Goal: Information Seeking & Learning: Check status

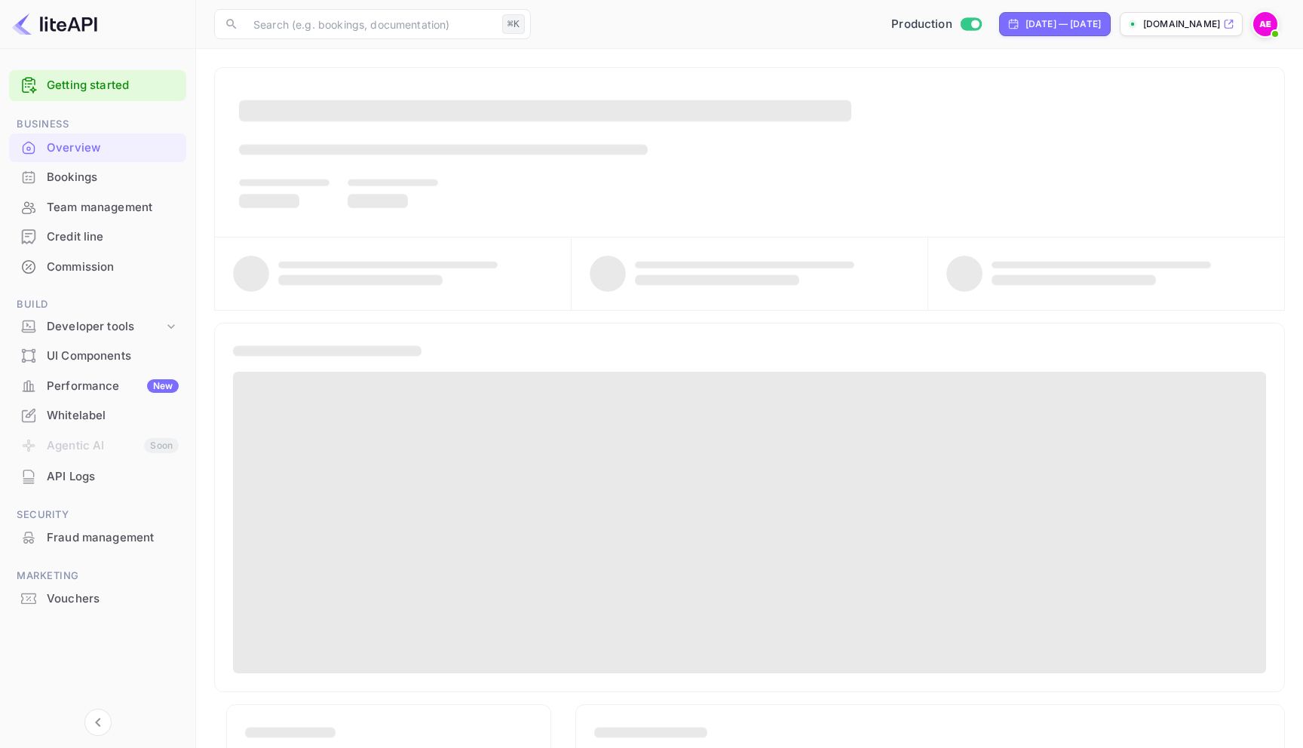
click at [85, 182] on div "Bookings" at bounding box center [113, 177] width 132 height 17
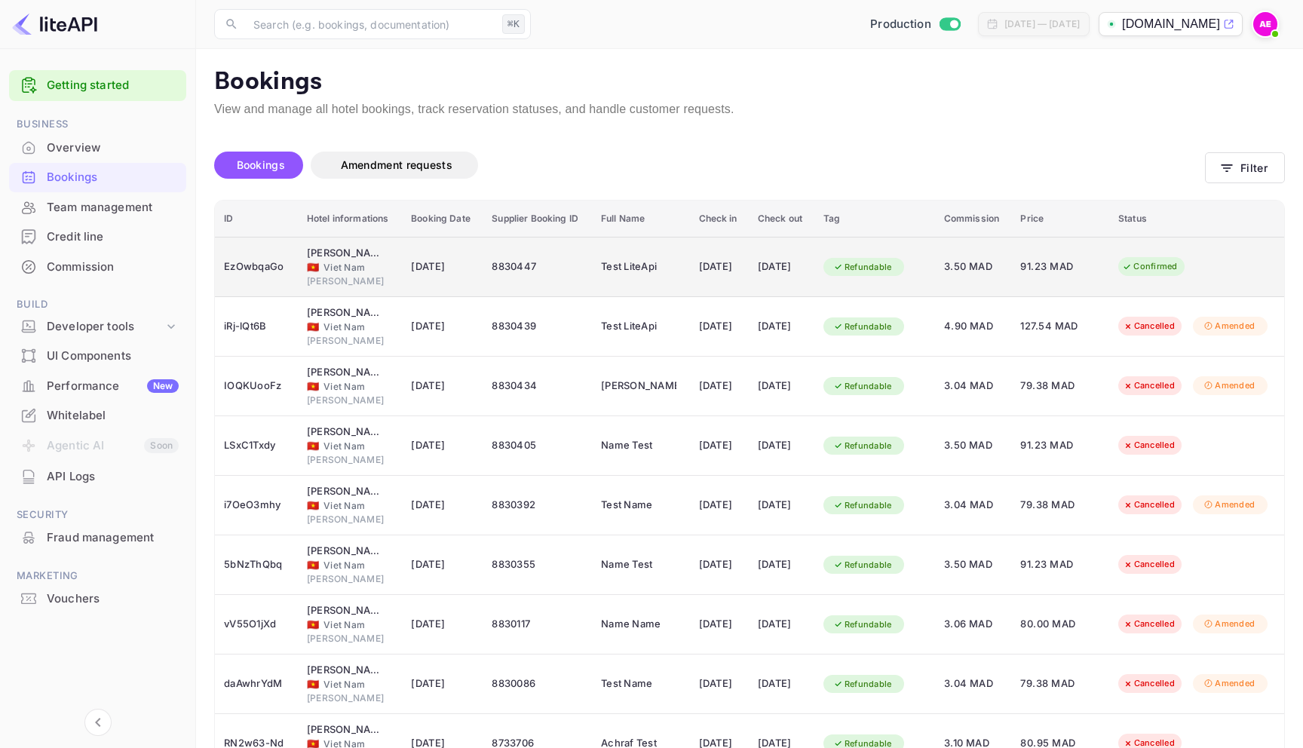
click at [712, 284] on td "[DATE]" at bounding box center [719, 267] width 59 height 60
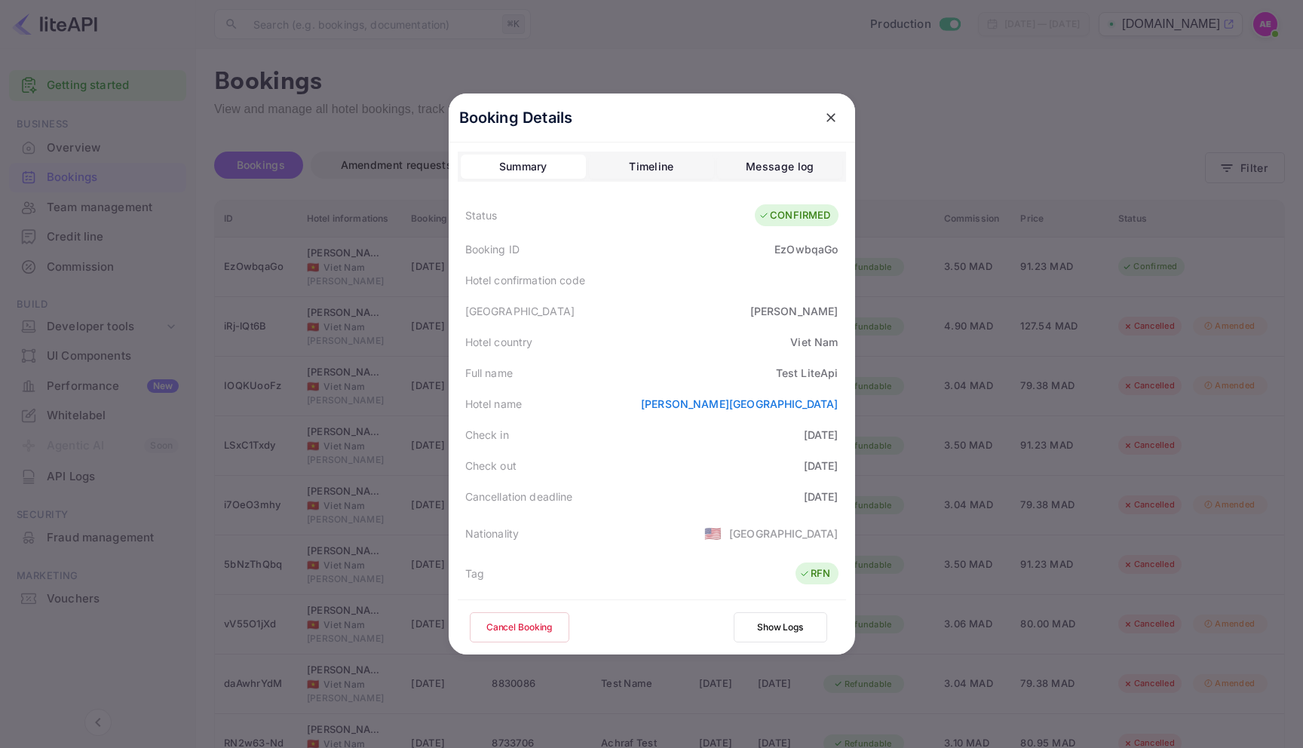
click at [681, 162] on button "Timeline" at bounding box center [651, 167] width 125 height 24
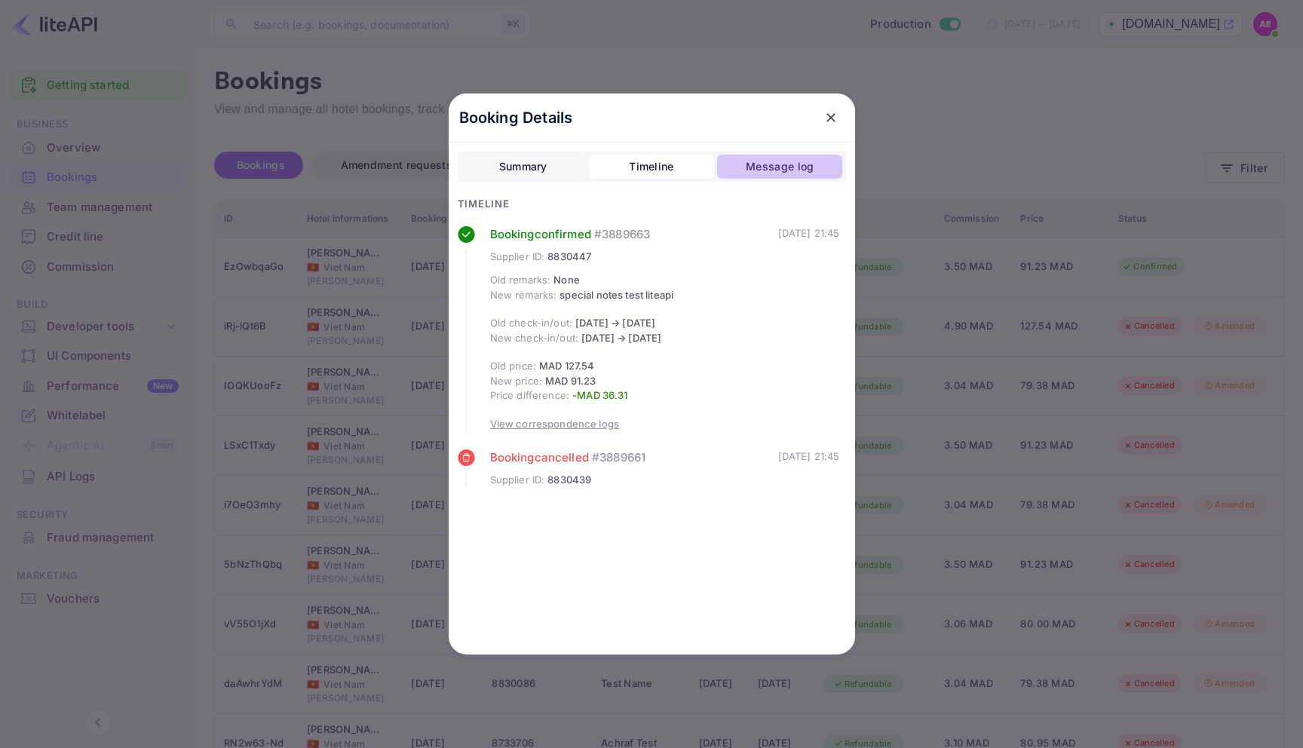
click at [758, 161] on div "Message log" at bounding box center [780, 167] width 68 height 18
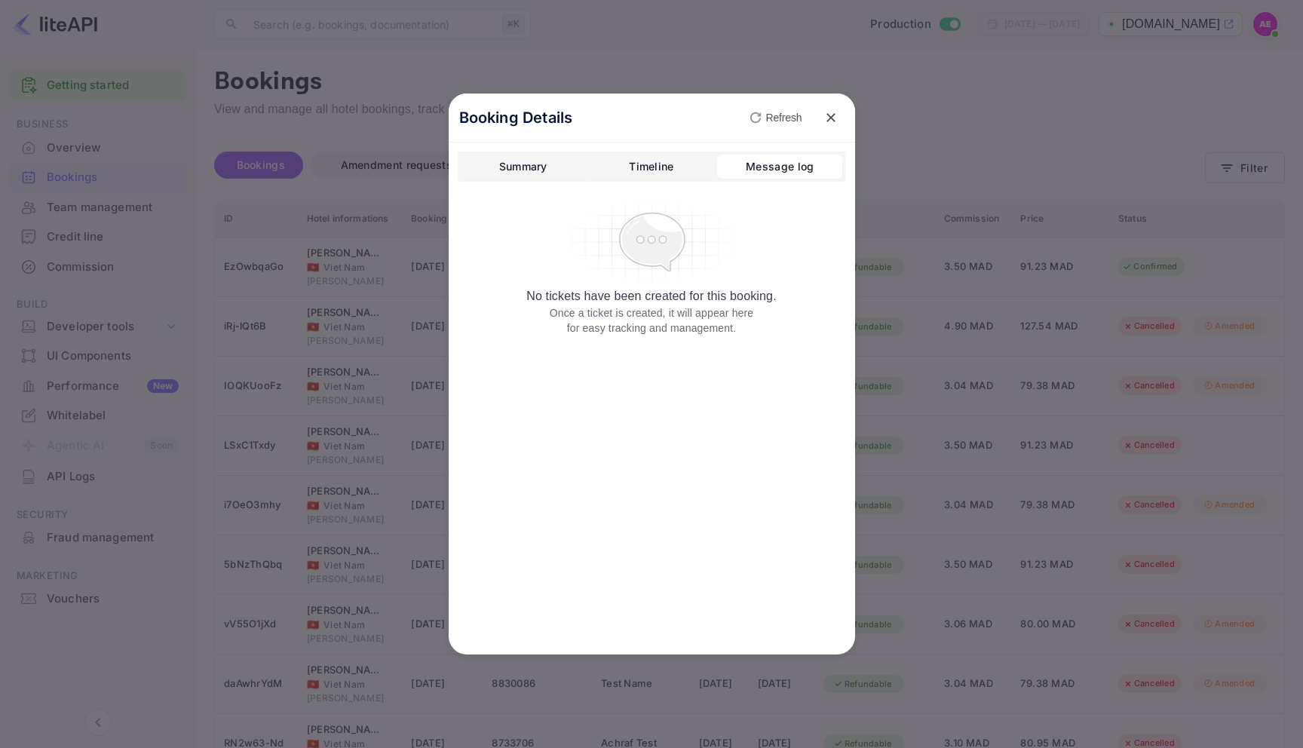
click at [583, 160] on button "Summary" at bounding box center [523, 167] width 125 height 24
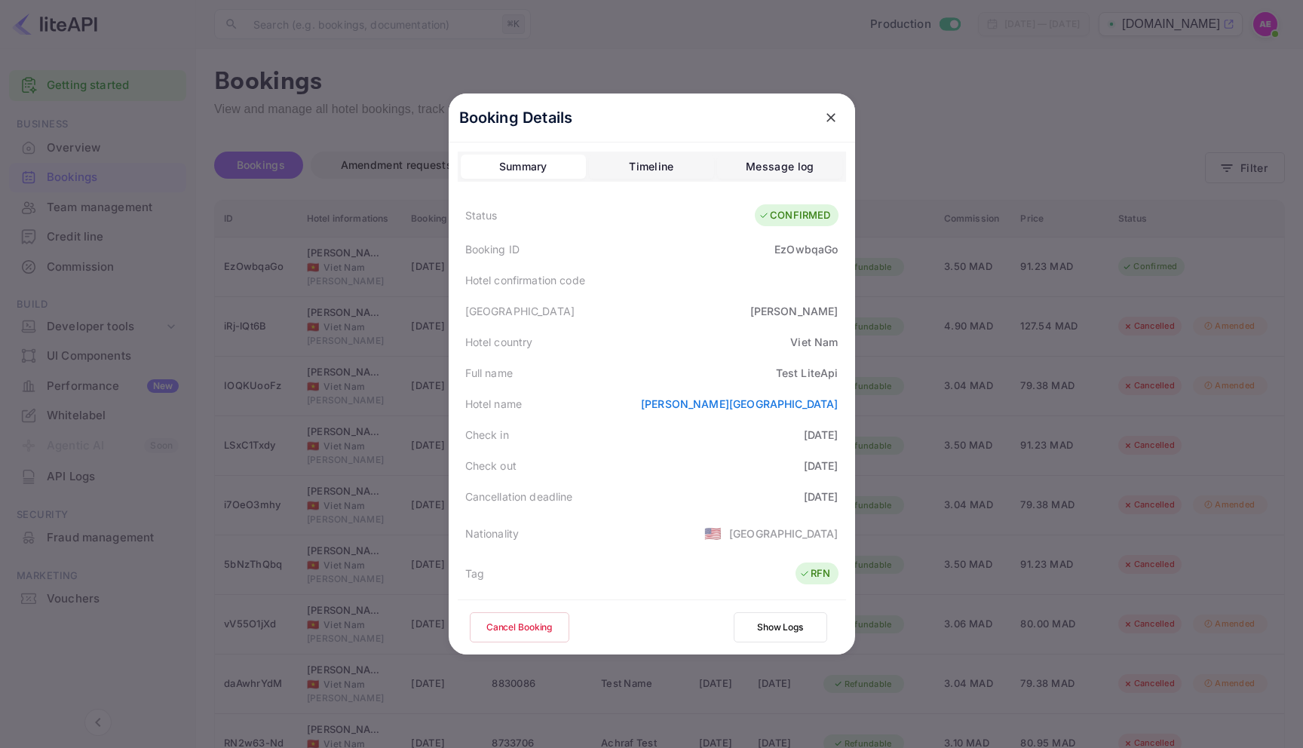
click at [642, 161] on div "Timeline" at bounding box center [651, 167] width 44 height 18
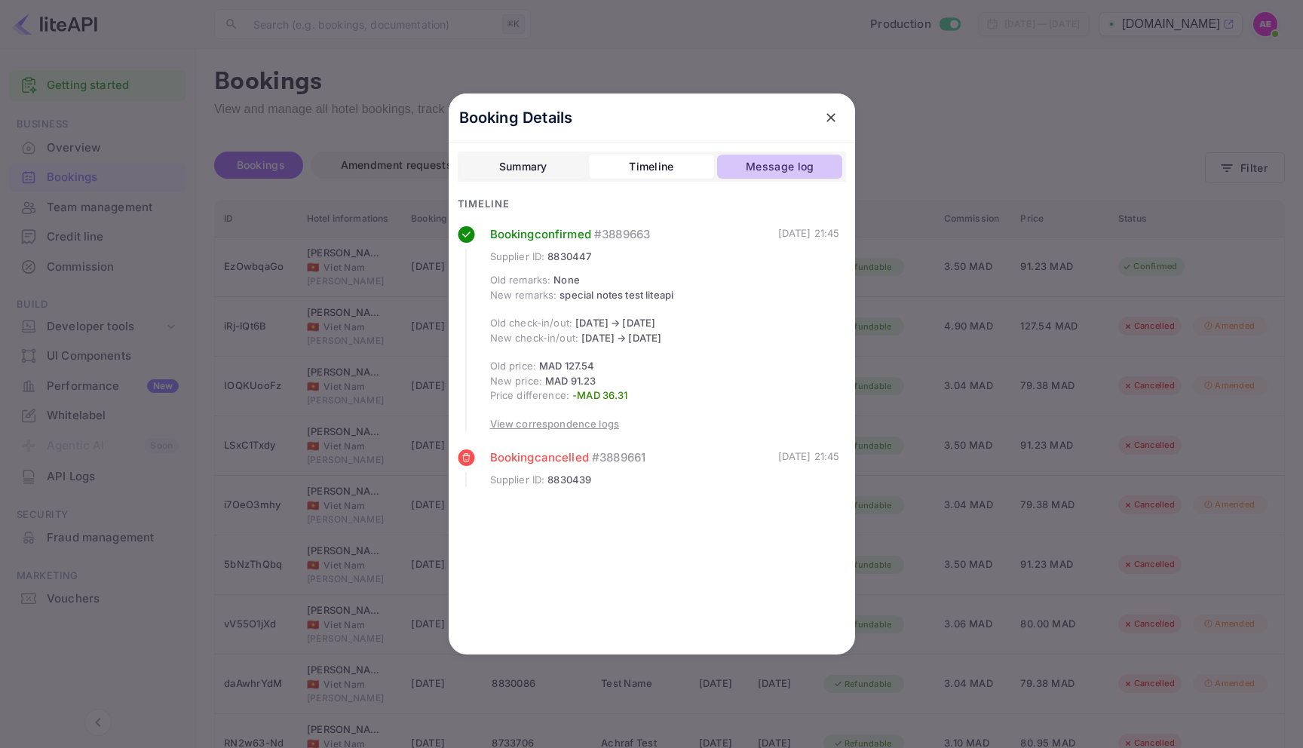
click at [757, 156] on button "Message log" at bounding box center [779, 167] width 125 height 24
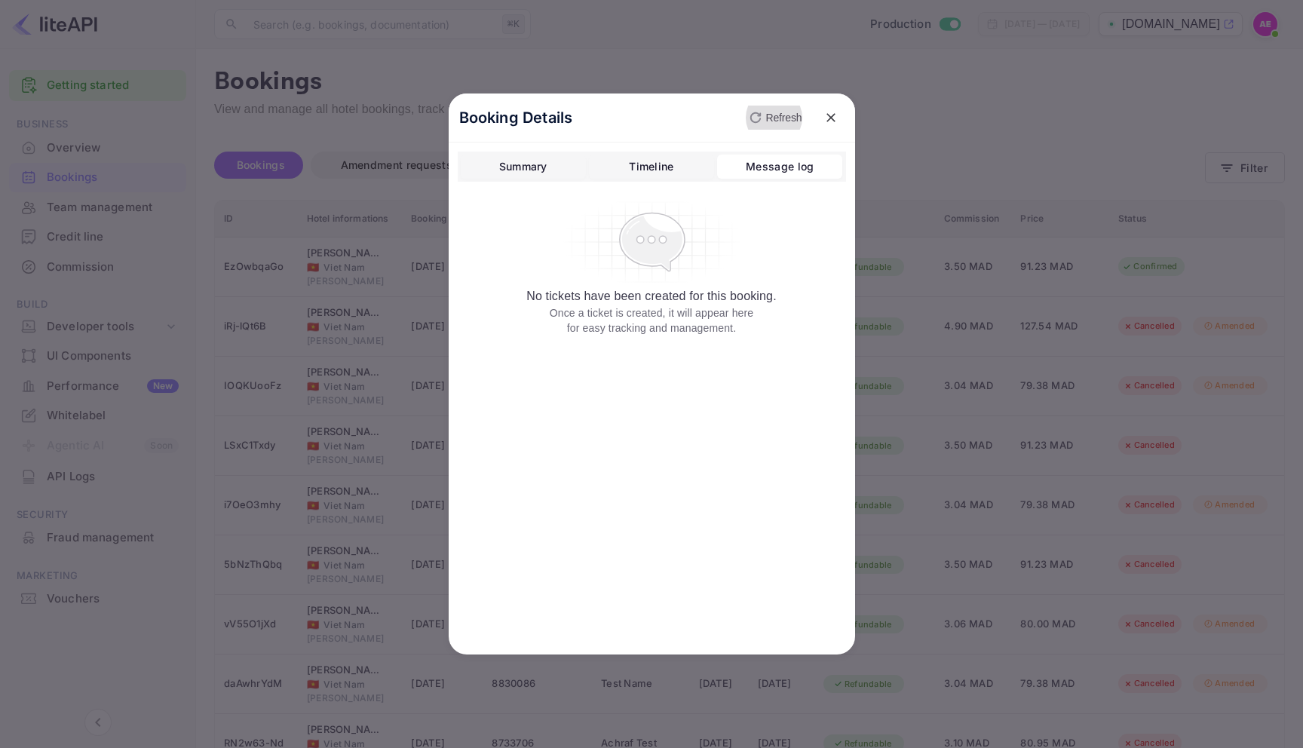
click at [780, 119] on p "Refresh" at bounding box center [784, 118] width 36 height 16
click at [652, 158] on div "Timeline" at bounding box center [651, 167] width 44 height 18
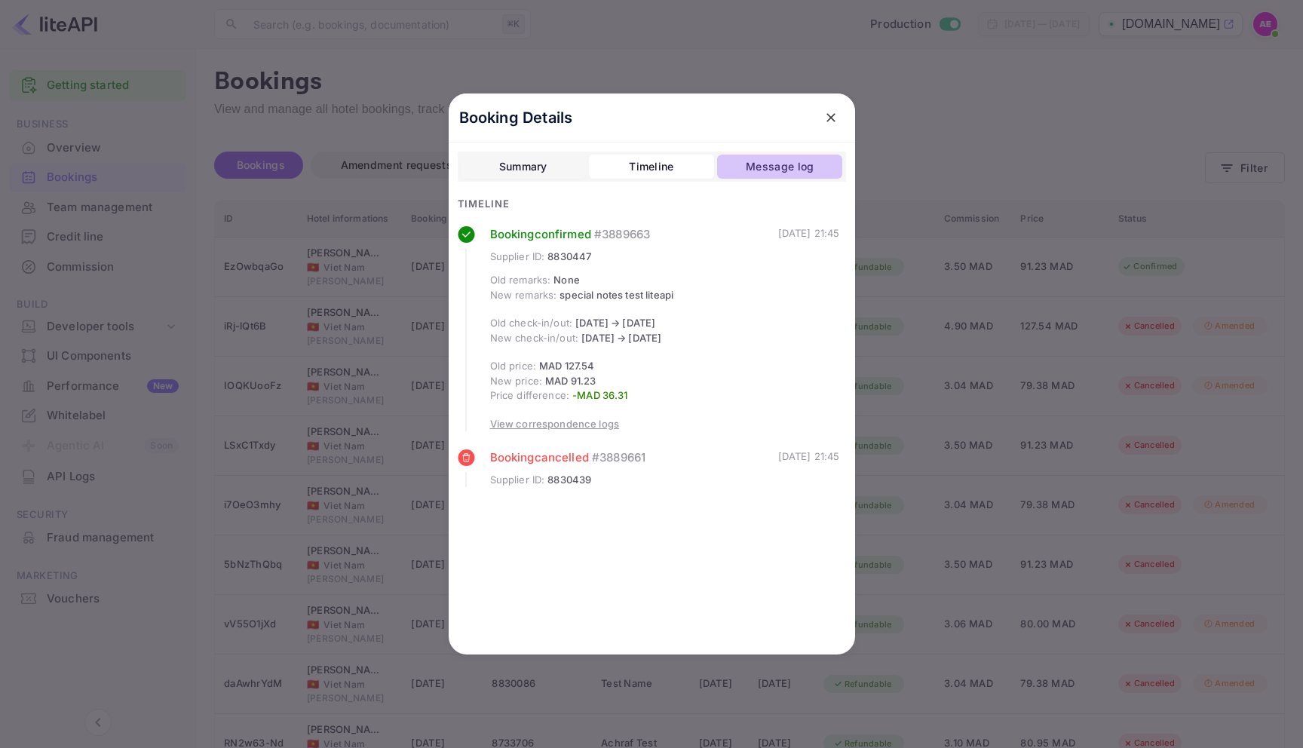
click at [759, 155] on button "Message log" at bounding box center [779, 167] width 125 height 24
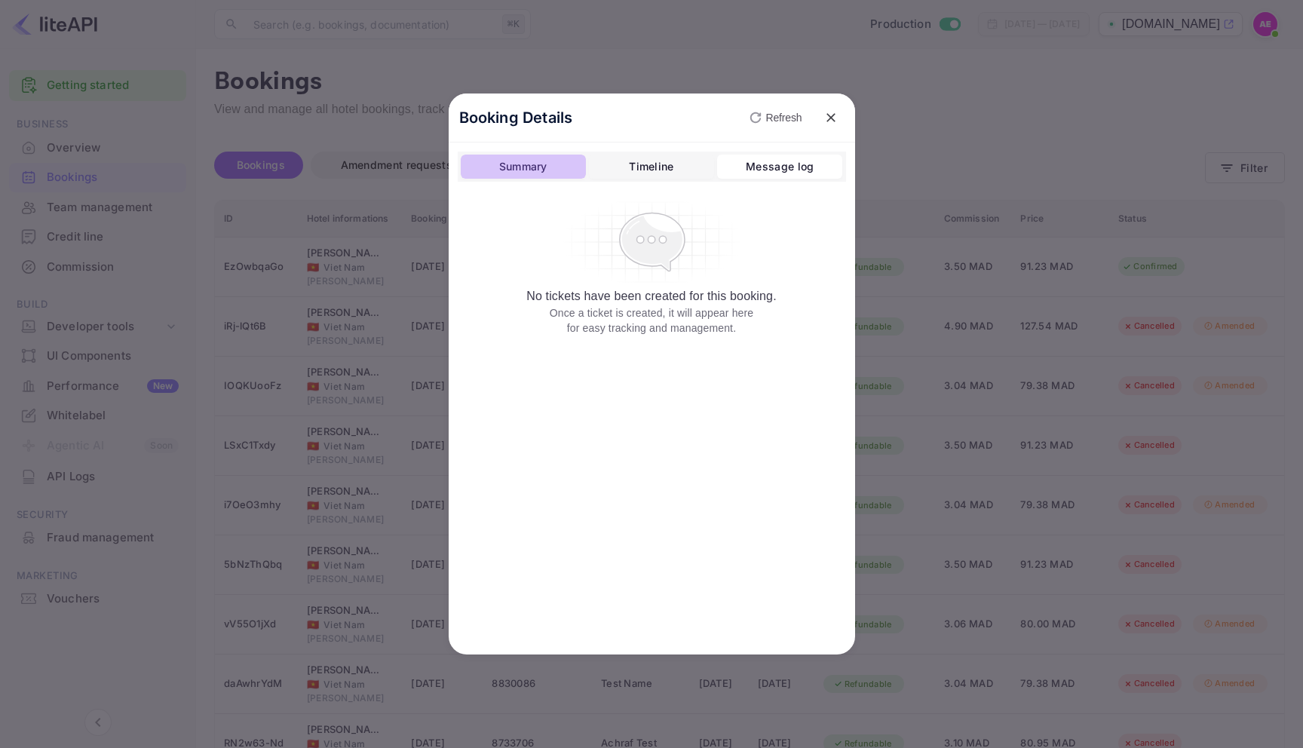
click at [525, 155] on button "Summary" at bounding box center [523, 167] width 125 height 24
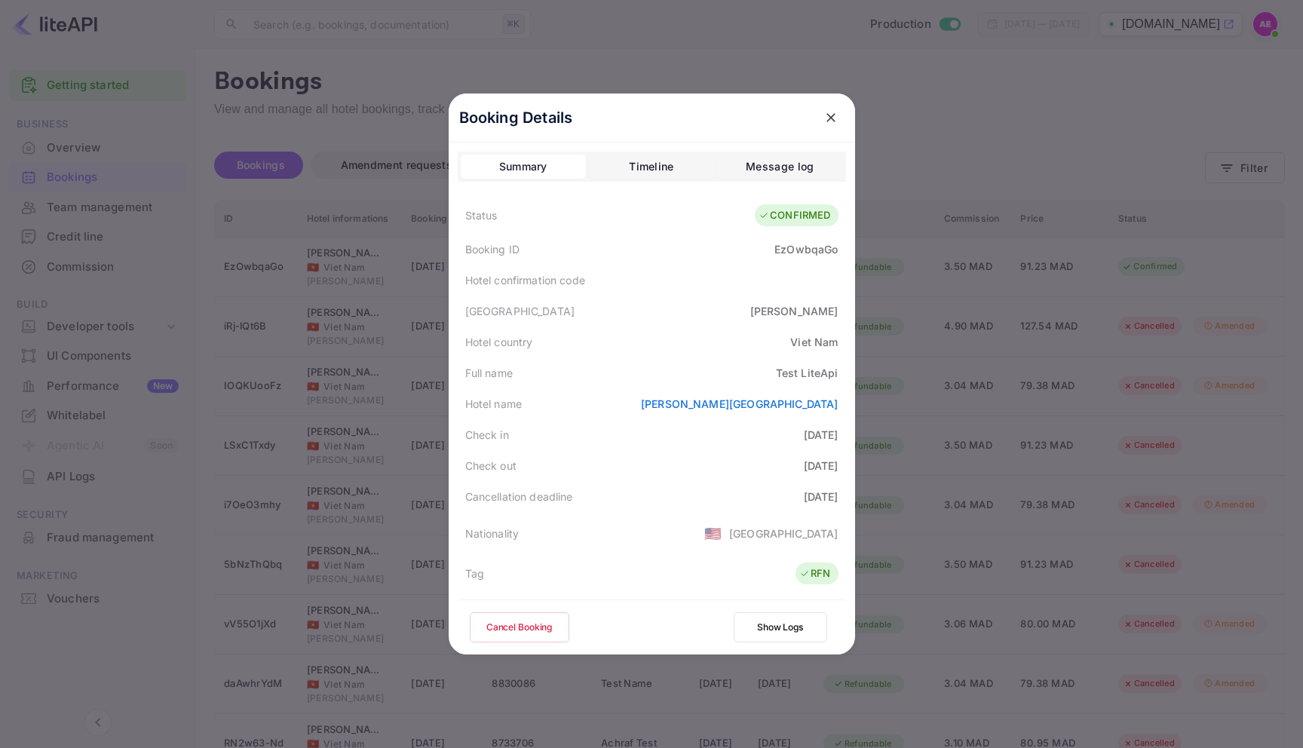
click at [630, 158] on div "Timeline" at bounding box center [651, 167] width 44 height 18
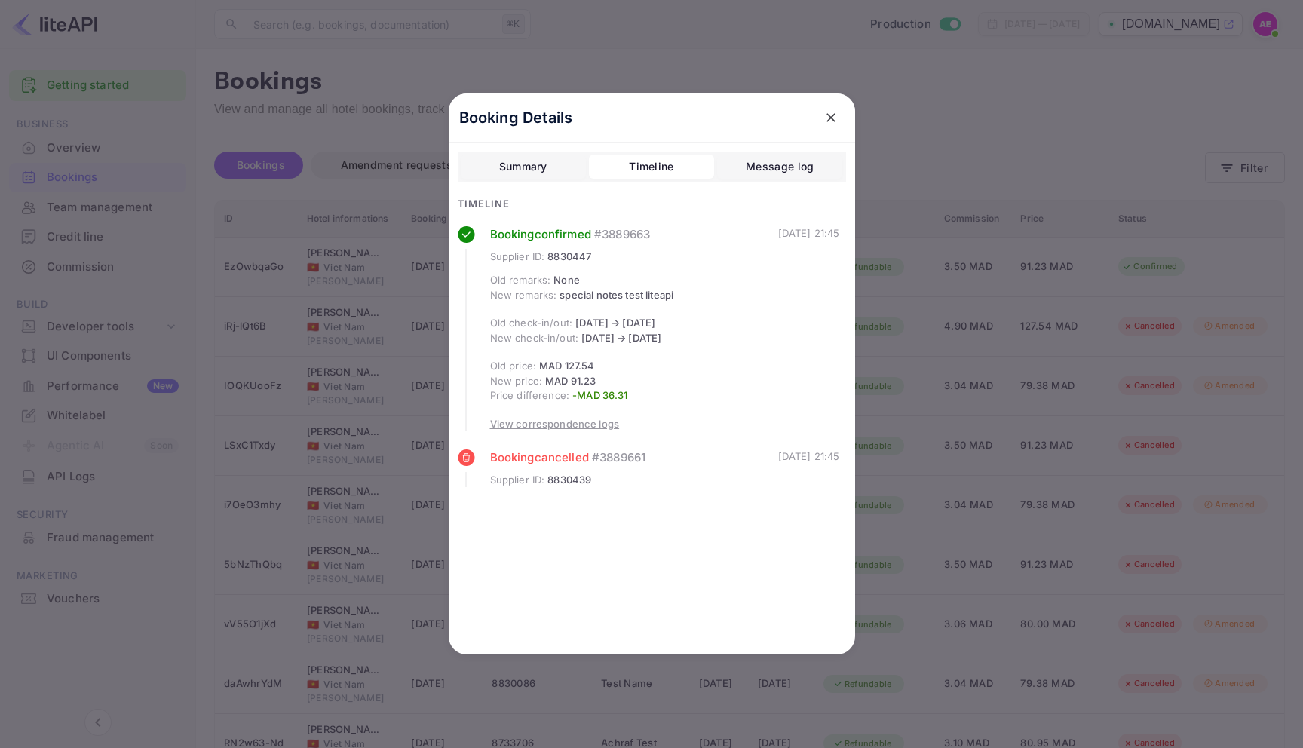
click at [734, 159] on button "Message log" at bounding box center [779, 167] width 125 height 24
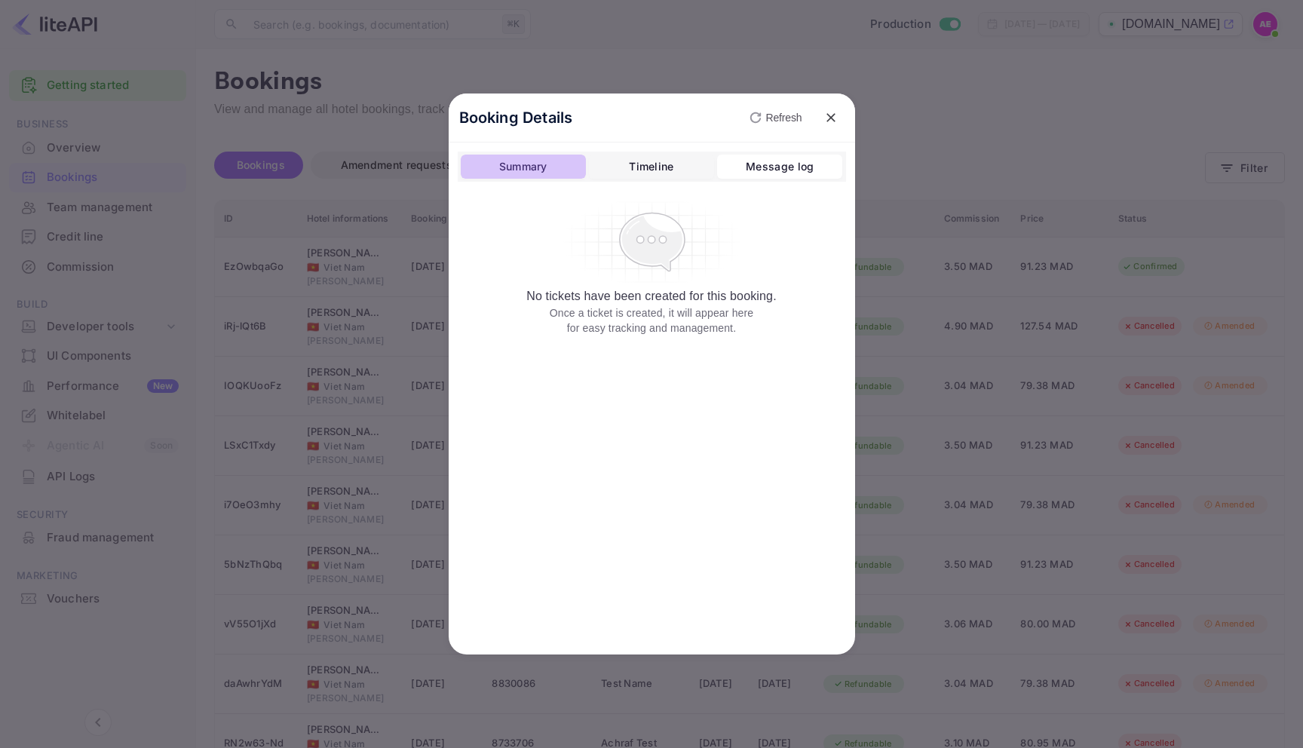
click at [562, 159] on button "Summary" at bounding box center [523, 167] width 125 height 24
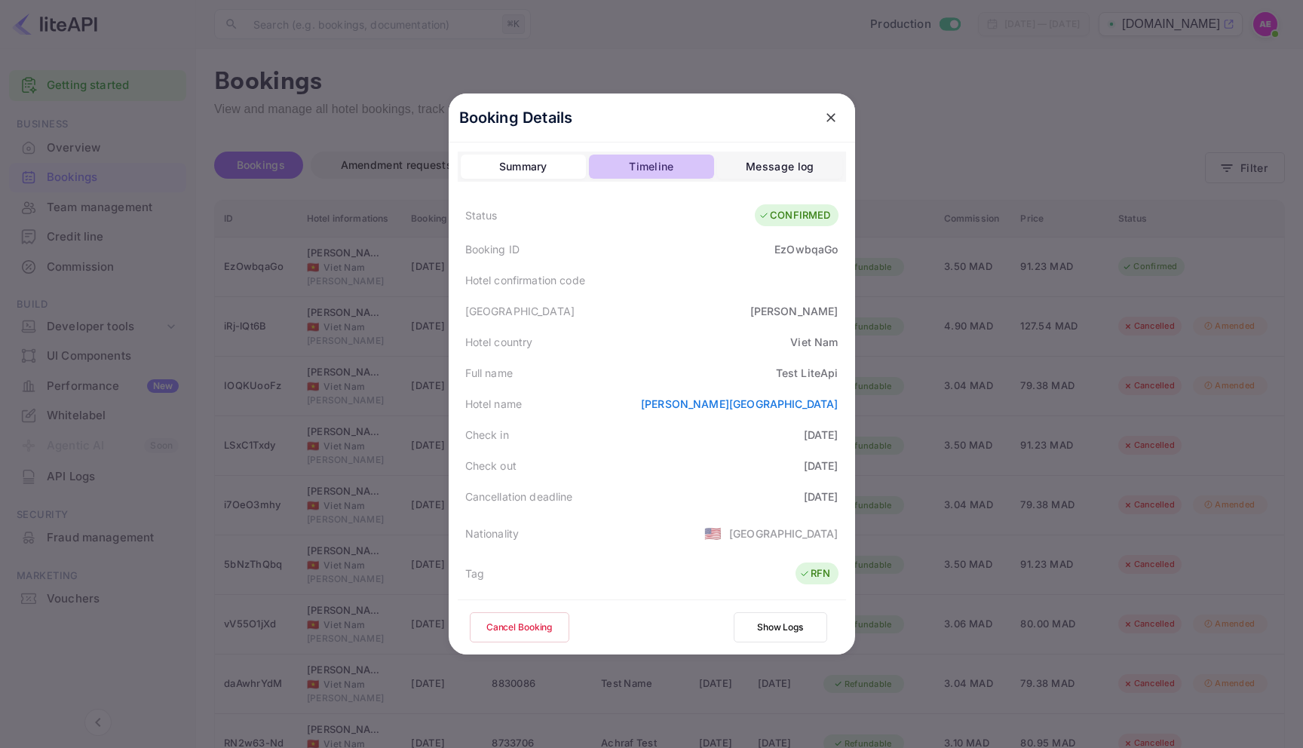
click at [615, 159] on button "Timeline" at bounding box center [651, 167] width 125 height 24
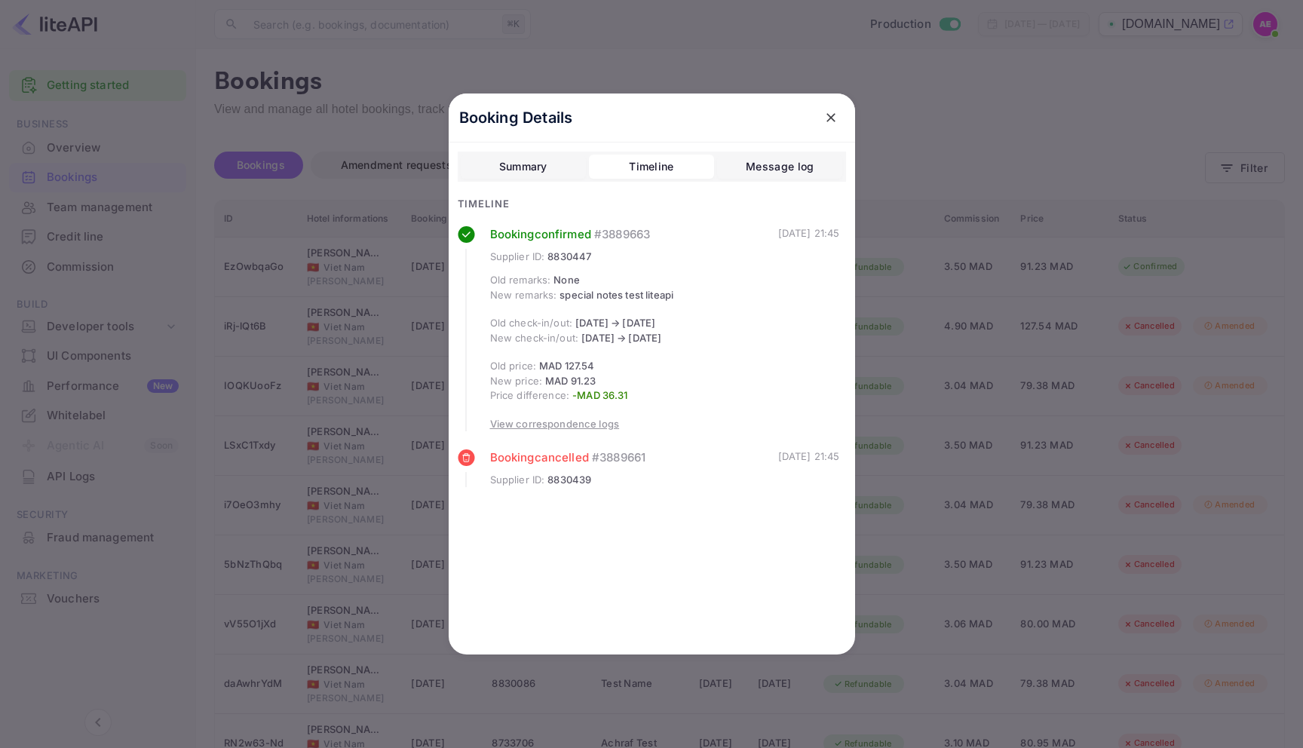
click at [736, 152] on div "Summary Timeline Message log" at bounding box center [652, 167] width 388 height 30
click at [561, 153] on div "Summary Timeline Message log" at bounding box center [652, 167] width 388 height 30
click at [631, 155] on button "Timeline" at bounding box center [651, 167] width 125 height 24
click at [725, 154] on div "Summary Timeline Message log" at bounding box center [652, 167] width 388 height 30
click at [455, 167] on div "Booking Details Summary Timeline Message log Timeline Booking confirmed # 38896…" at bounding box center [652, 374] width 406 height 561
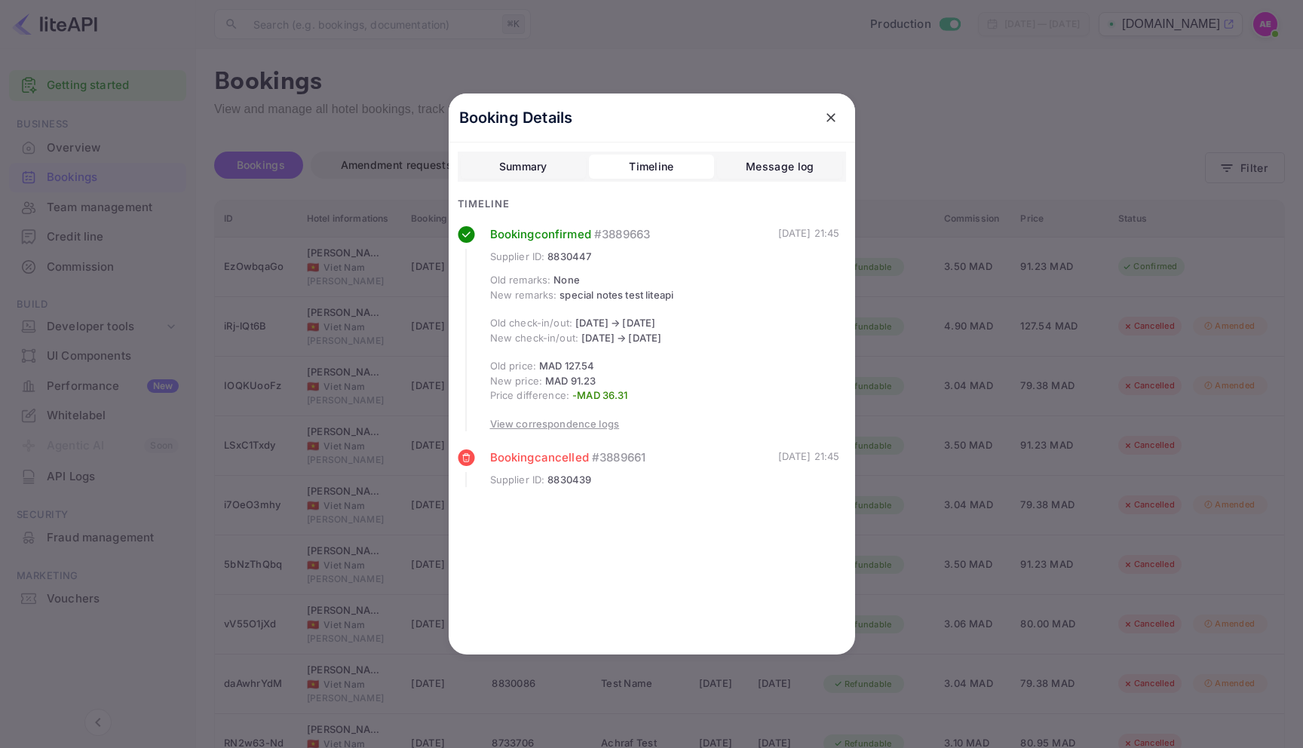
click at [608, 167] on button "Timeline" at bounding box center [651, 167] width 125 height 24
click at [747, 161] on div "Message log" at bounding box center [780, 167] width 68 height 18
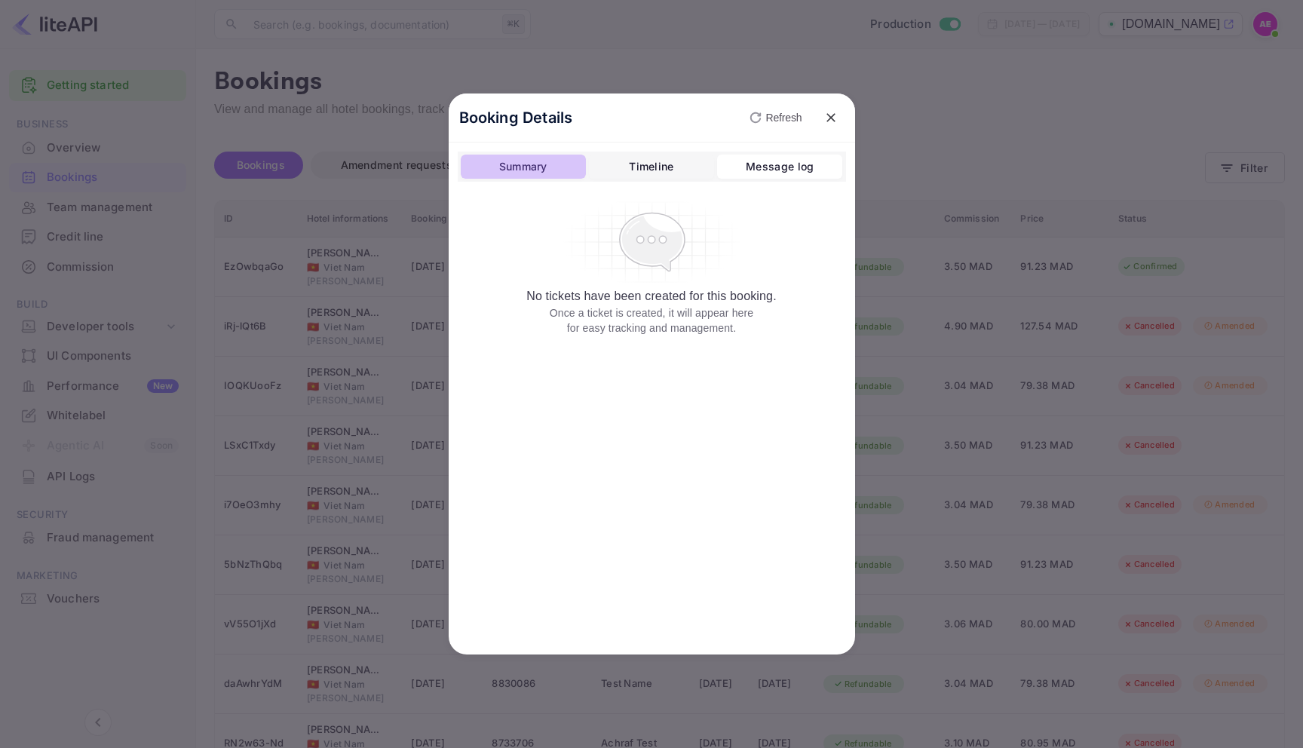
click at [569, 163] on button "Summary" at bounding box center [523, 167] width 125 height 24
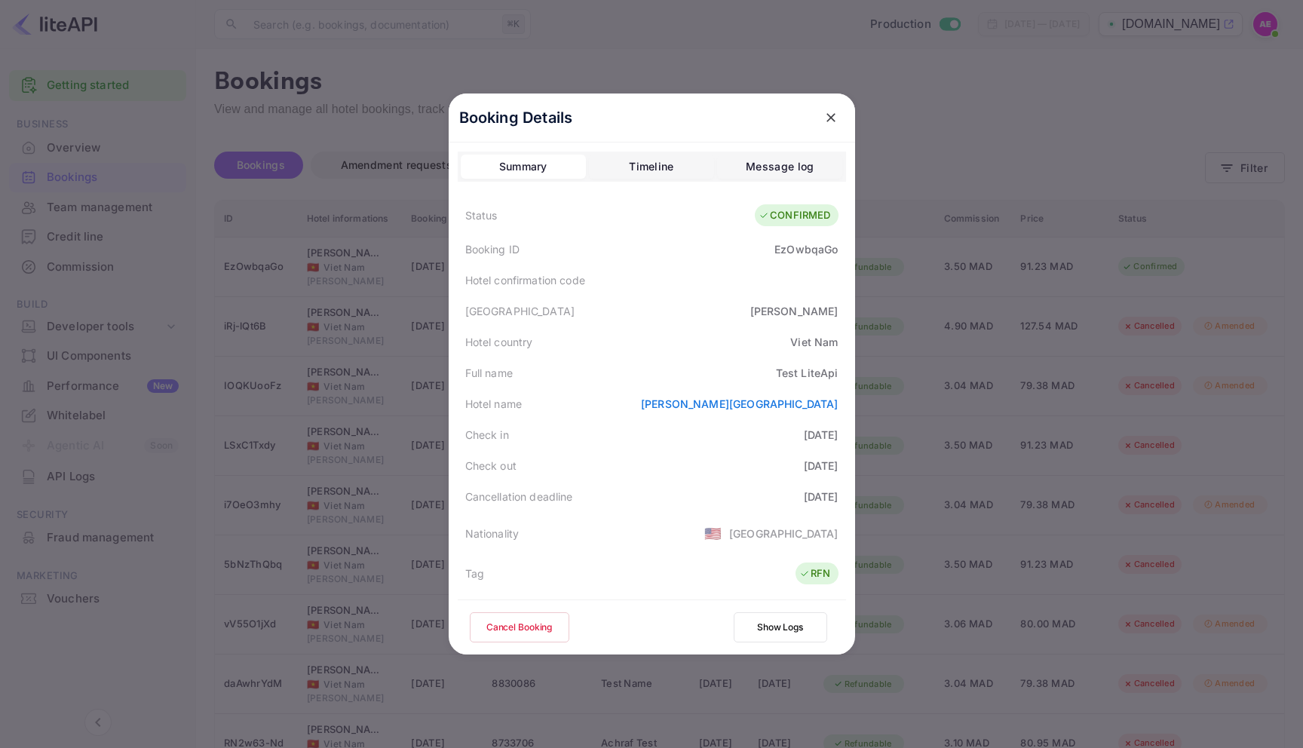
click at [648, 163] on div "Timeline" at bounding box center [651, 167] width 44 height 18
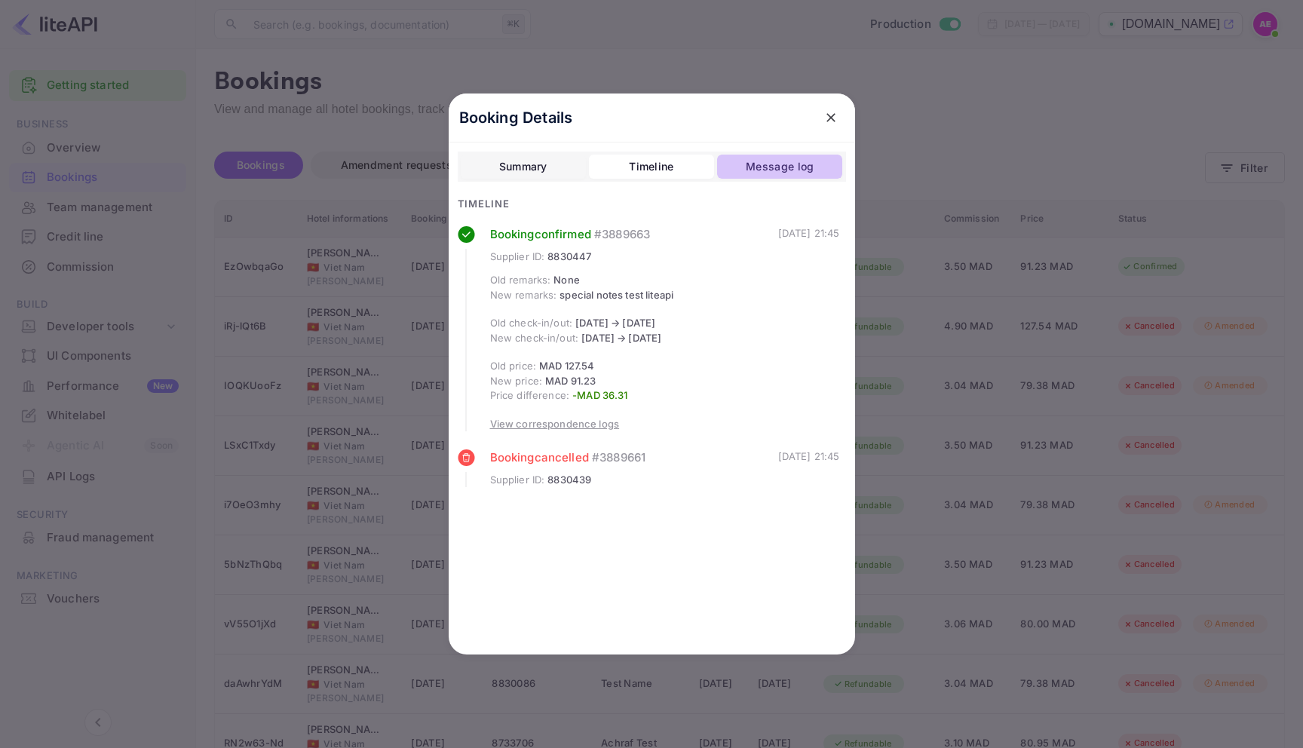
click at [728, 163] on button "Message log" at bounding box center [779, 167] width 125 height 24
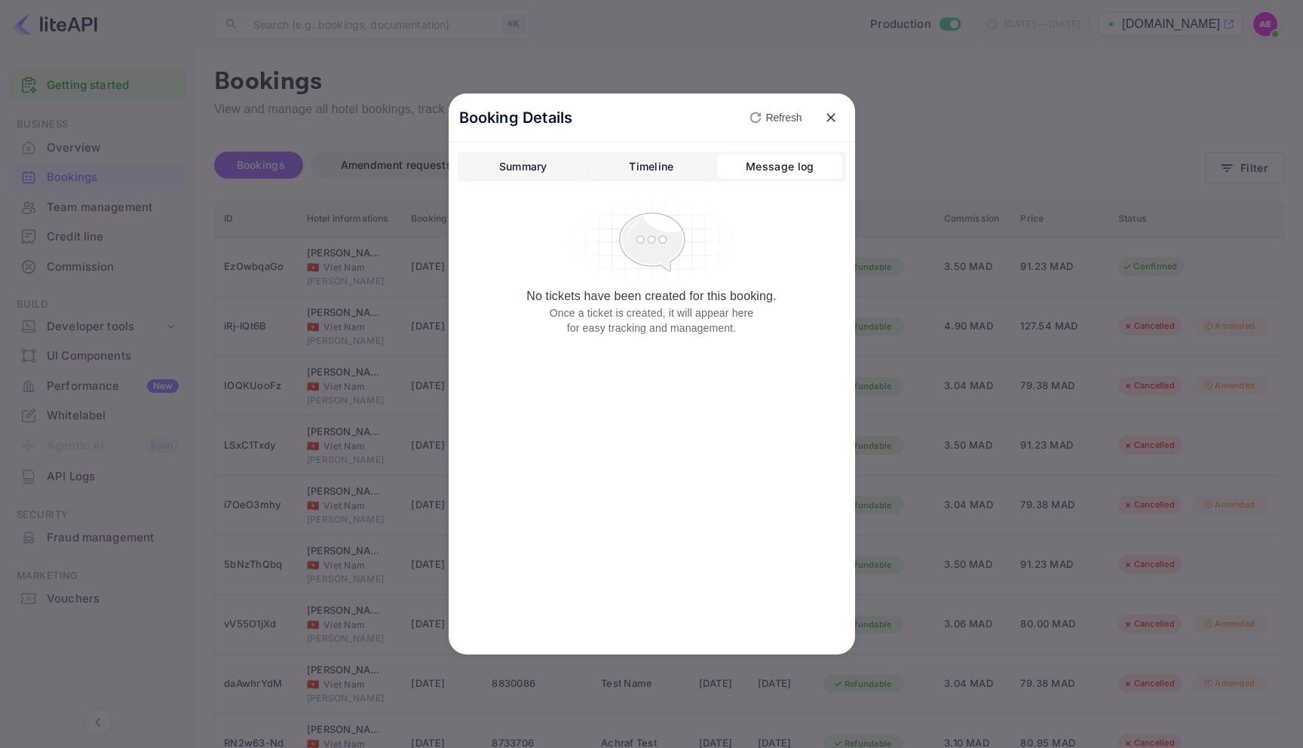
click at [511, 163] on div "Summary" at bounding box center [523, 167] width 48 height 18
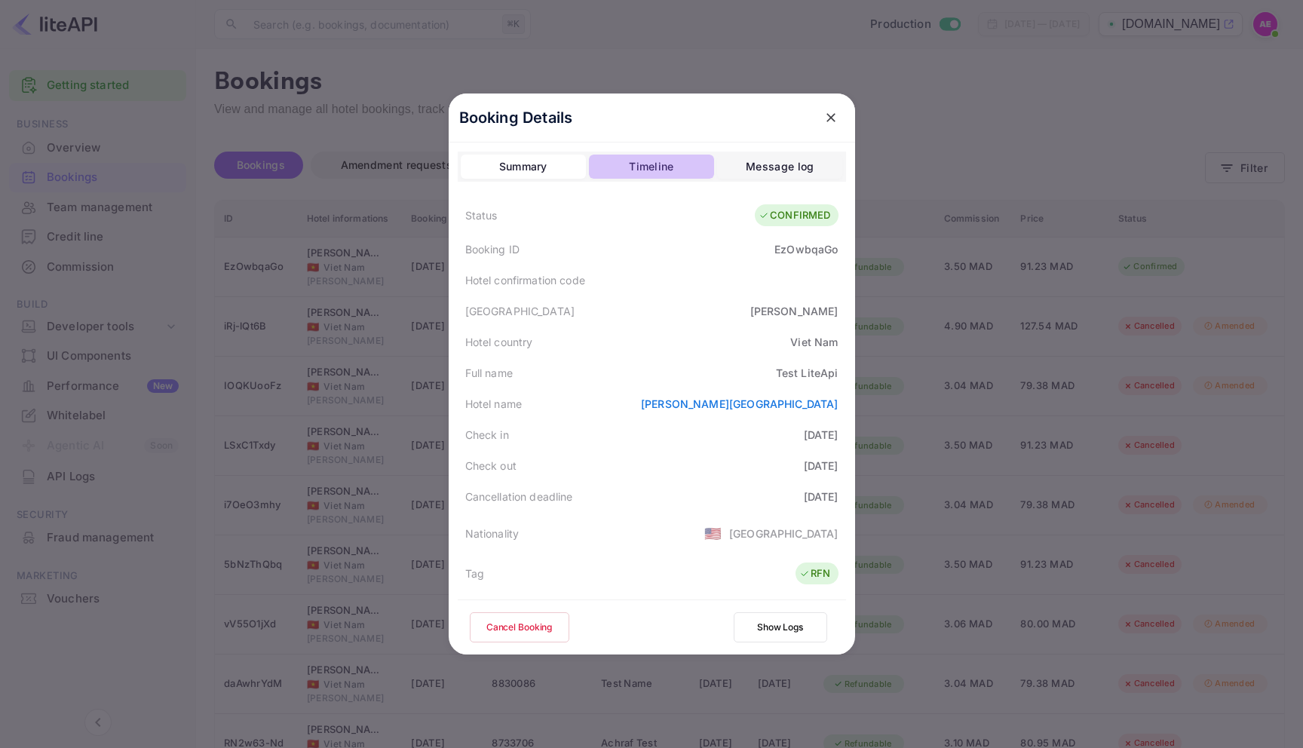
click at [599, 163] on button "Timeline" at bounding box center [651, 167] width 125 height 24
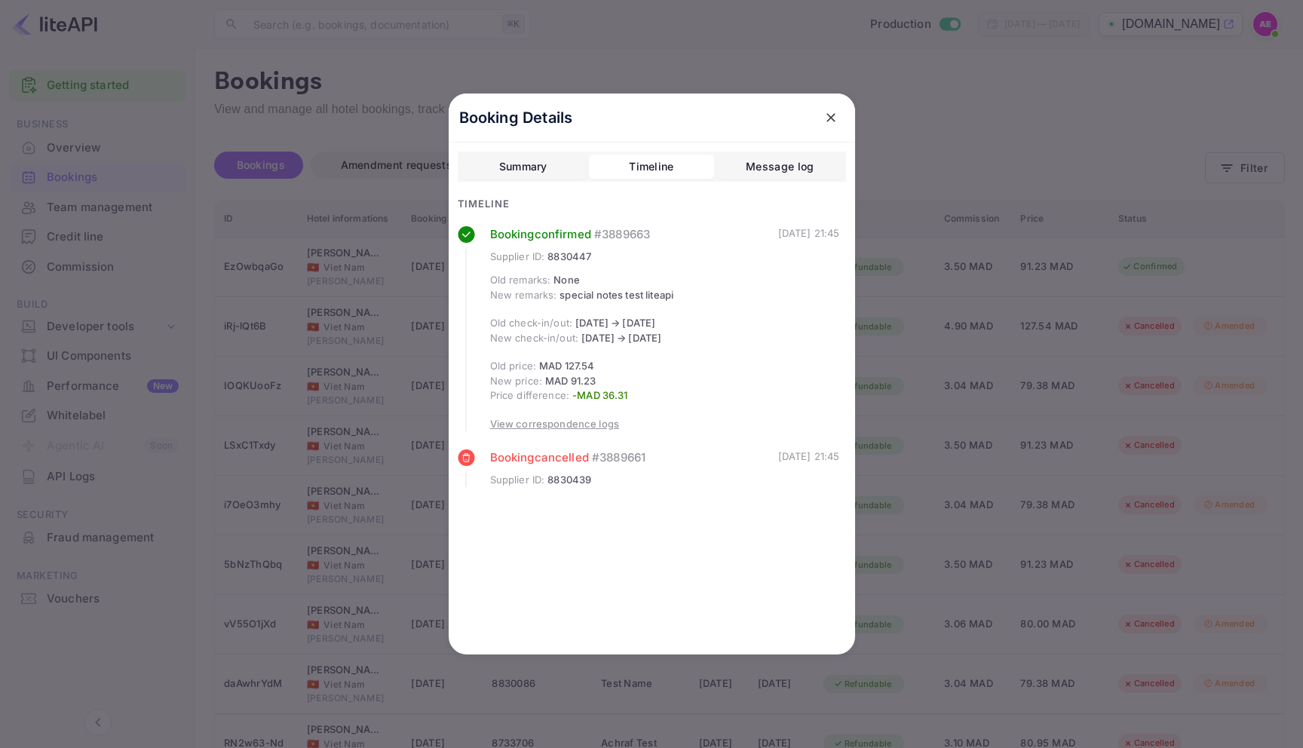
click at [719, 164] on button "Message log" at bounding box center [779, 167] width 125 height 24
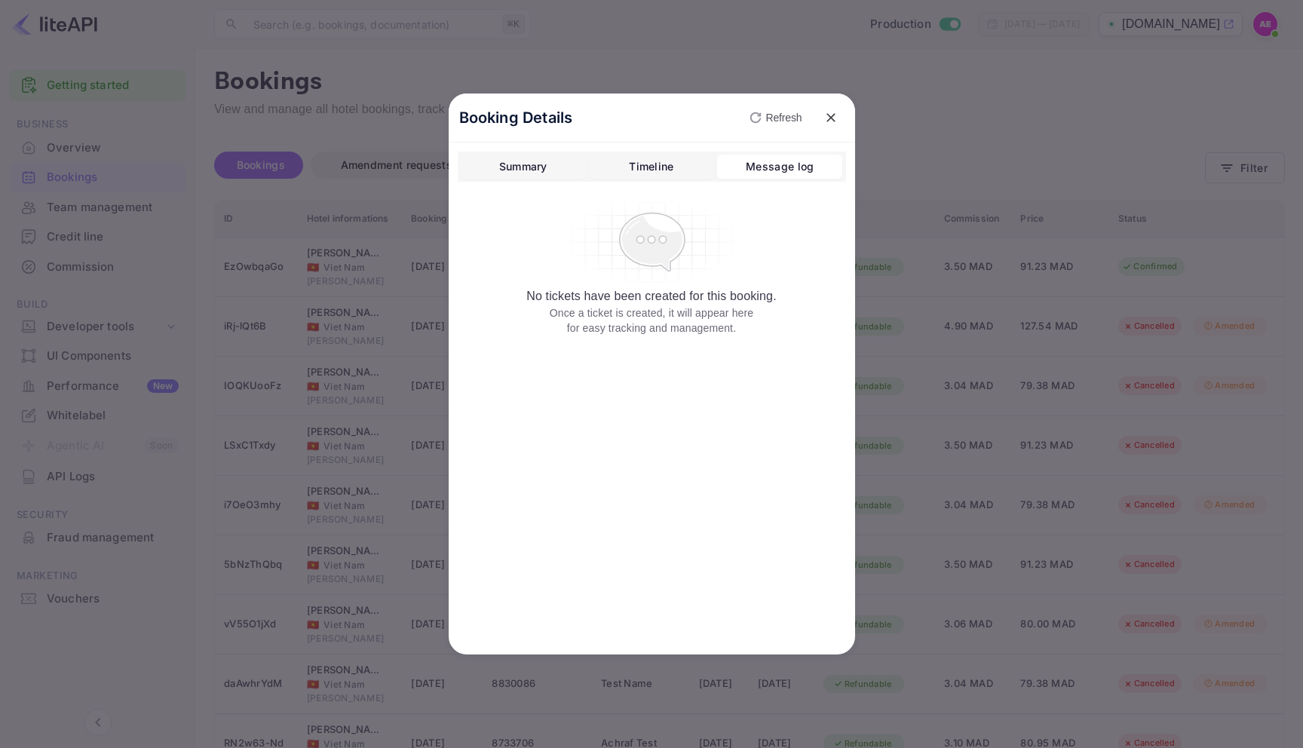
click at [512, 168] on div "Summary" at bounding box center [523, 167] width 48 height 18
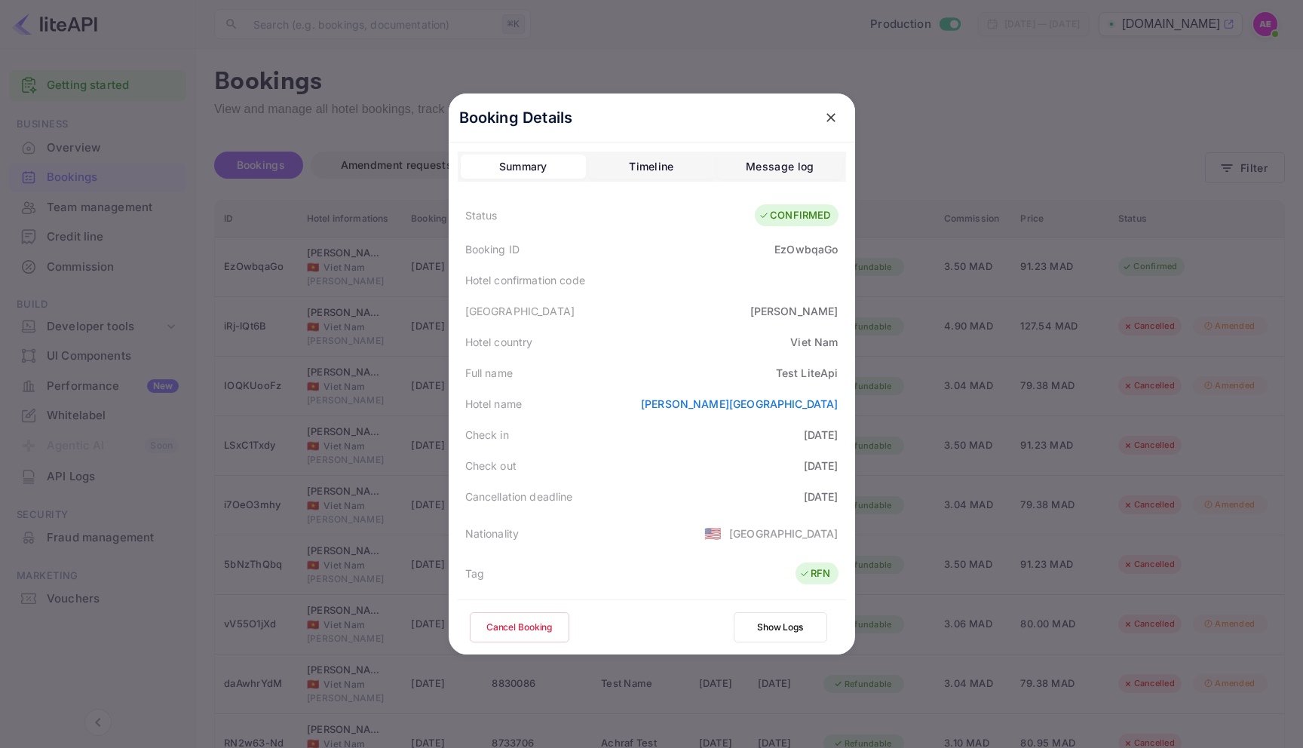
click at [622, 167] on button "Timeline" at bounding box center [651, 167] width 125 height 24
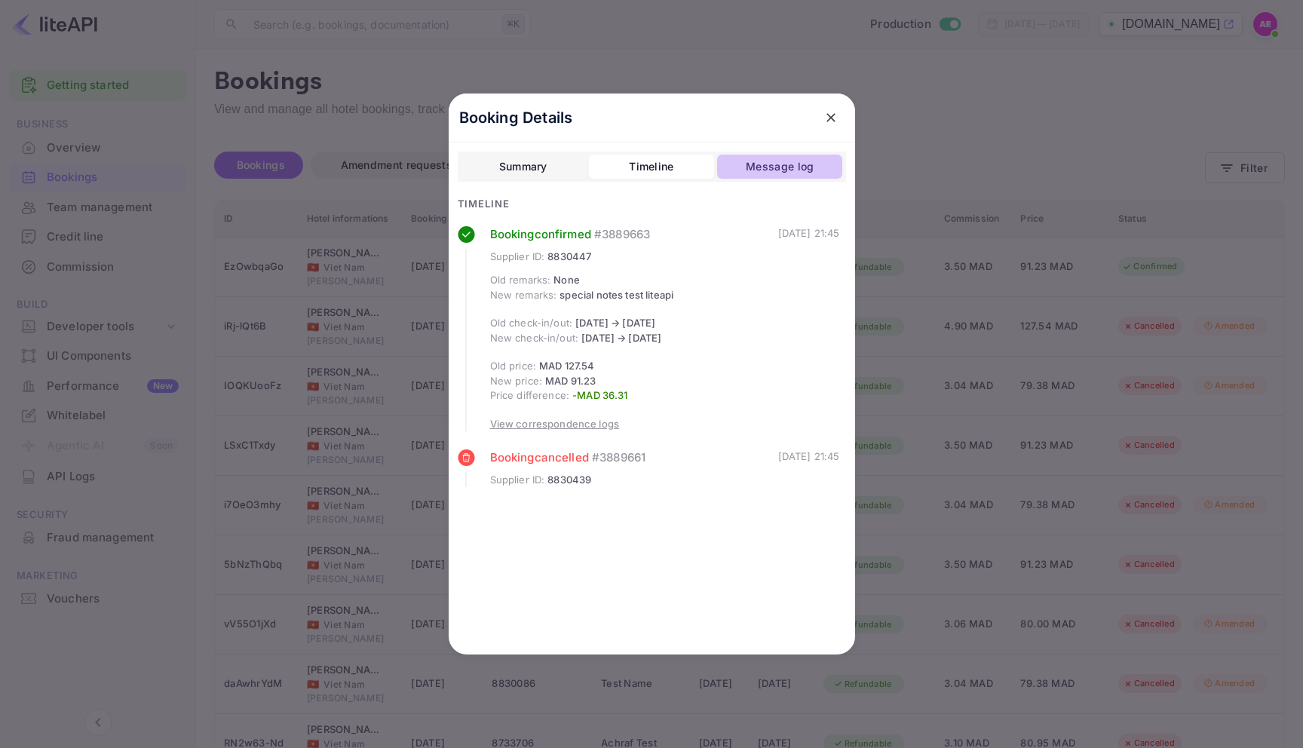
click at [745, 167] on button "Message log" at bounding box center [779, 167] width 125 height 24
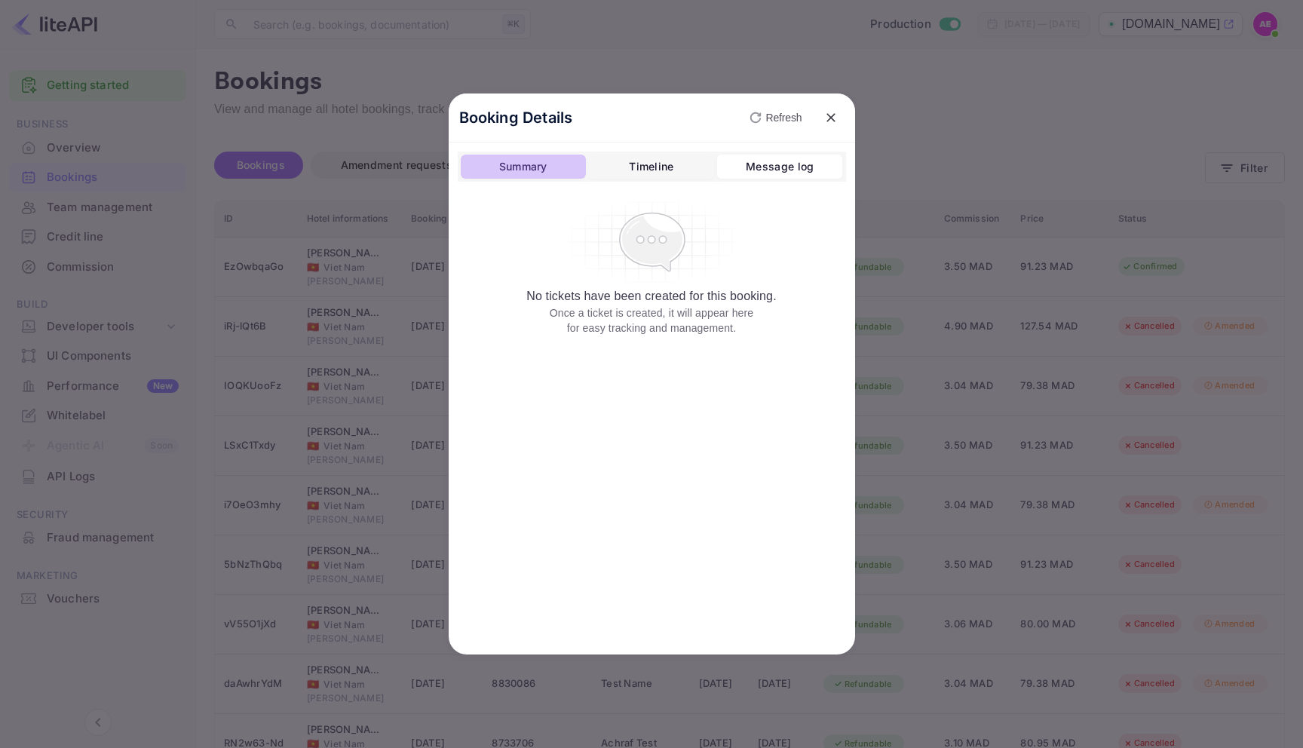
click at [499, 164] on div "Summary" at bounding box center [523, 167] width 48 height 18
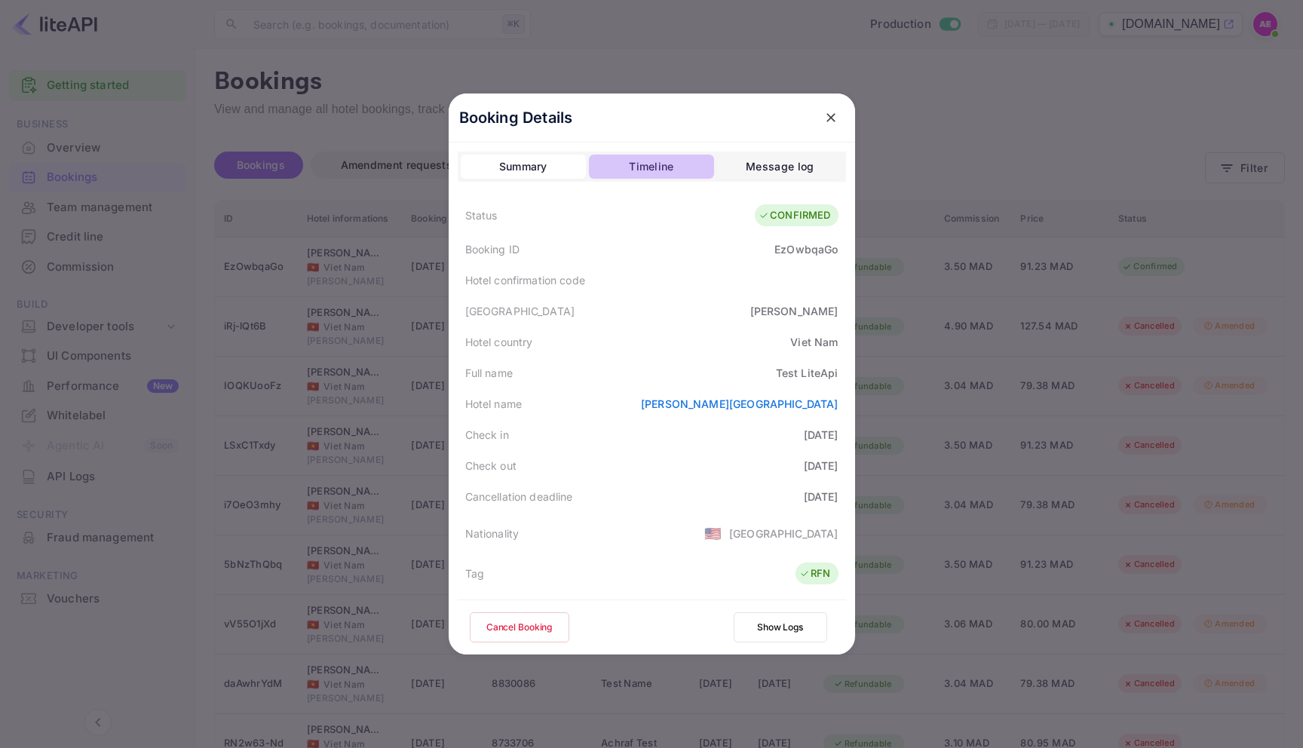
click at [639, 163] on div "Timeline" at bounding box center [651, 167] width 44 height 18
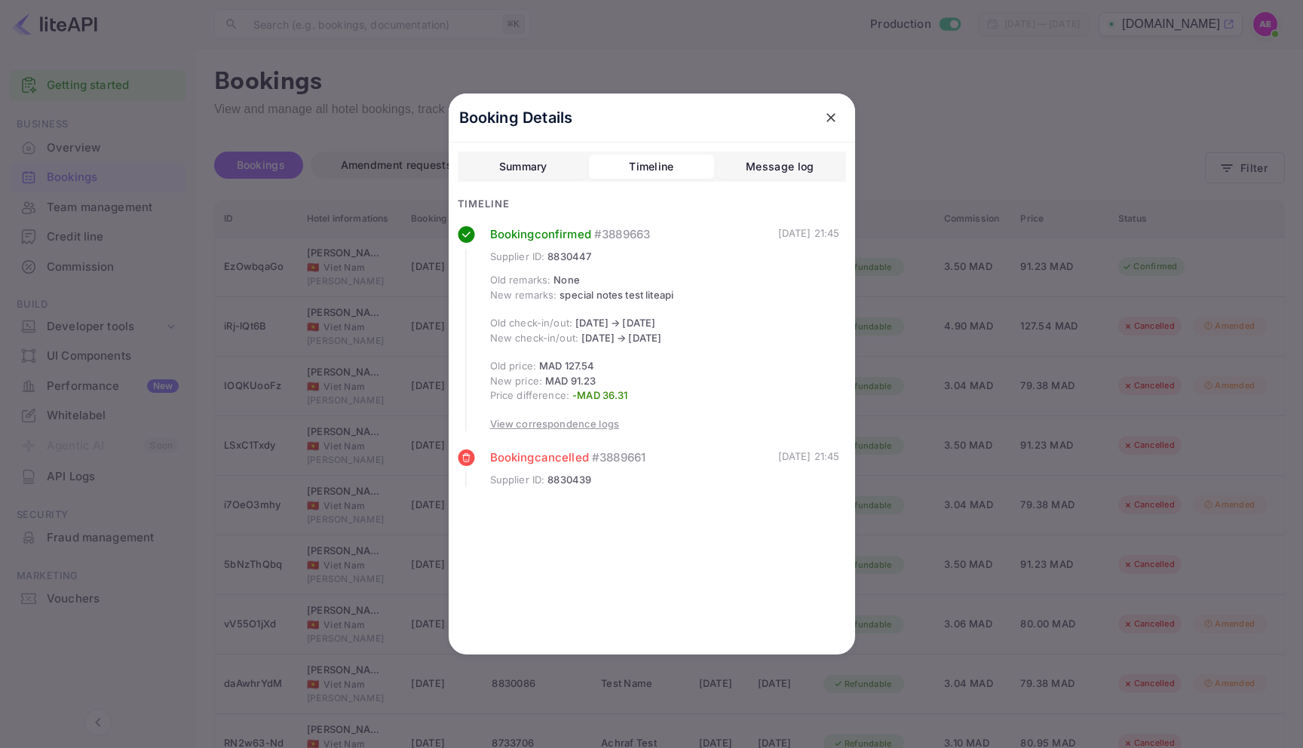
click at [737, 163] on button "Message log" at bounding box center [779, 167] width 125 height 24
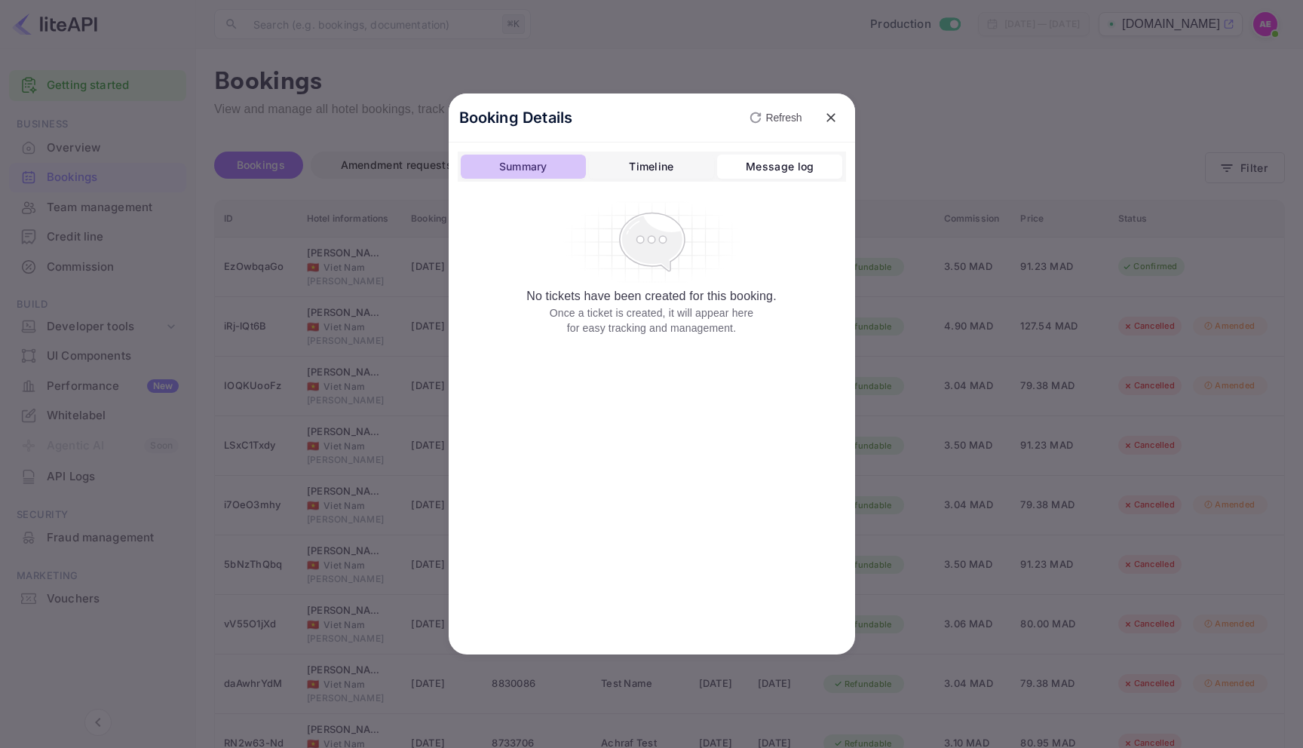
click at [536, 163] on div "Summary" at bounding box center [523, 167] width 48 height 18
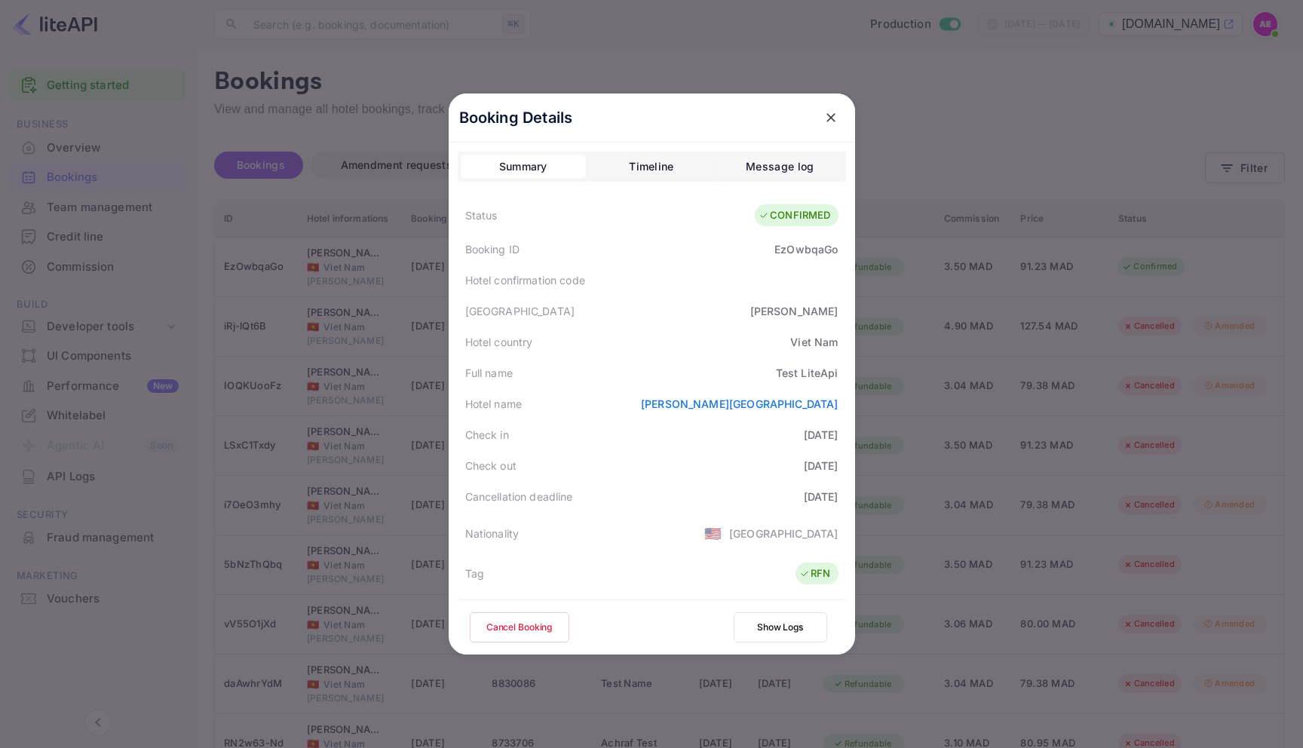
click at [612, 164] on button "Timeline" at bounding box center [651, 167] width 125 height 24
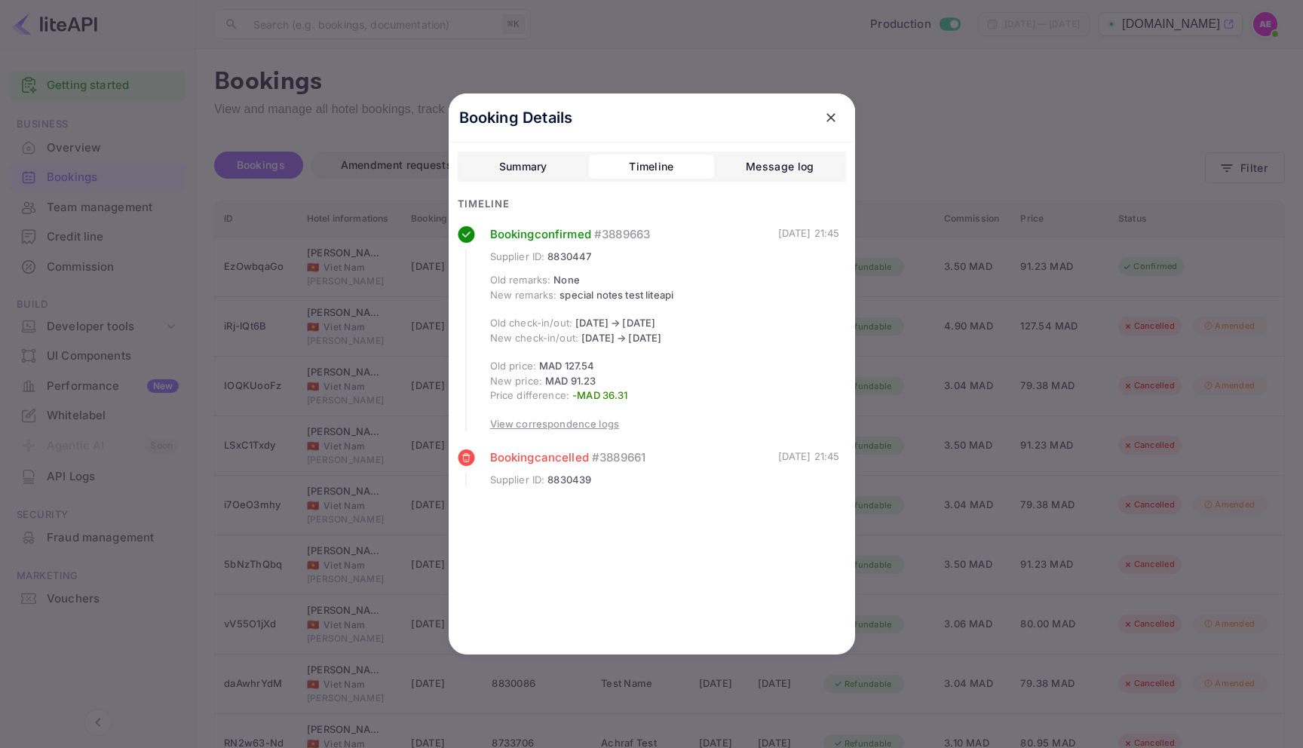
click at [720, 166] on button "Message log" at bounding box center [779, 167] width 125 height 24
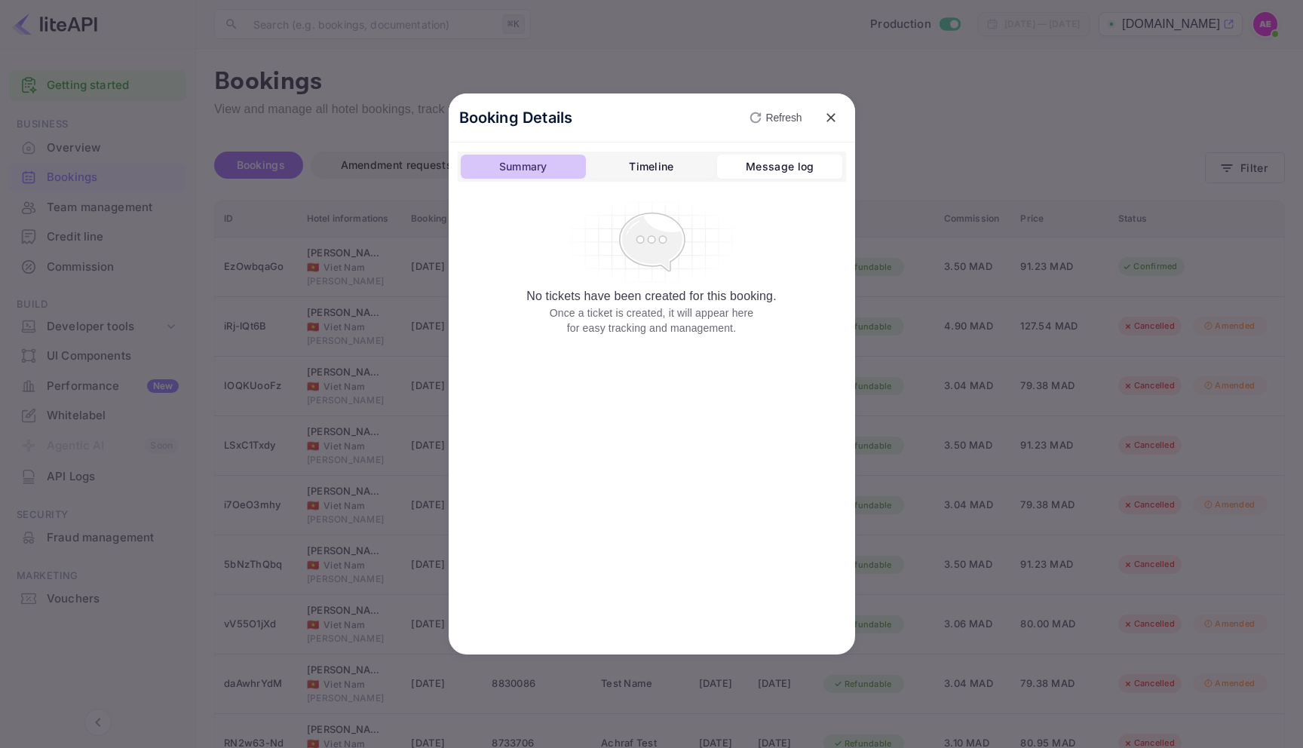
click at [569, 166] on button "Summary" at bounding box center [523, 167] width 125 height 24
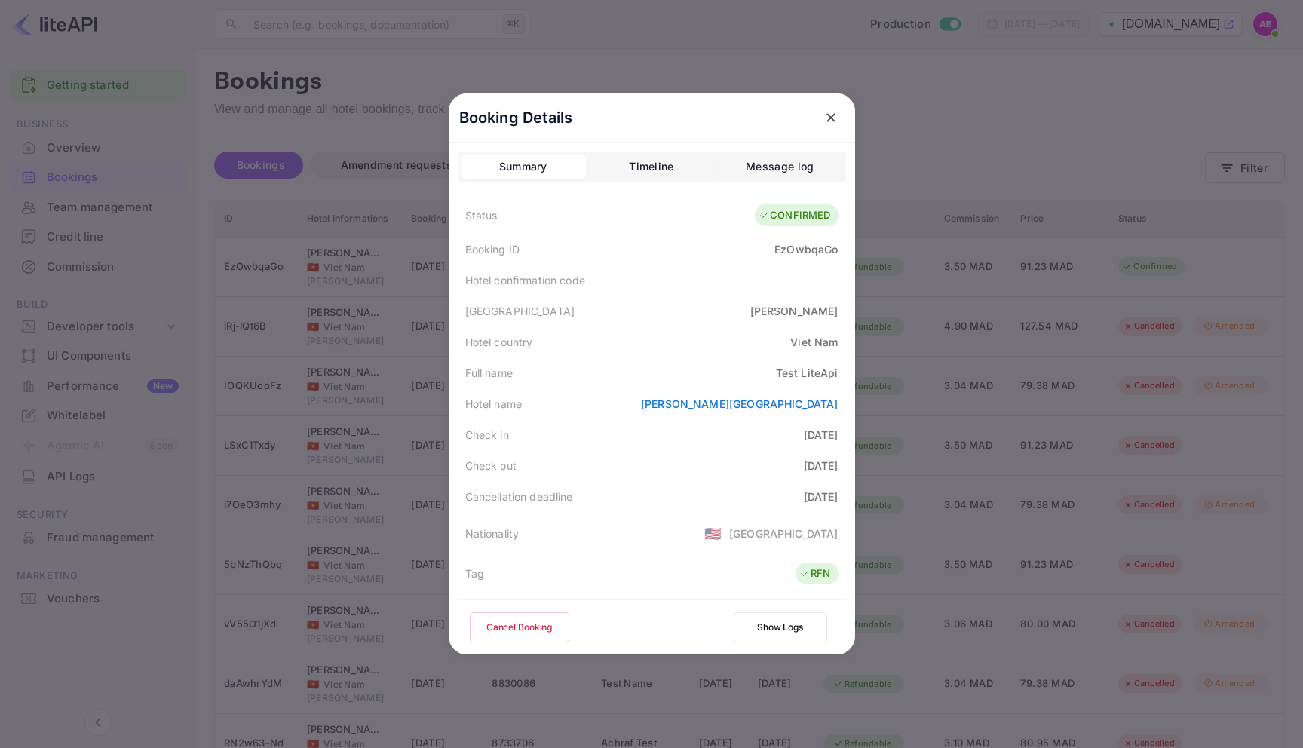
click at [645, 166] on div "Timeline" at bounding box center [651, 167] width 44 height 18
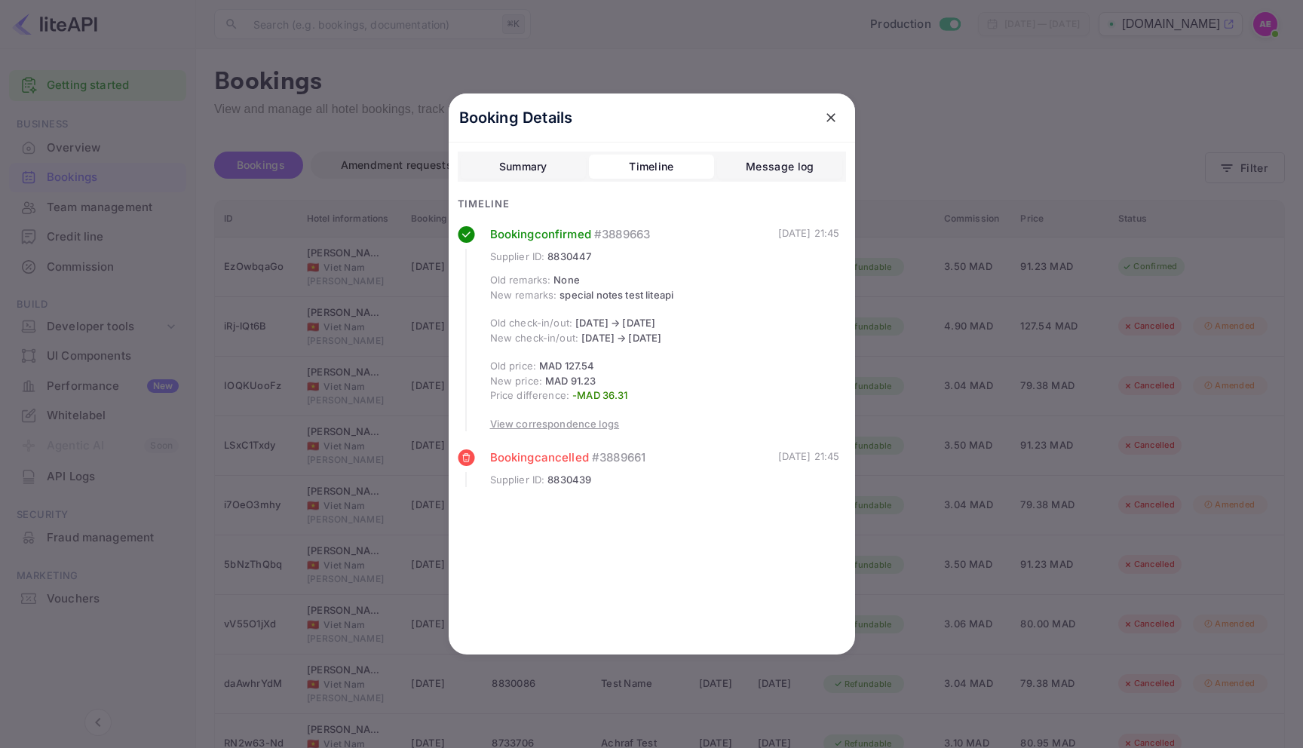
click at [716, 166] on div "Summary Timeline Message log" at bounding box center [652, 167] width 388 height 30
click at [736, 166] on button "Message log" at bounding box center [779, 167] width 125 height 24
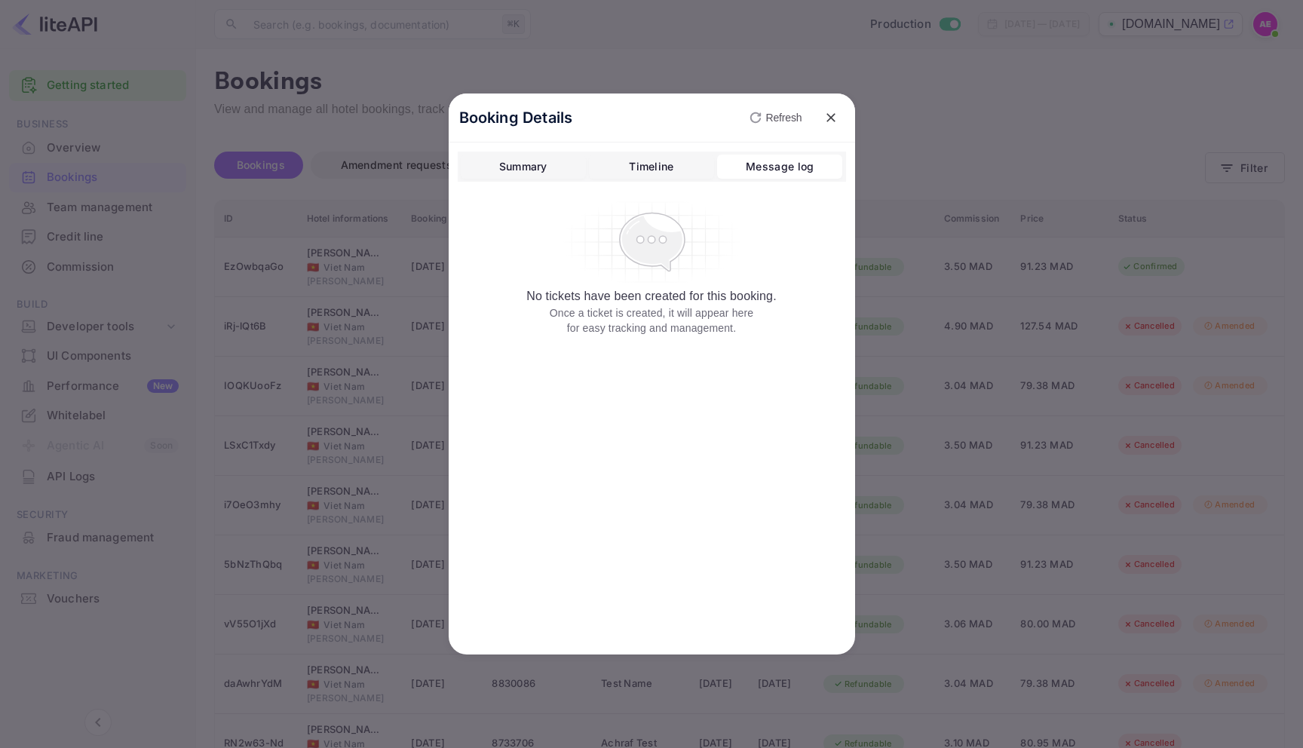
click at [676, 165] on button "Timeline" at bounding box center [651, 167] width 125 height 24
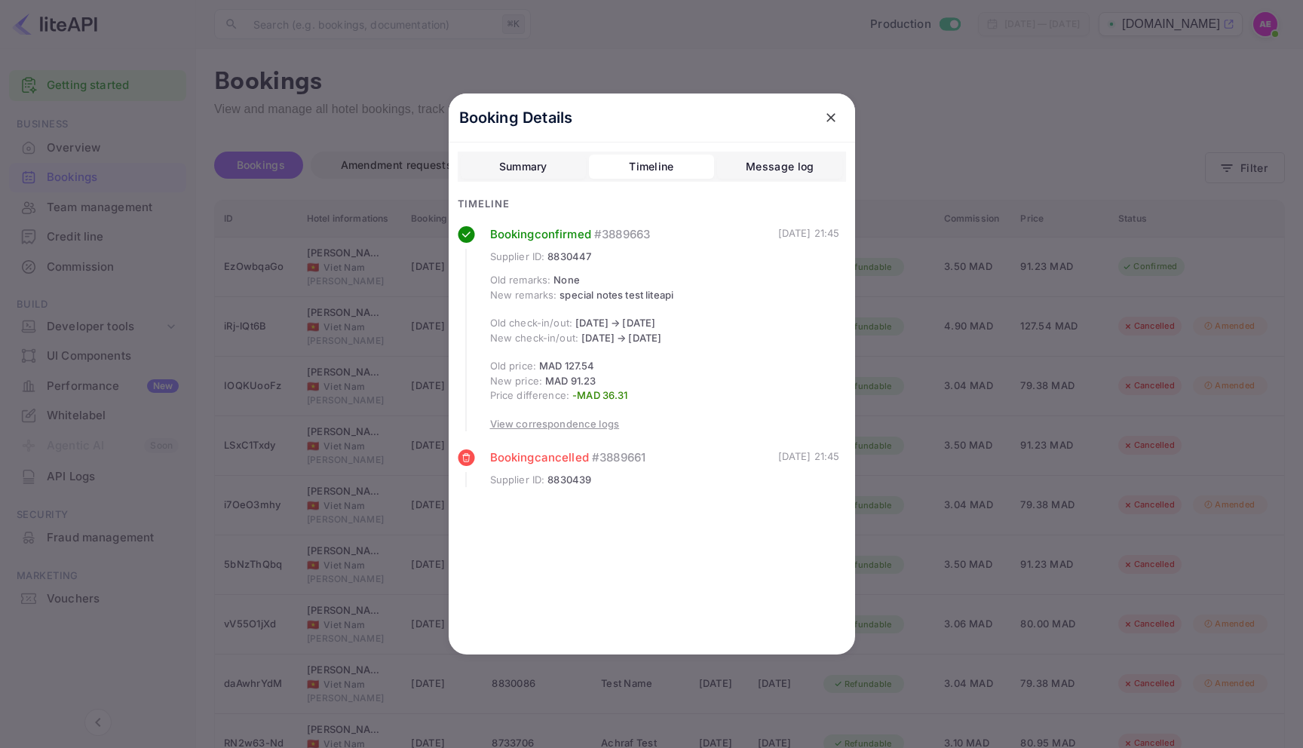
click at [779, 173] on div "Message log" at bounding box center [780, 167] width 68 height 18
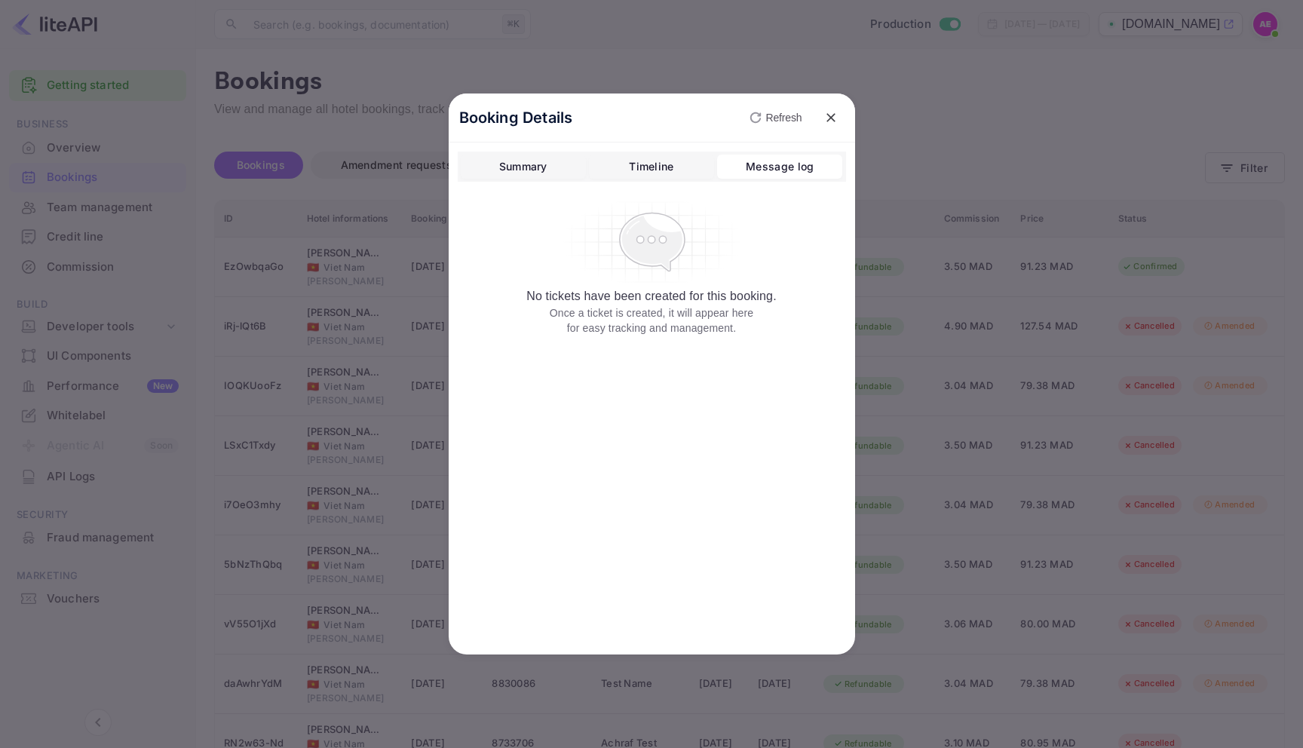
click at [786, 119] on p "Refresh" at bounding box center [784, 118] width 36 height 16
click at [660, 179] on div "Summary Timeline Message log" at bounding box center [652, 167] width 388 height 30
click at [660, 171] on div "Timeline" at bounding box center [651, 167] width 44 height 18
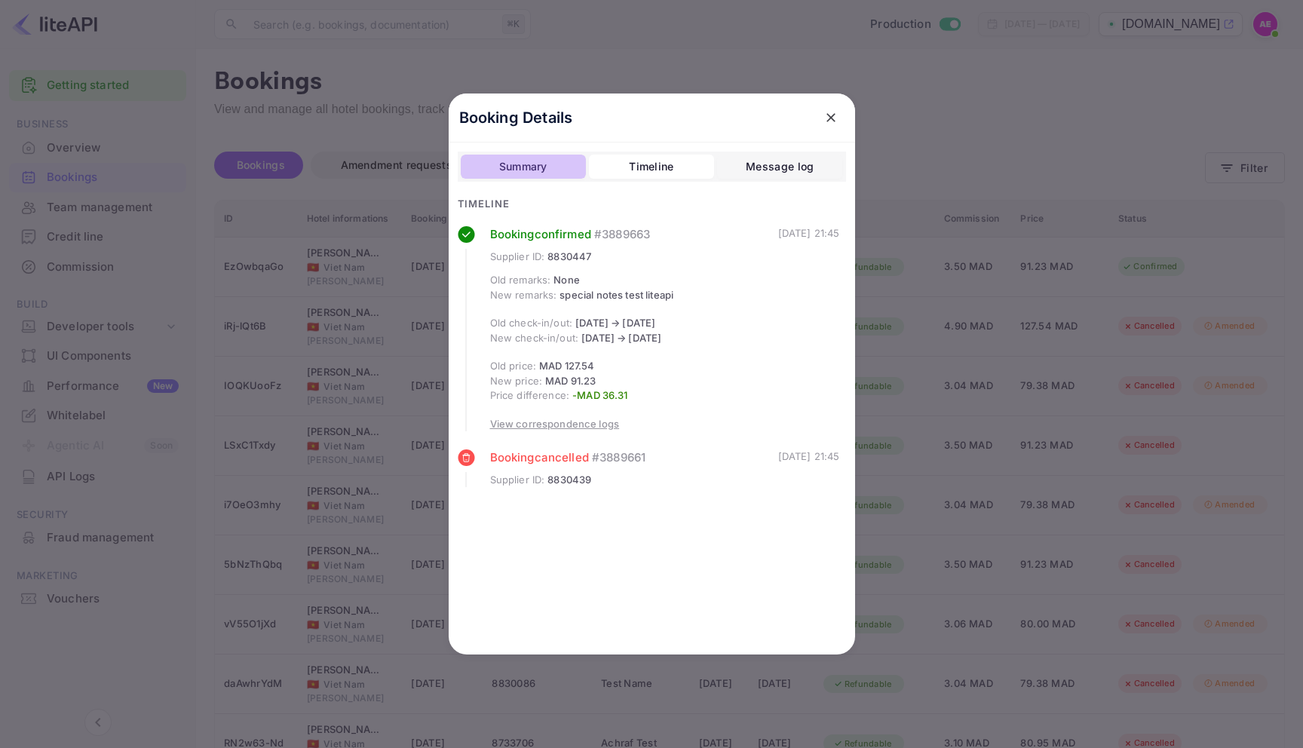
click at [512, 158] on div "Summary" at bounding box center [523, 167] width 48 height 18
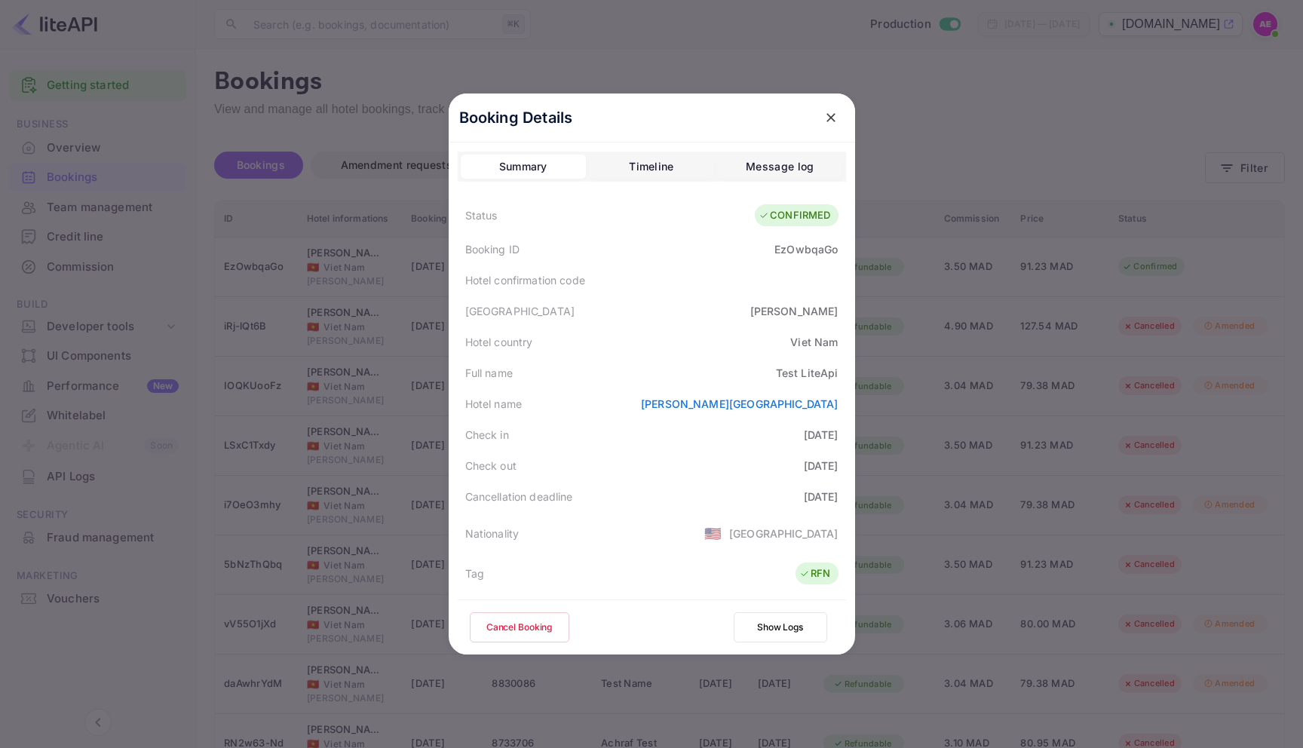
click at [747, 61] on div "Booking Details Summary Timeline Message log Status CONFIRMED Booking ID EzOwbq…" at bounding box center [652, 374] width 455 height 748
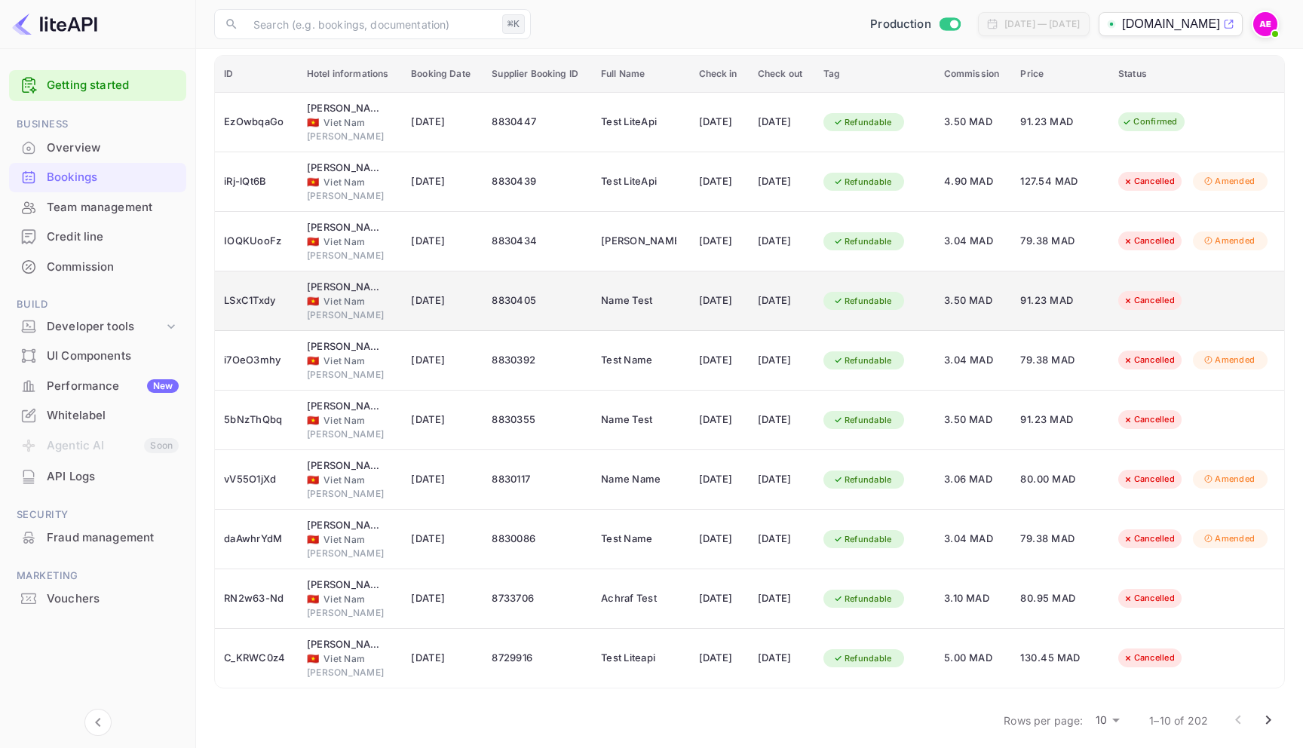
scroll to position [155, 0]
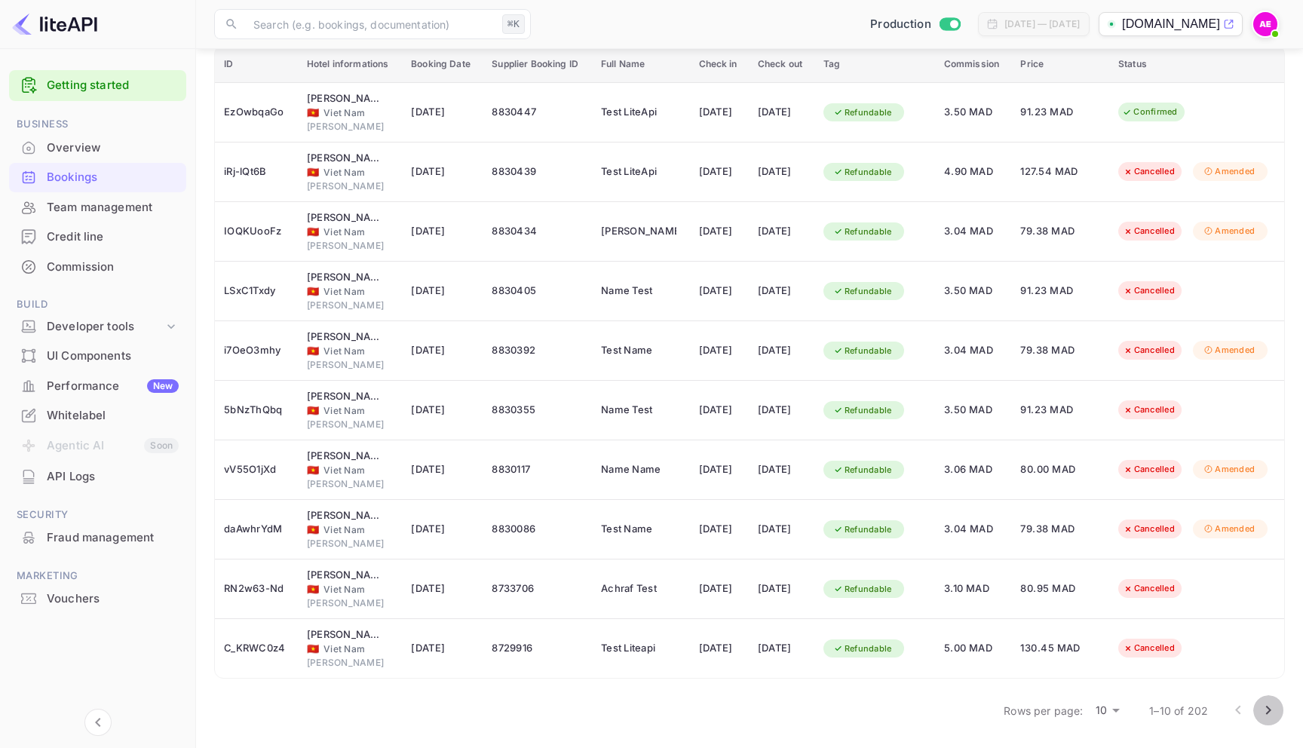
click at [1267, 704] on icon "Go to next page" at bounding box center [1268, 710] width 18 height 18
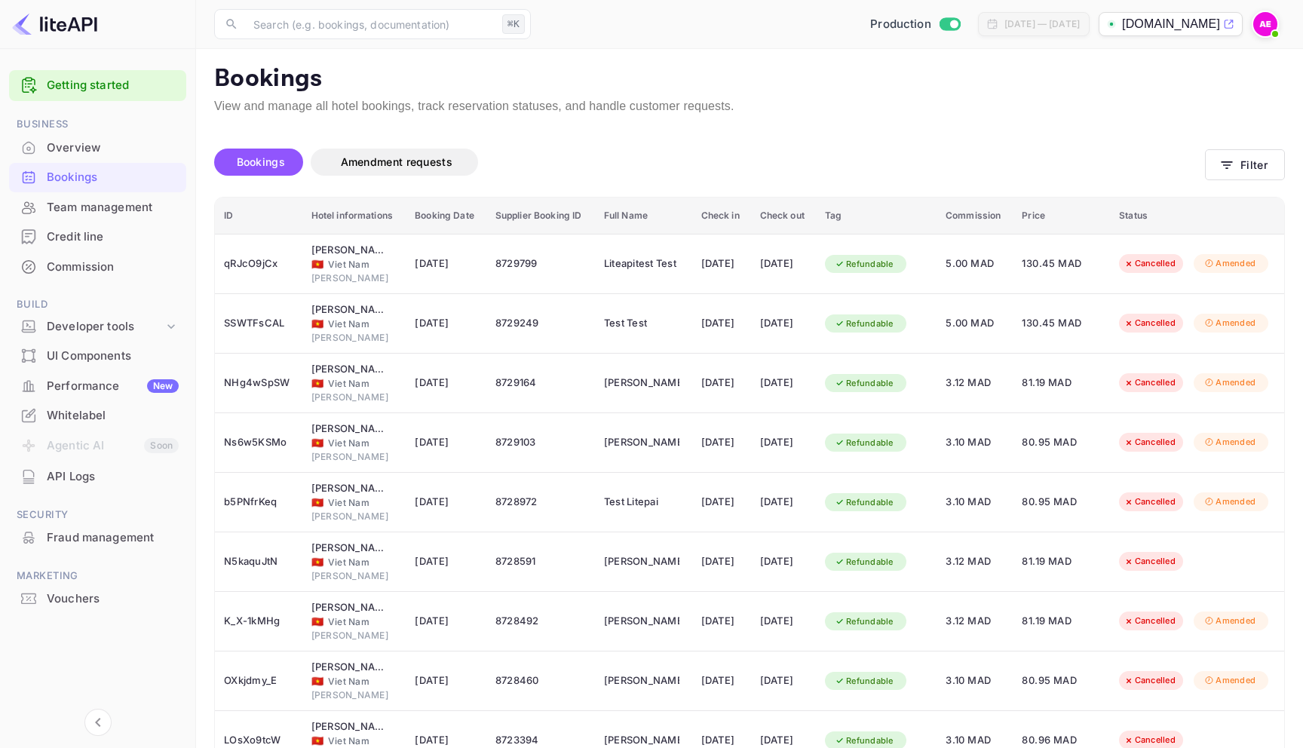
scroll to position [0, 0]
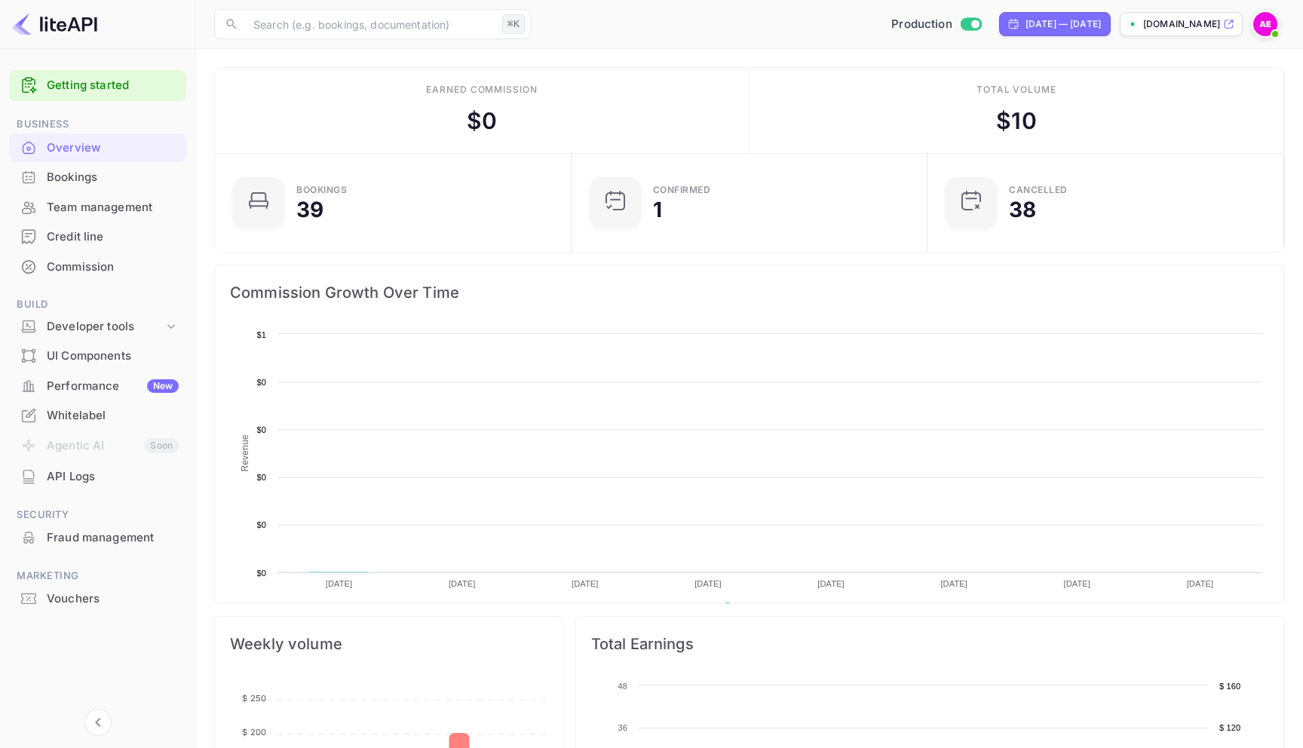
scroll to position [245, 348]
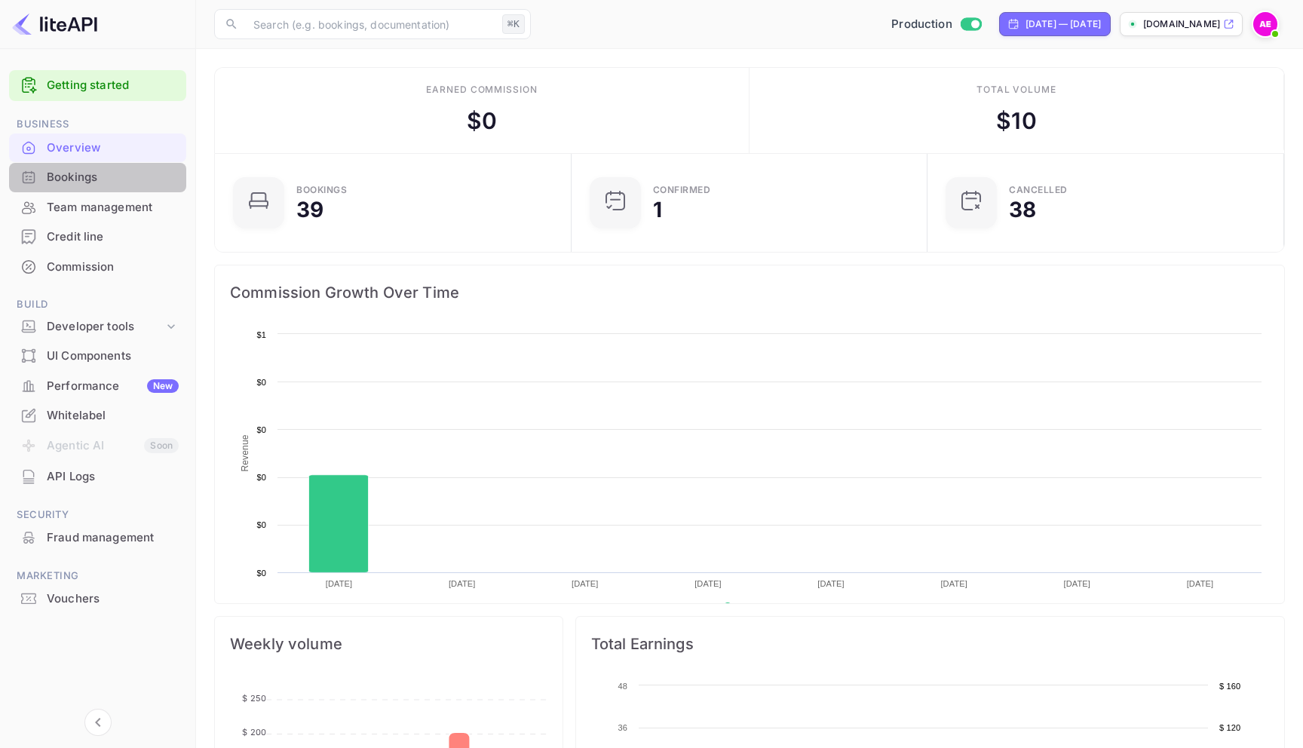
click at [85, 177] on div "Bookings" at bounding box center [113, 177] width 132 height 17
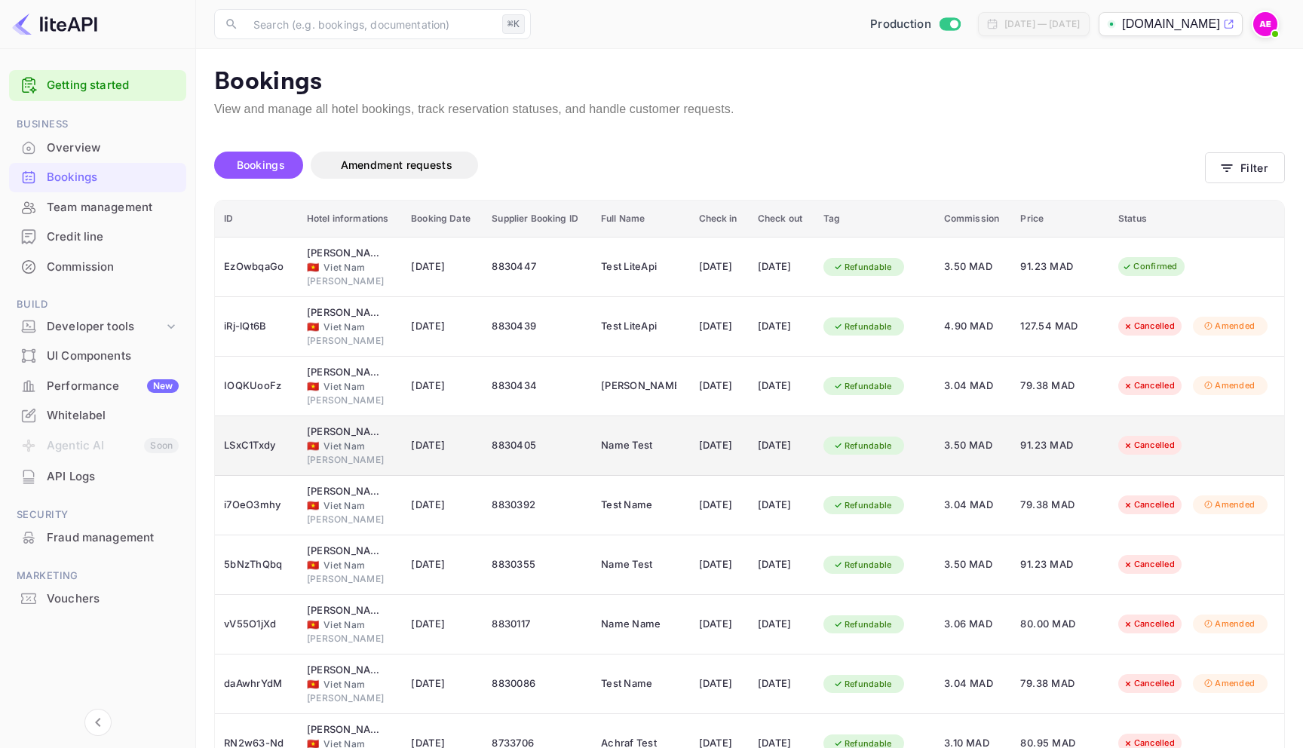
scroll to position [155, 0]
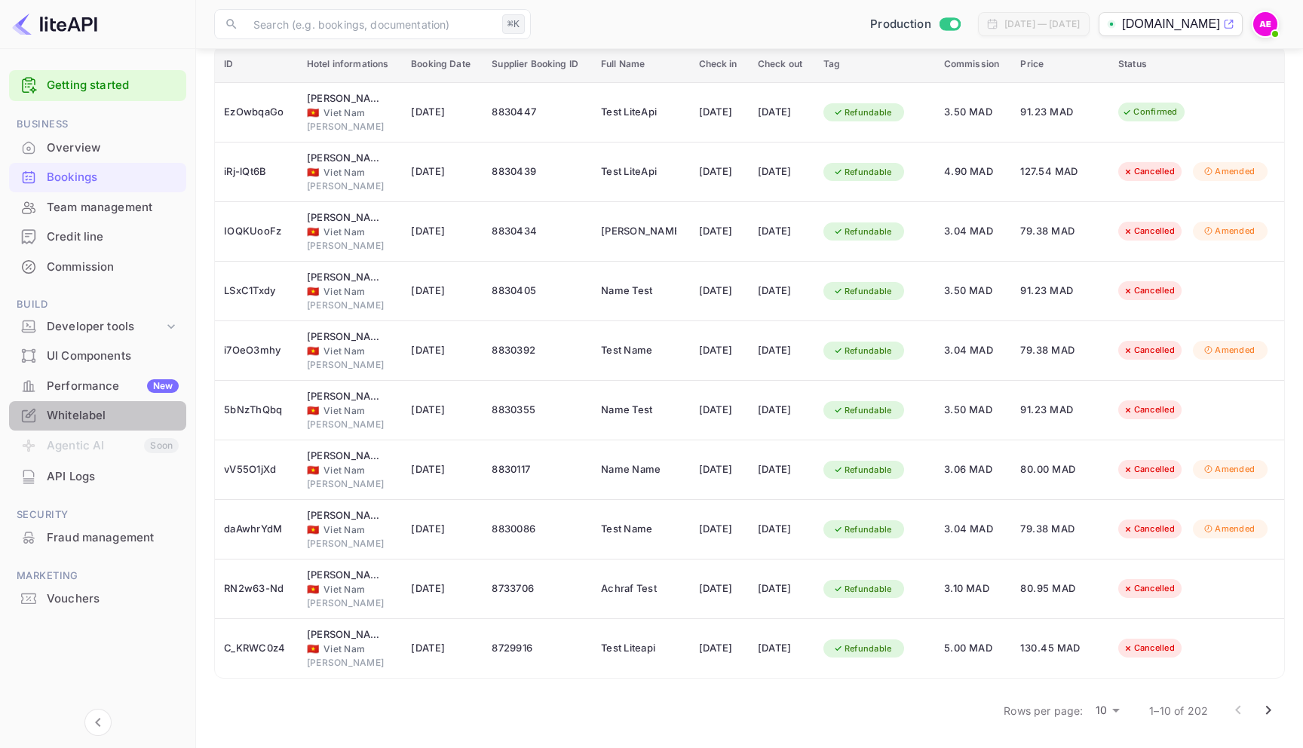
click at [69, 412] on div "Whitelabel" at bounding box center [113, 415] width 132 height 17
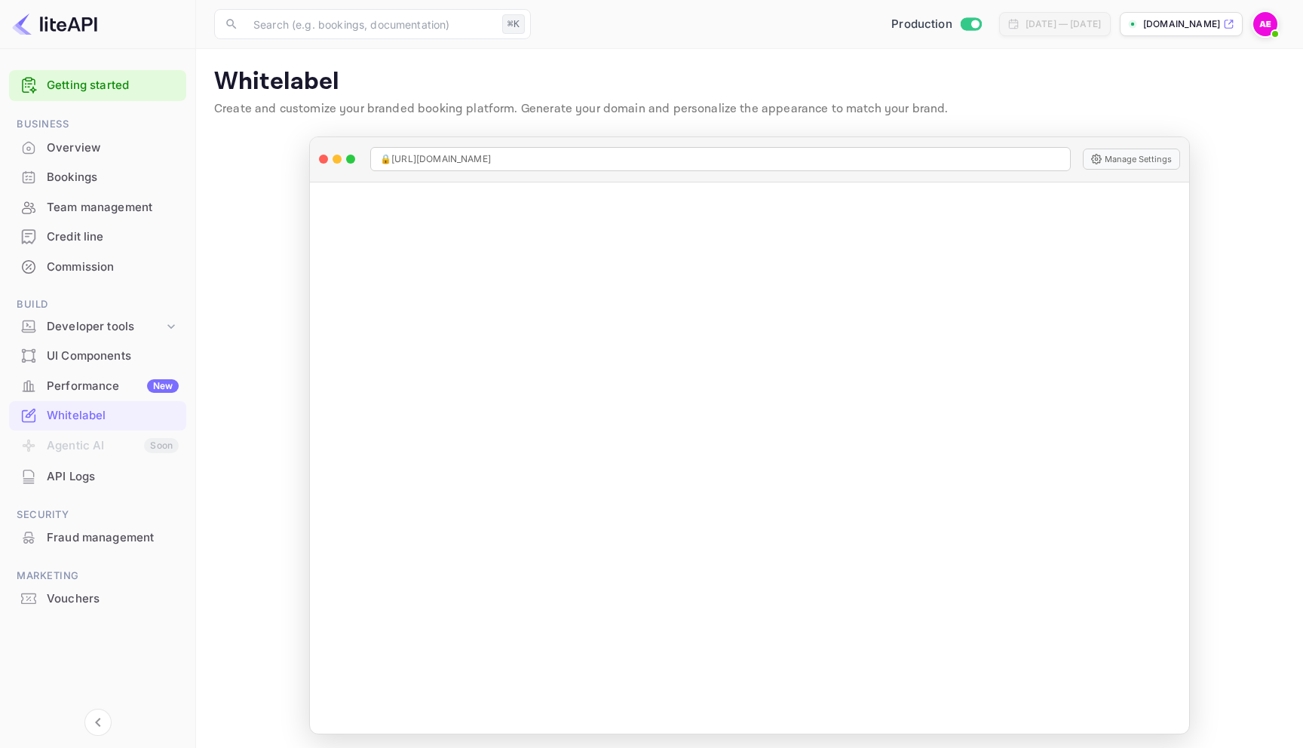
click at [114, 176] on div "Bookings" at bounding box center [113, 177] width 132 height 17
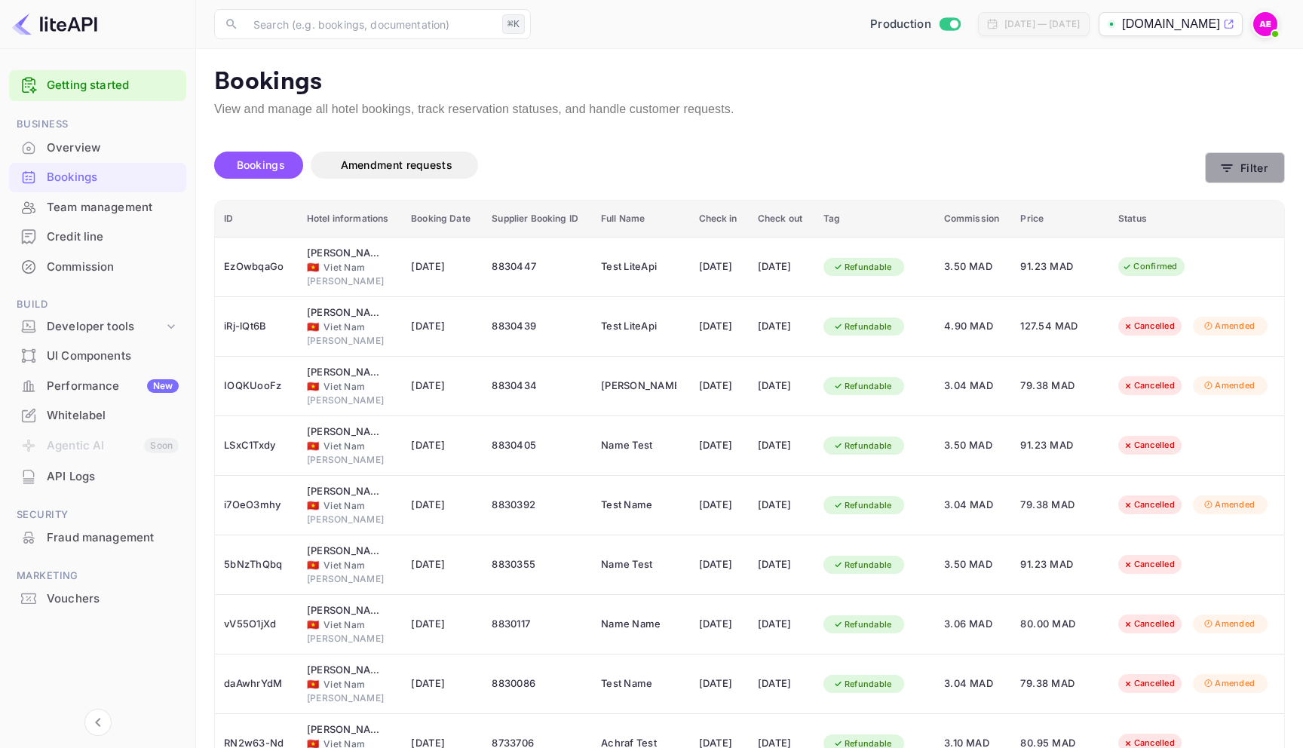
click at [1231, 159] on button "Filter" at bounding box center [1245, 167] width 80 height 31
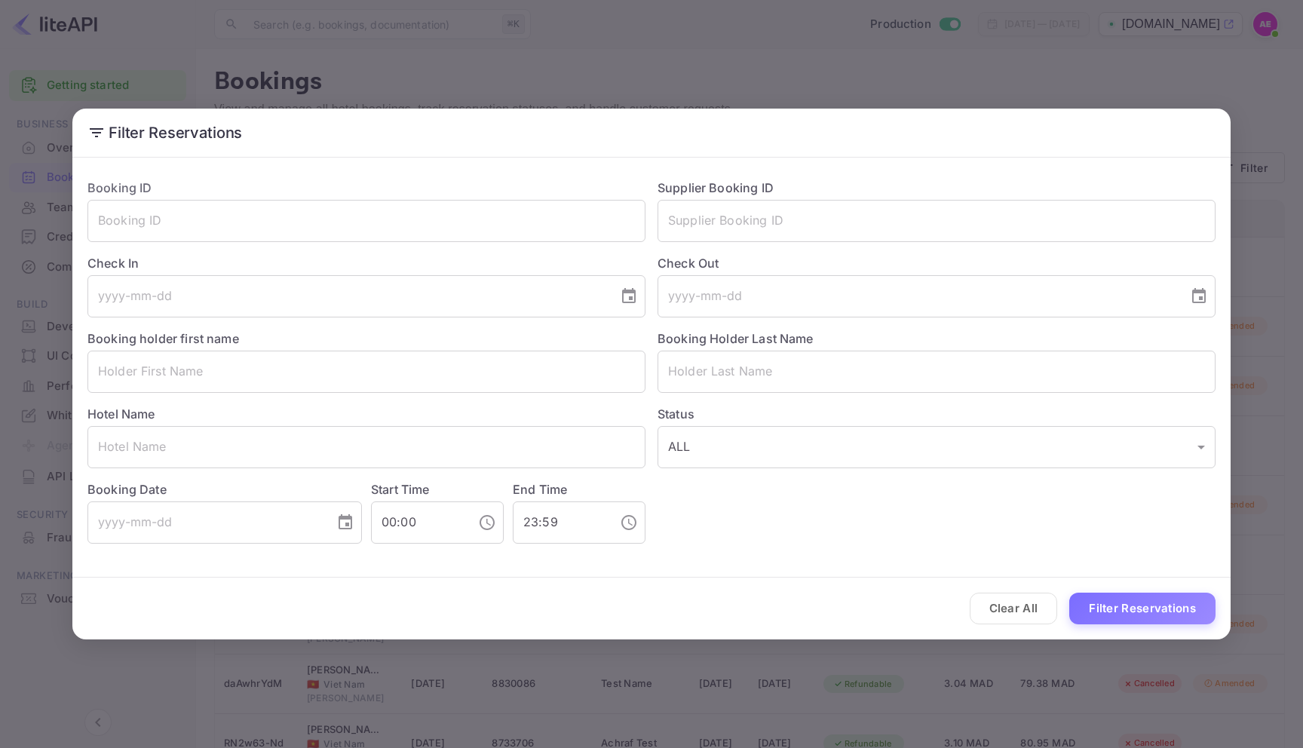
click at [845, 480] on div "Booking ID ​ Supplier Booking ID ​ Check In ​ Check Out ​ Booking holder first …" at bounding box center [645, 355] width 1140 height 377
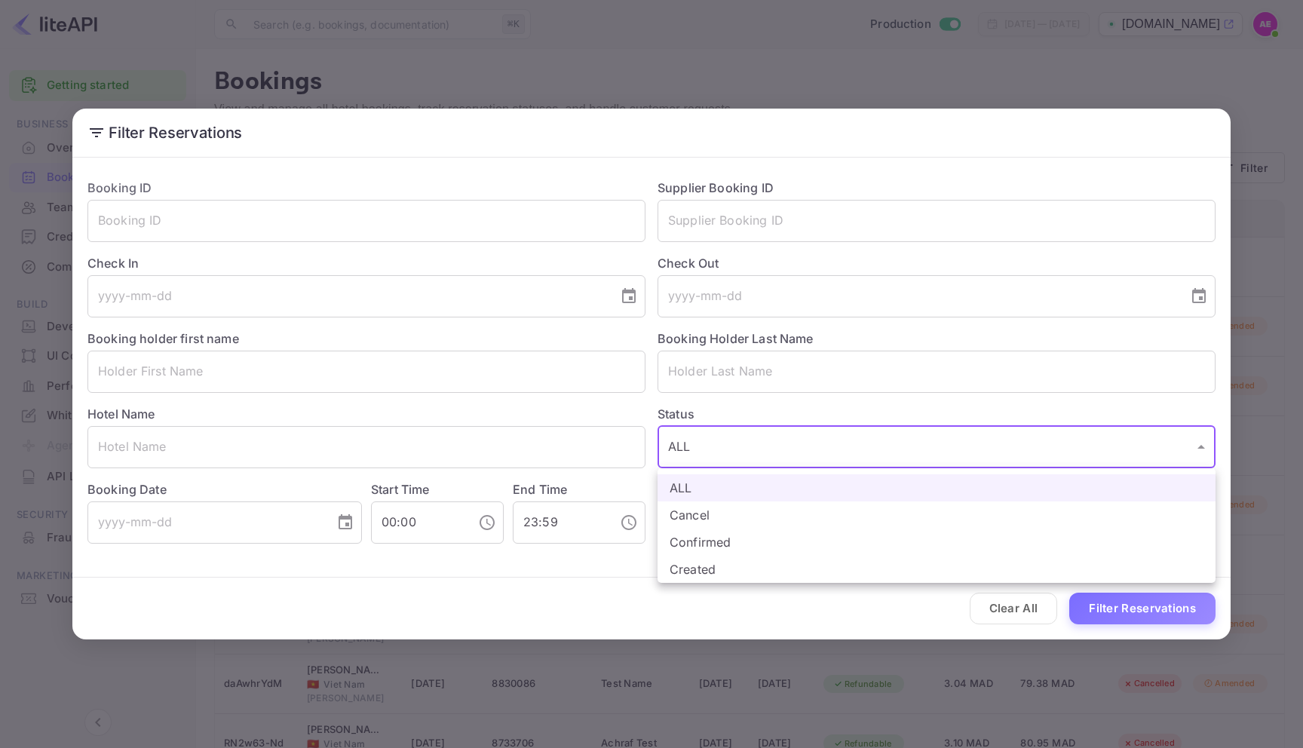
click at [842, 446] on body "Getting started Business Overview Bookings Team management Credit line Commissi…" at bounding box center [651, 451] width 1303 height 903
click at [750, 567] on li "Created" at bounding box center [937, 569] width 558 height 27
type input "CREATED"
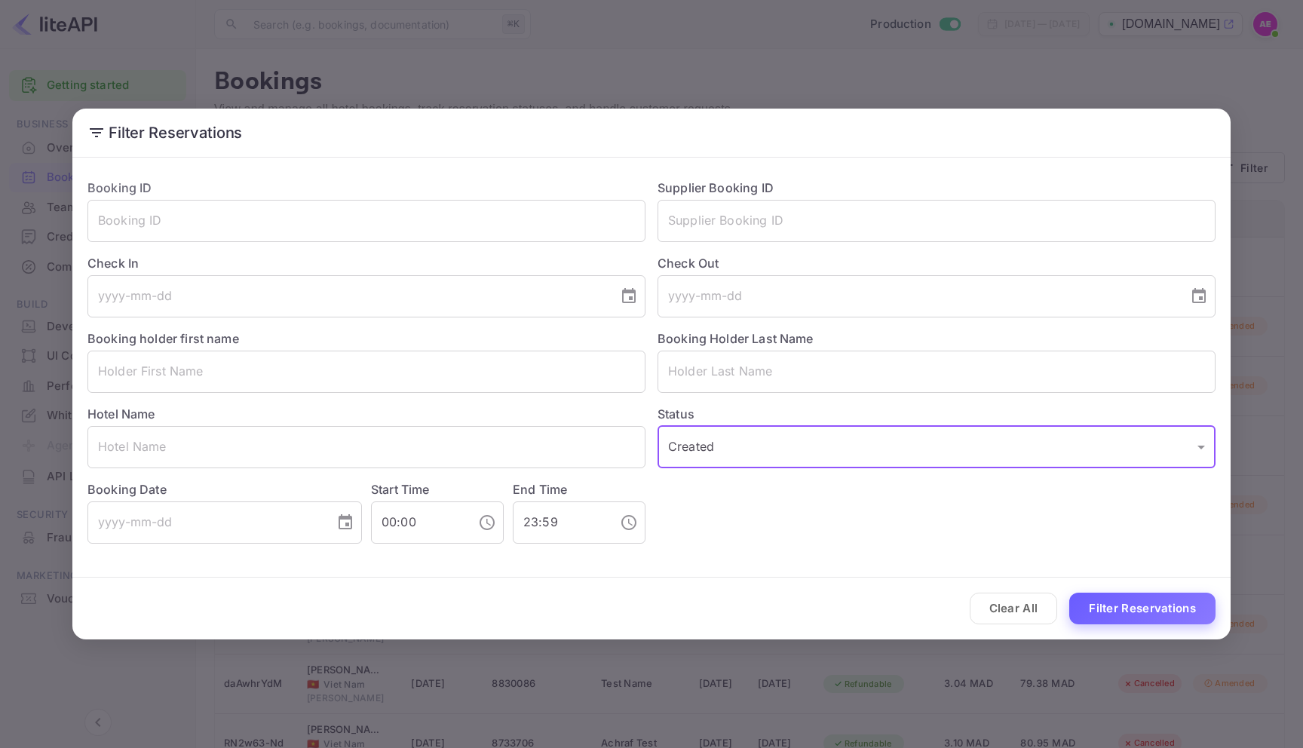
click at [1129, 598] on button "Filter Reservations" at bounding box center [1142, 609] width 146 height 32
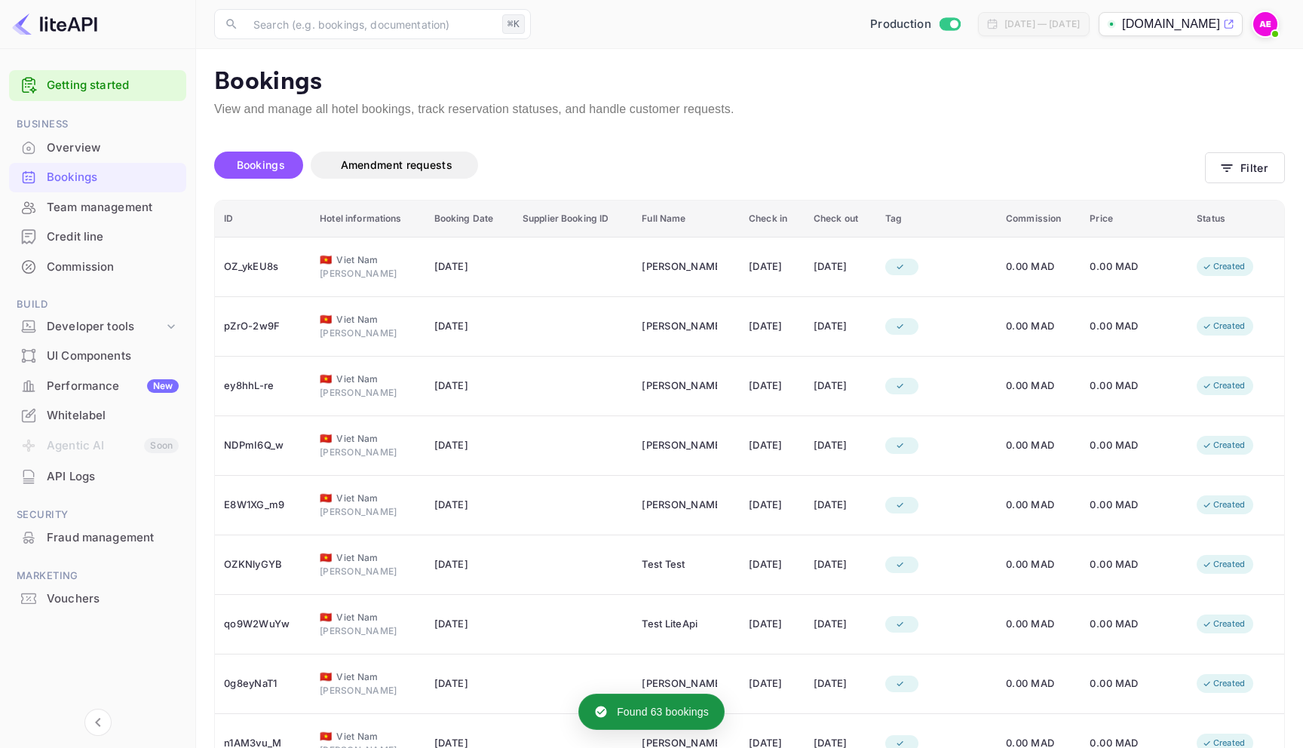
scroll to position [155, 0]
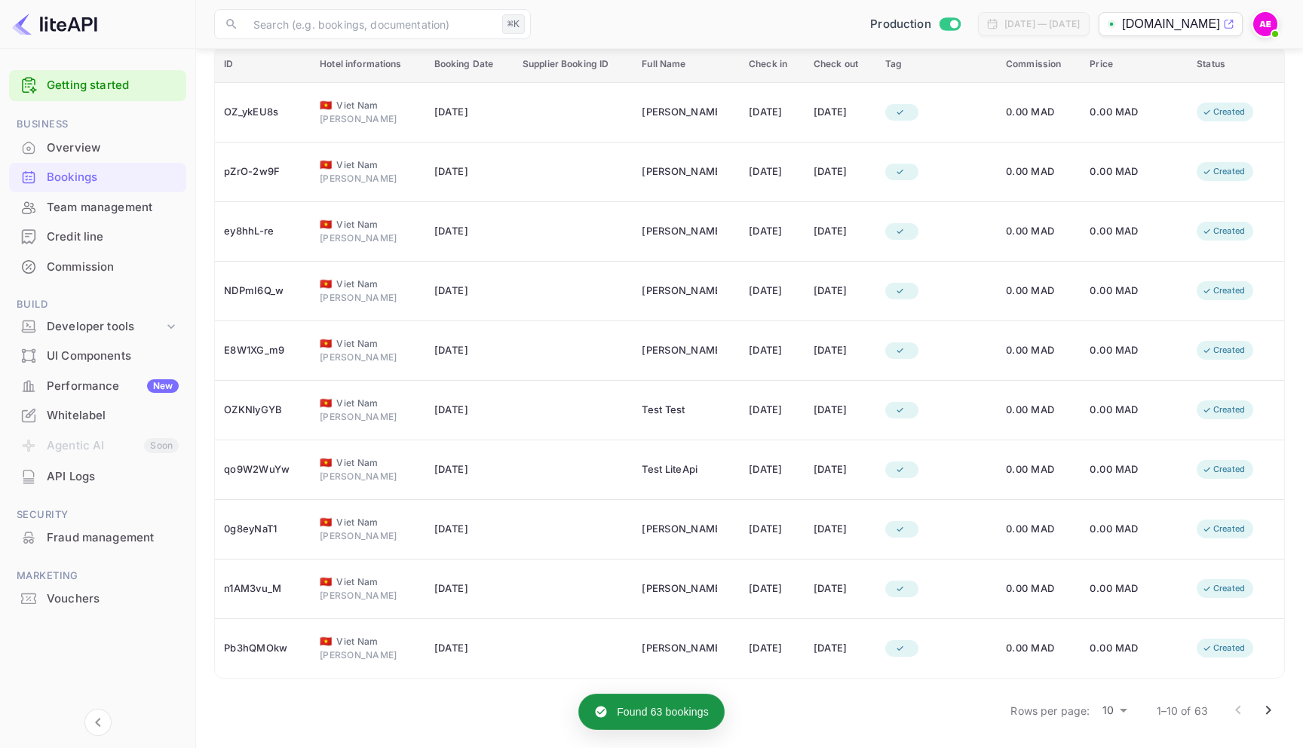
click at [1270, 705] on icon "Go to next page" at bounding box center [1268, 710] width 18 height 18
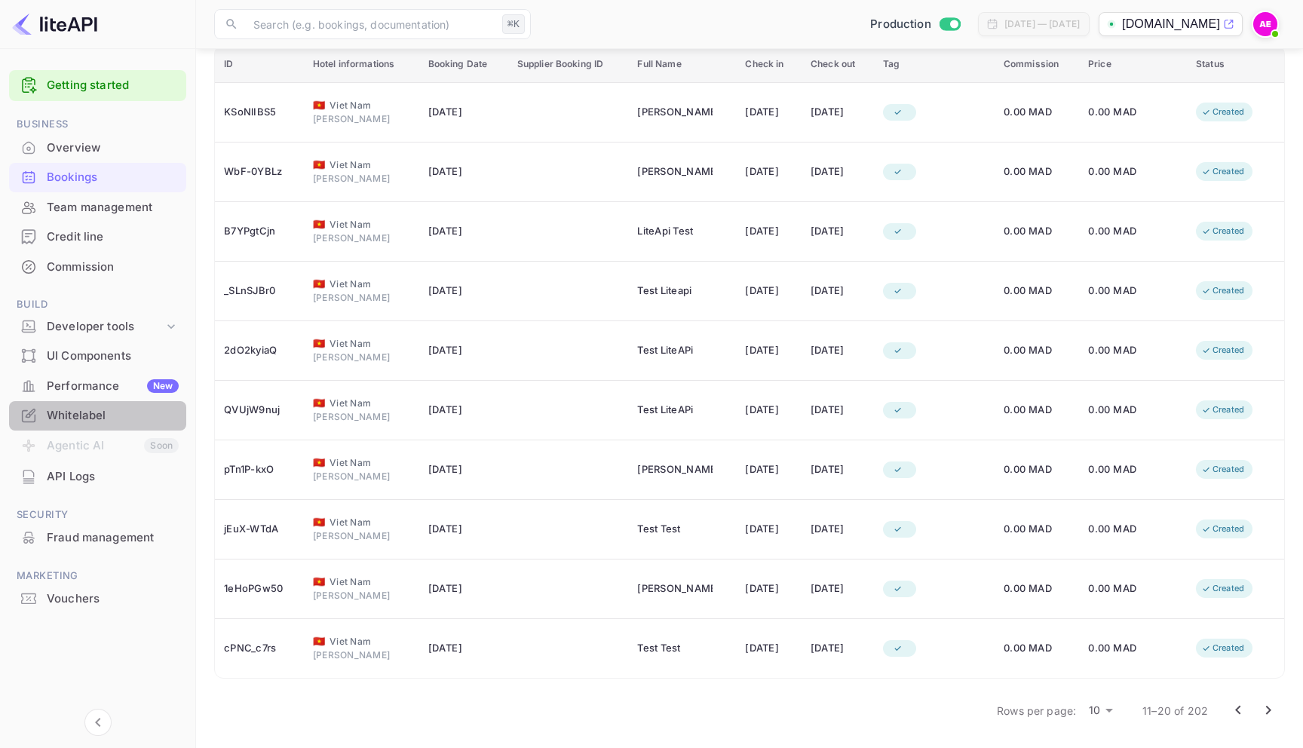
click at [78, 415] on div "Whitelabel" at bounding box center [113, 415] width 132 height 17
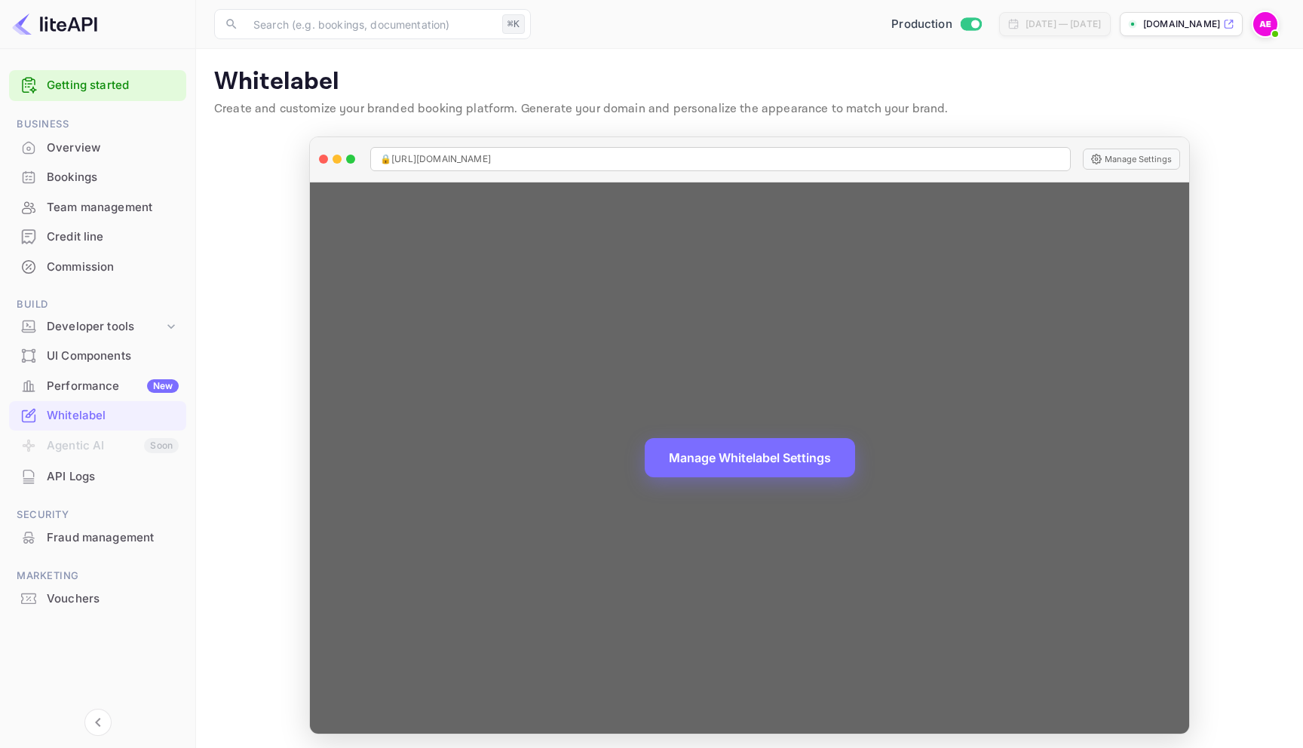
scroll to position [5, 0]
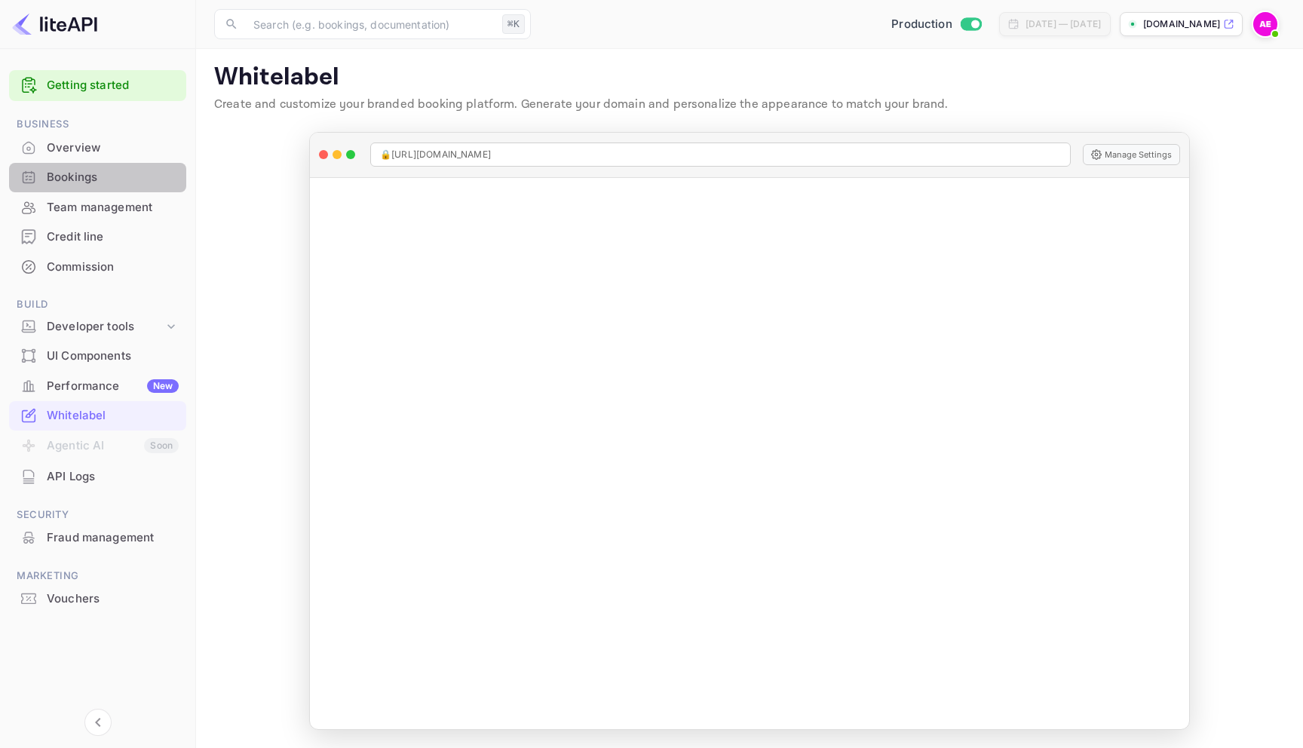
click at [78, 170] on div "Bookings" at bounding box center [113, 177] width 132 height 17
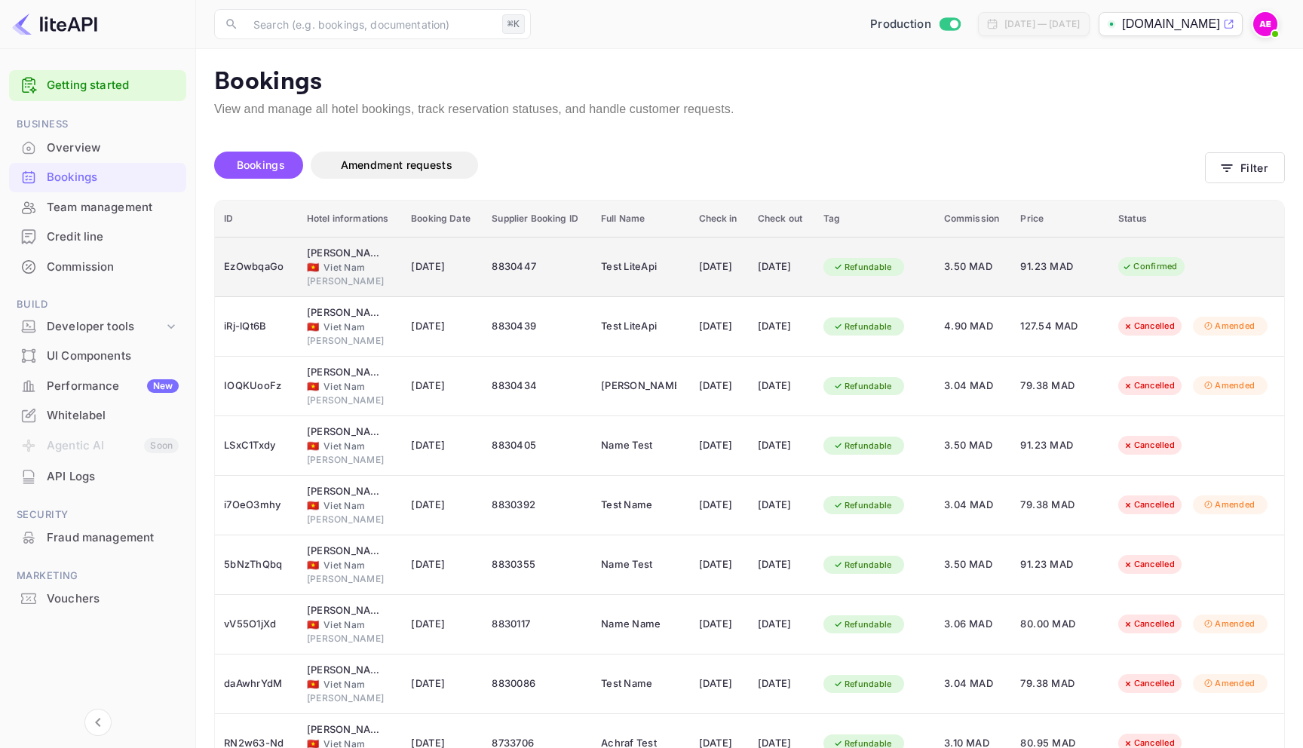
click at [676, 258] on td "Test LiteApi" at bounding box center [641, 267] width 98 height 60
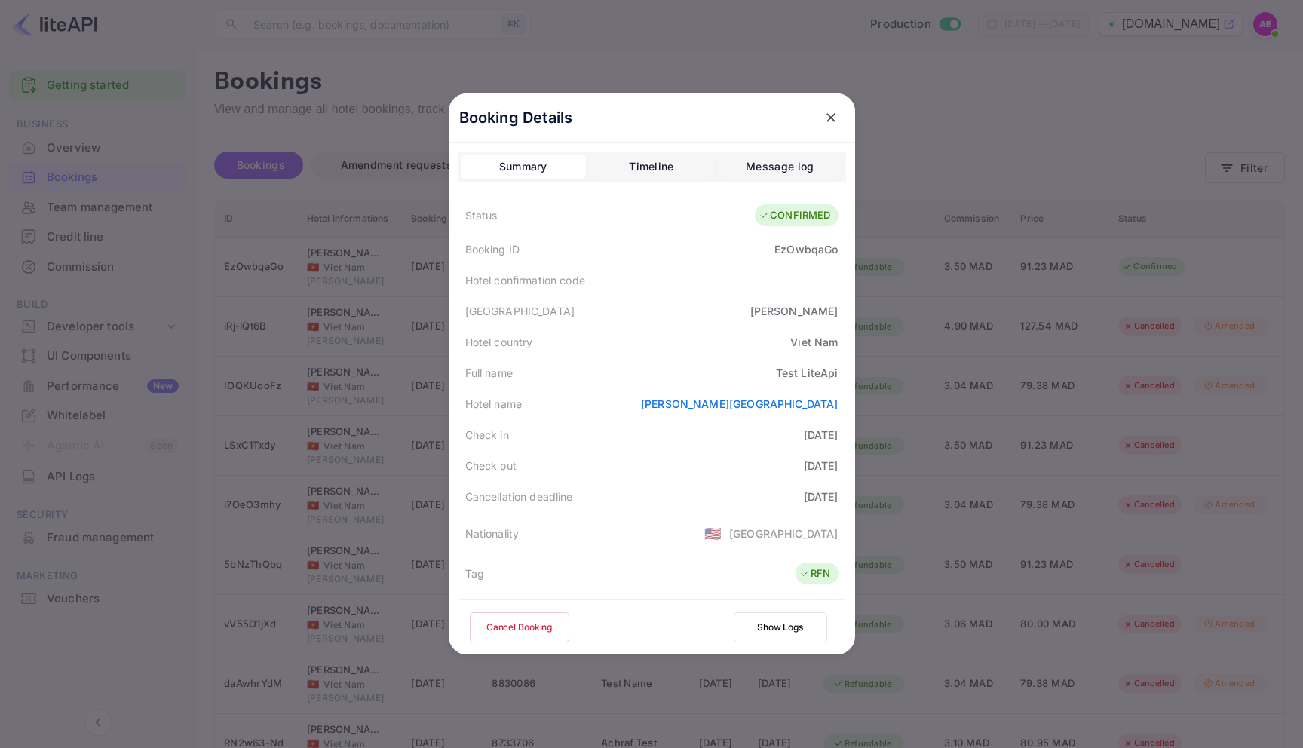
click at [697, 170] on button "Timeline" at bounding box center [651, 167] width 125 height 24
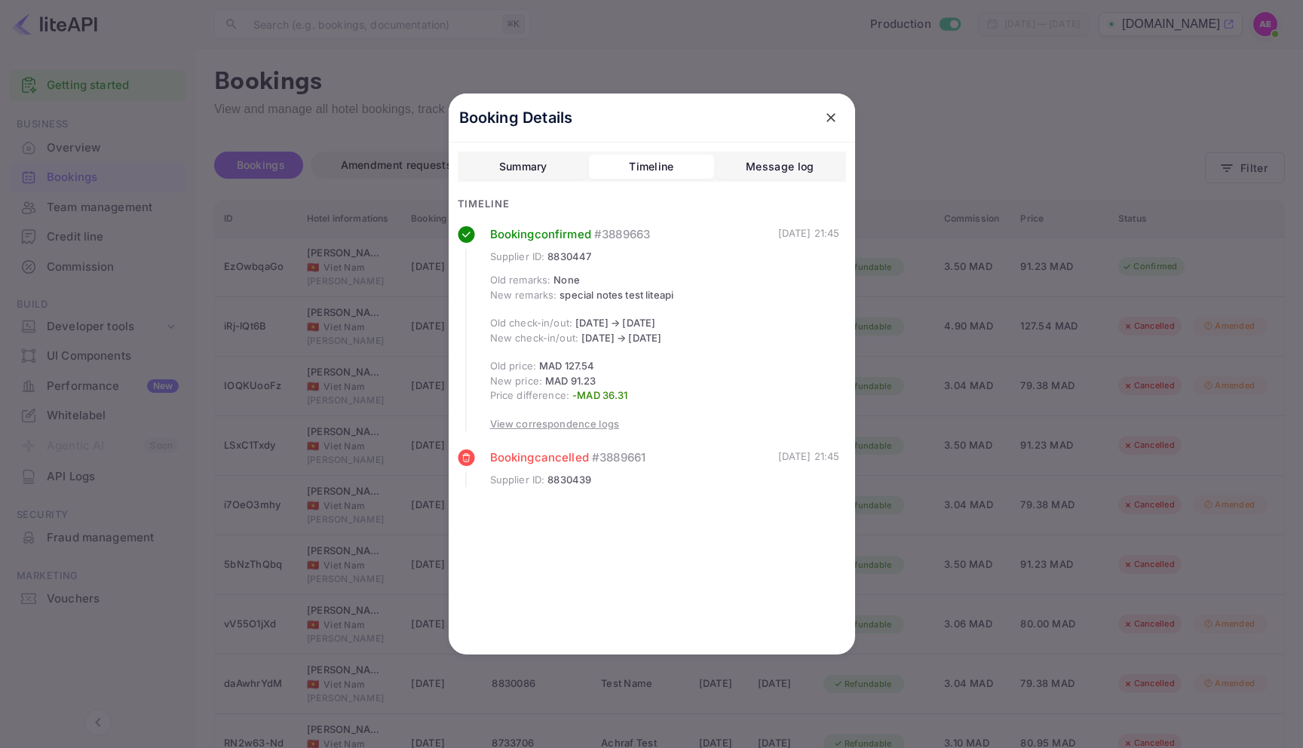
click at [753, 172] on div "Message log" at bounding box center [780, 167] width 68 height 18
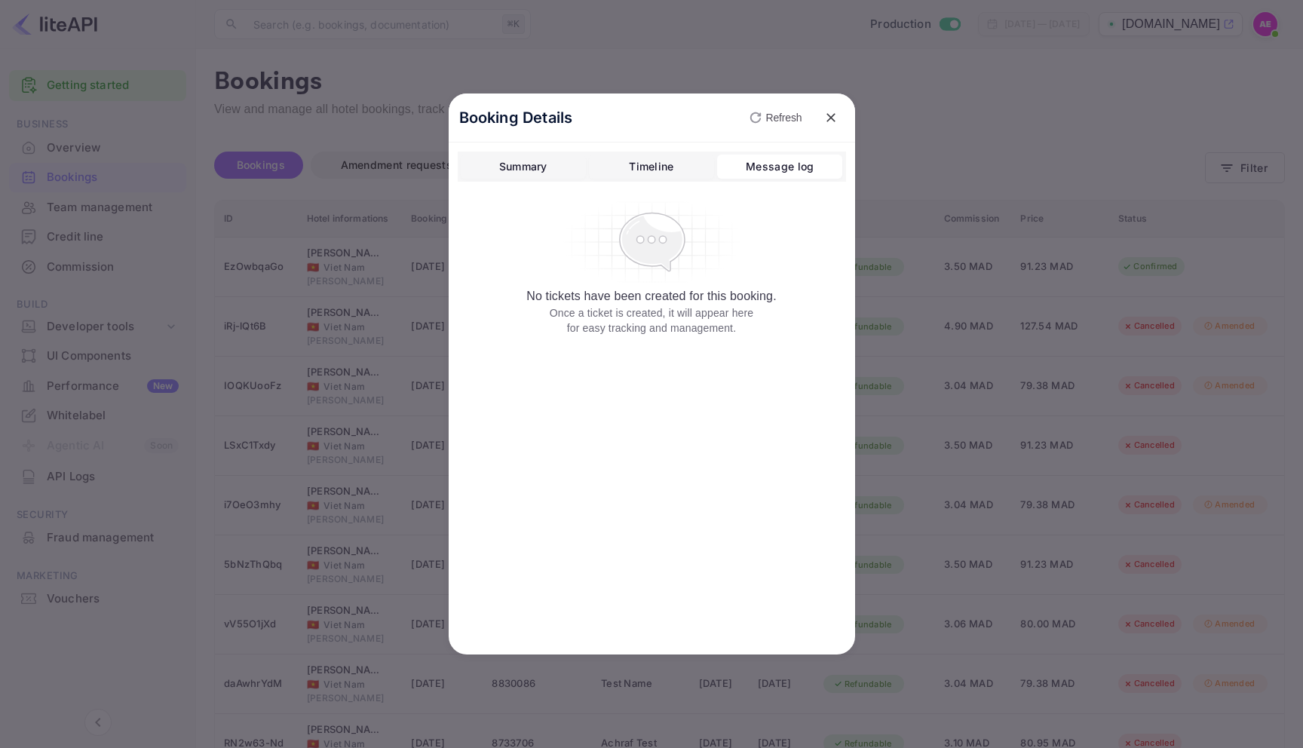
click at [833, 108] on button "close" at bounding box center [830, 117] width 27 height 27
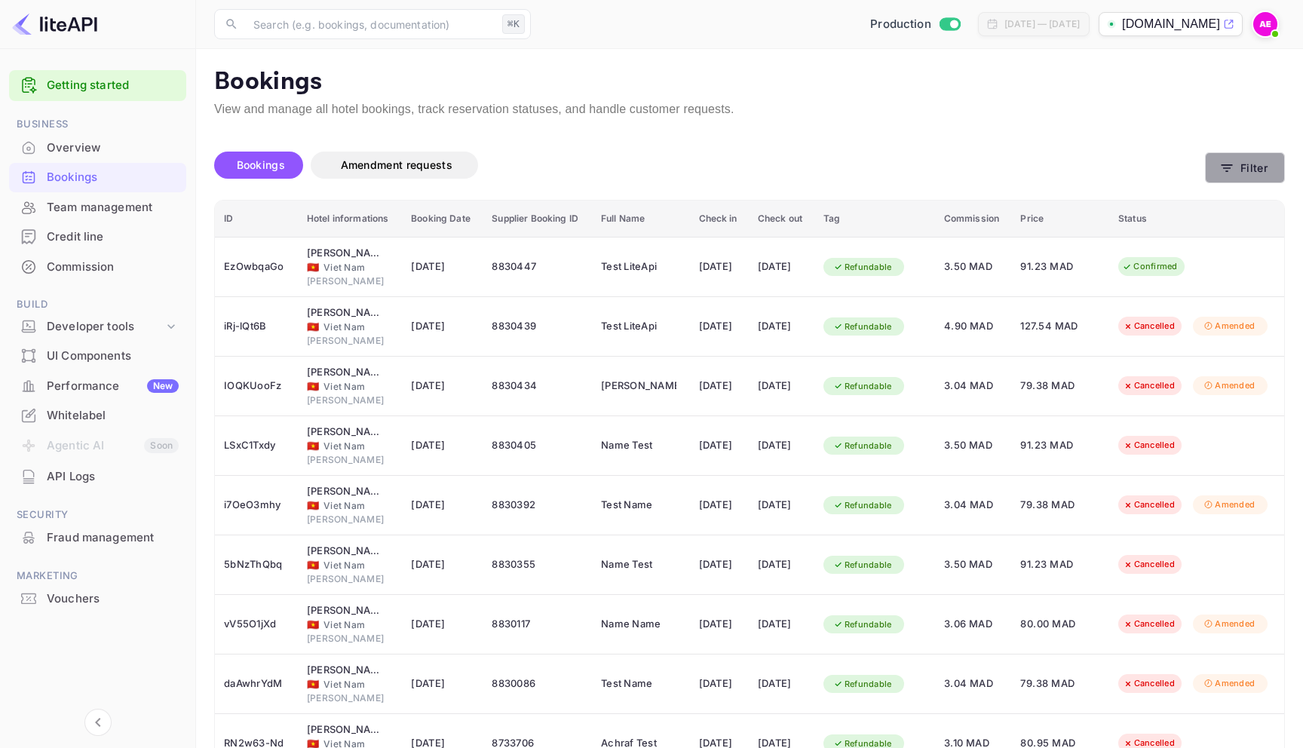
click at [1209, 165] on button "Filter" at bounding box center [1245, 167] width 80 height 31
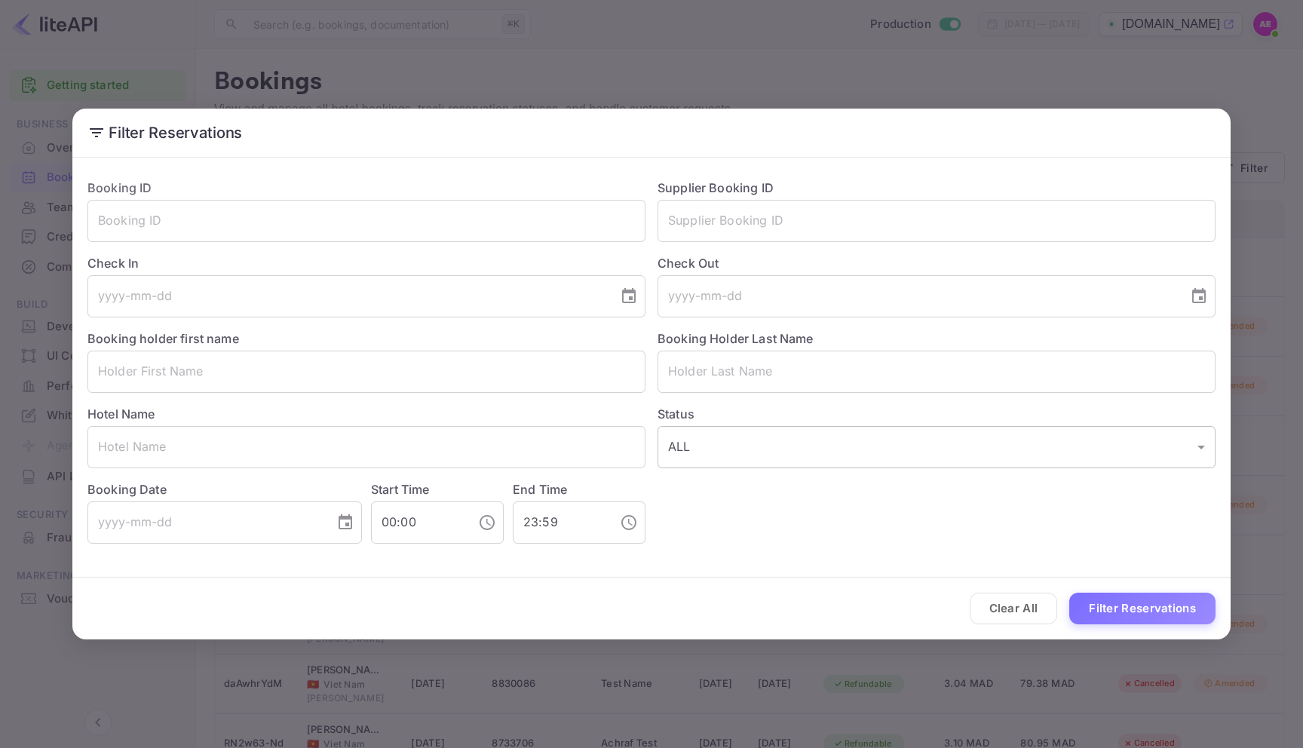
click at [817, 454] on body "Getting started Business Overview Bookings Team management Credit line Commissi…" at bounding box center [651, 451] width 1303 height 903
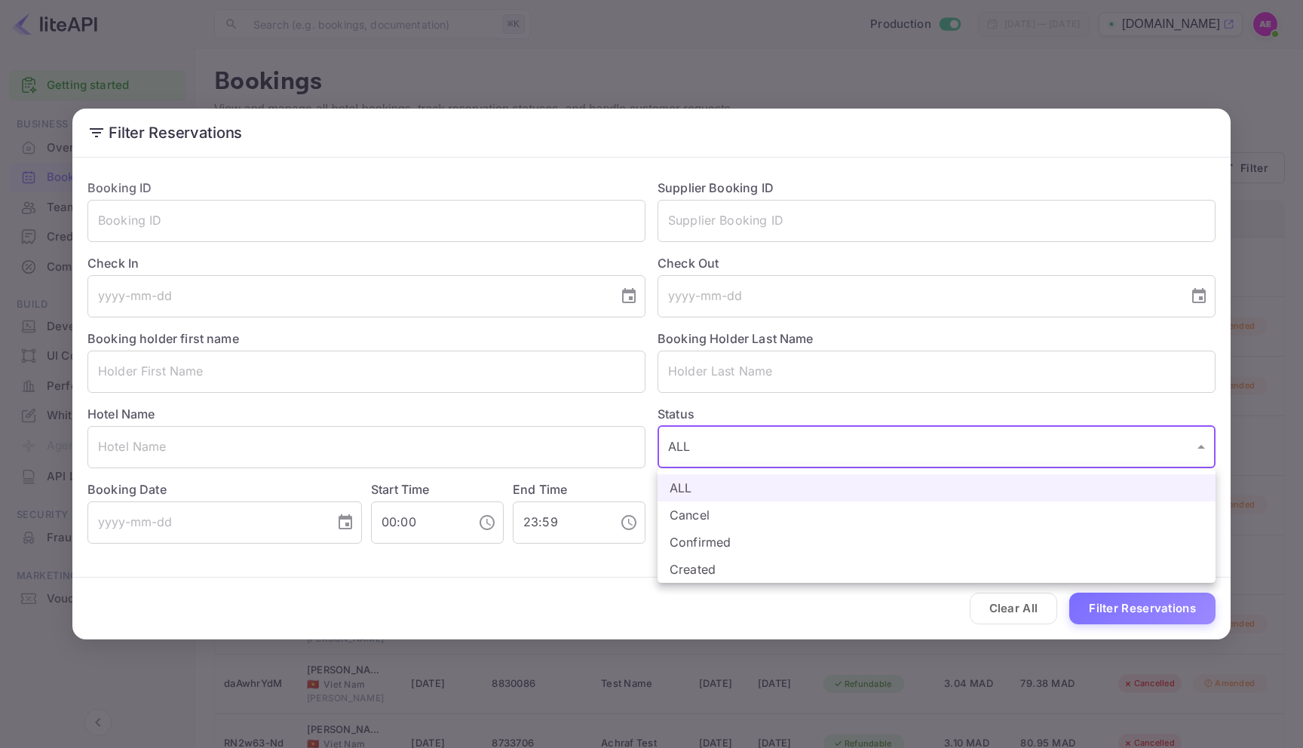
drag, startPoint x: 748, startPoint y: 523, endPoint x: 755, endPoint y: 574, distance: 51.7
click at [755, 574] on ul "ALL Cancel Confirmed Created" at bounding box center [937, 525] width 558 height 115
click at [755, 574] on li "Created" at bounding box center [937, 569] width 558 height 27
type input "CREATED"
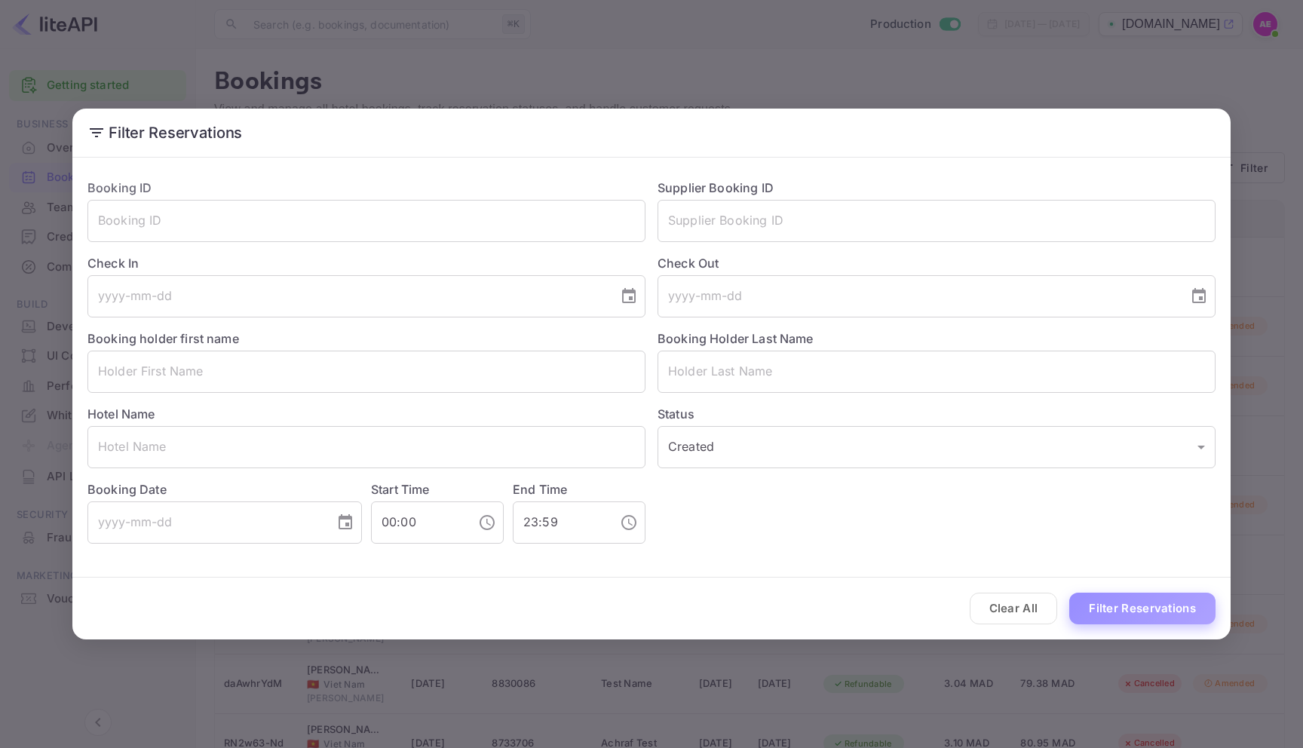
click at [1096, 609] on button "Filter Reservations" at bounding box center [1142, 609] width 146 height 32
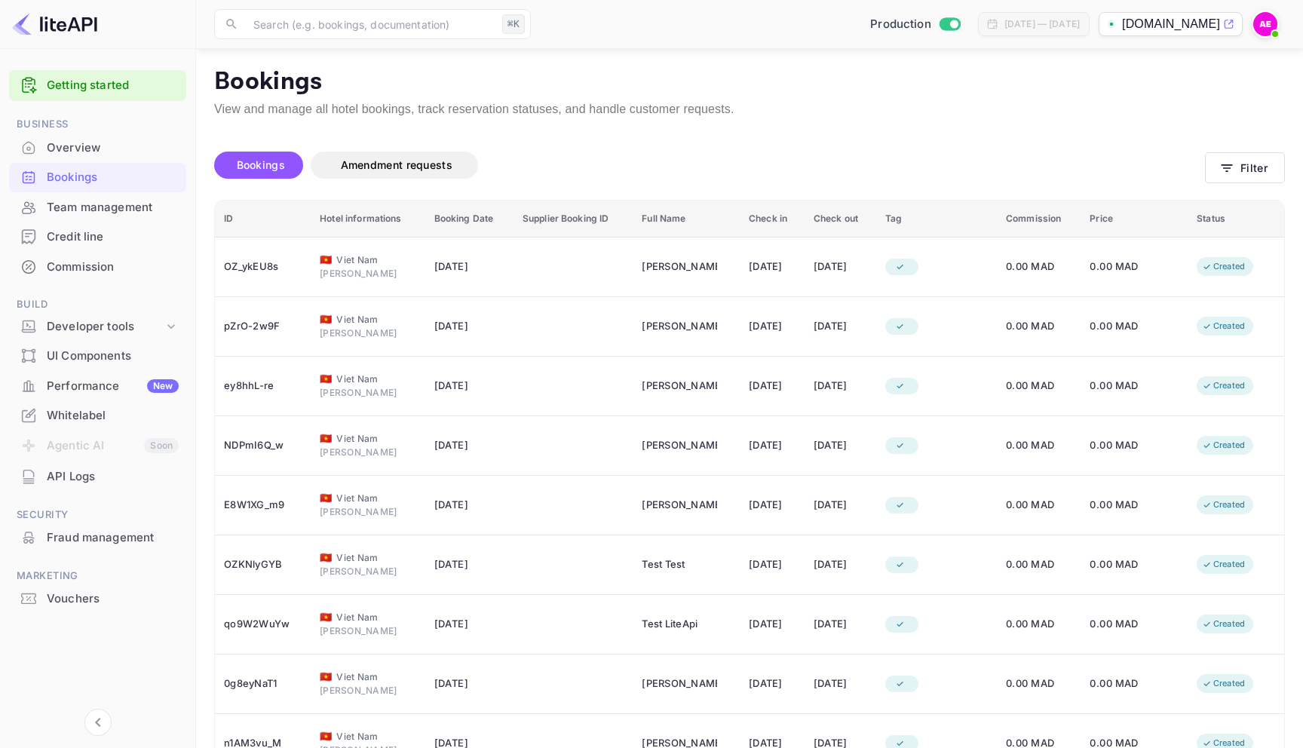
scroll to position [155, 0]
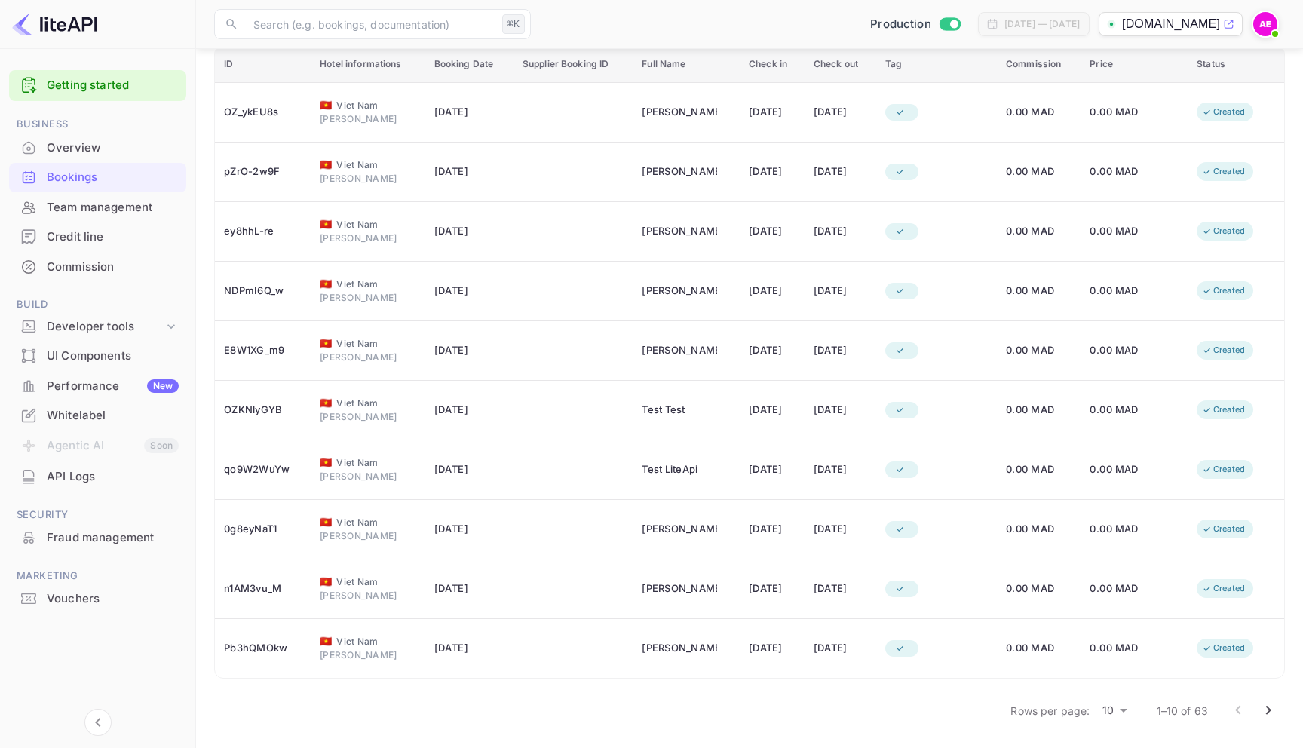
click at [1274, 713] on icon "Go to next page" at bounding box center [1268, 710] width 18 height 18
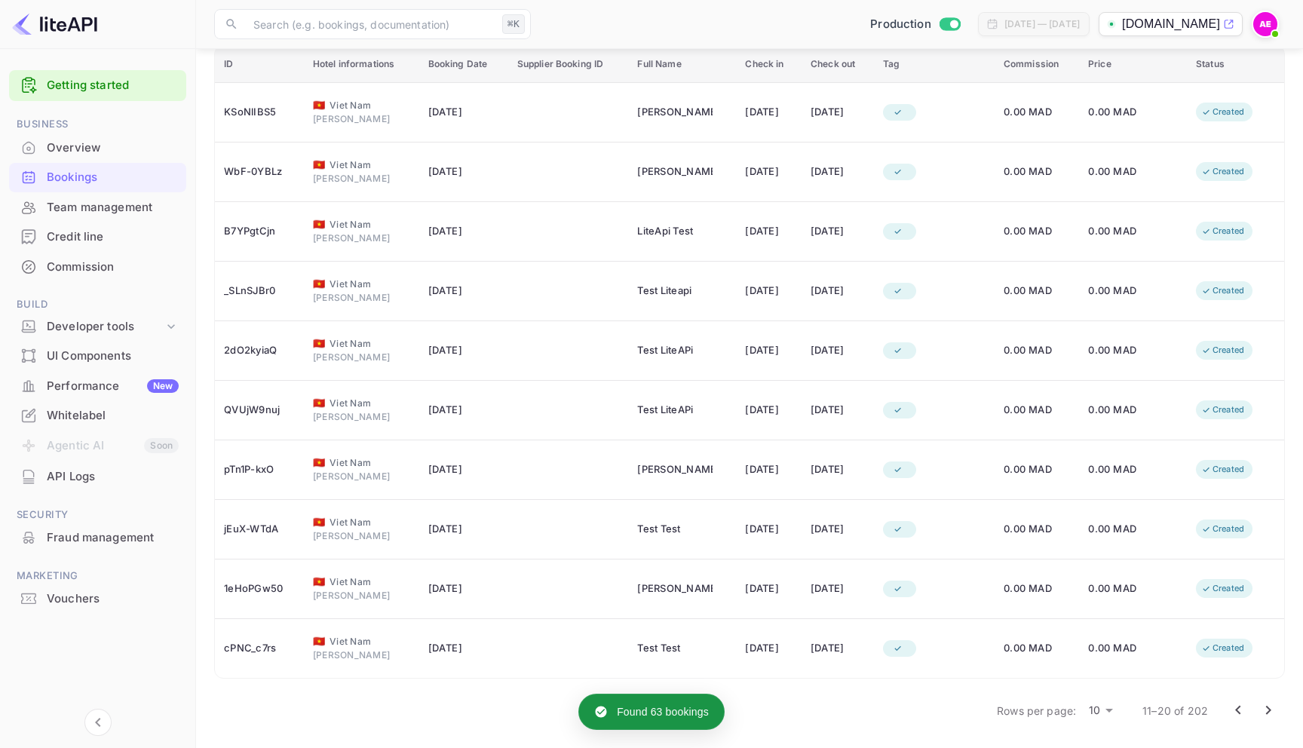
click at [1110, 716] on body "Getting started Business Overview Bookings Team management Credit line Commissi…" at bounding box center [651, 296] width 1303 height 903
click at [1109, 738] on div at bounding box center [651, 374] width 1303 height 748
click at [1110, 711] on body "Getting started Business Overview Bookings Team management Credit line Commissi…" at bounding box center [651, 296] width 1303 height 903
click at [1102, 725] on li "50" at bounding box center [1101, 722] width 39 height 27
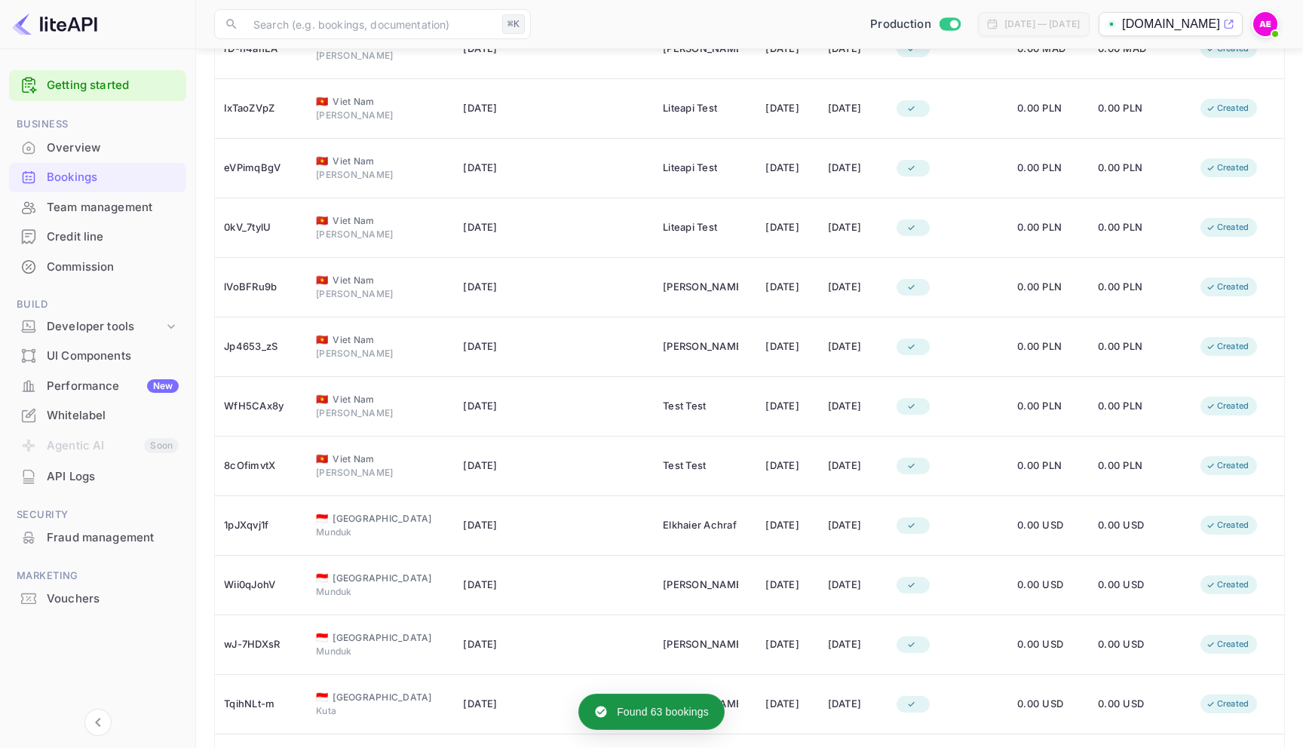
scroll to position [2538, 0]
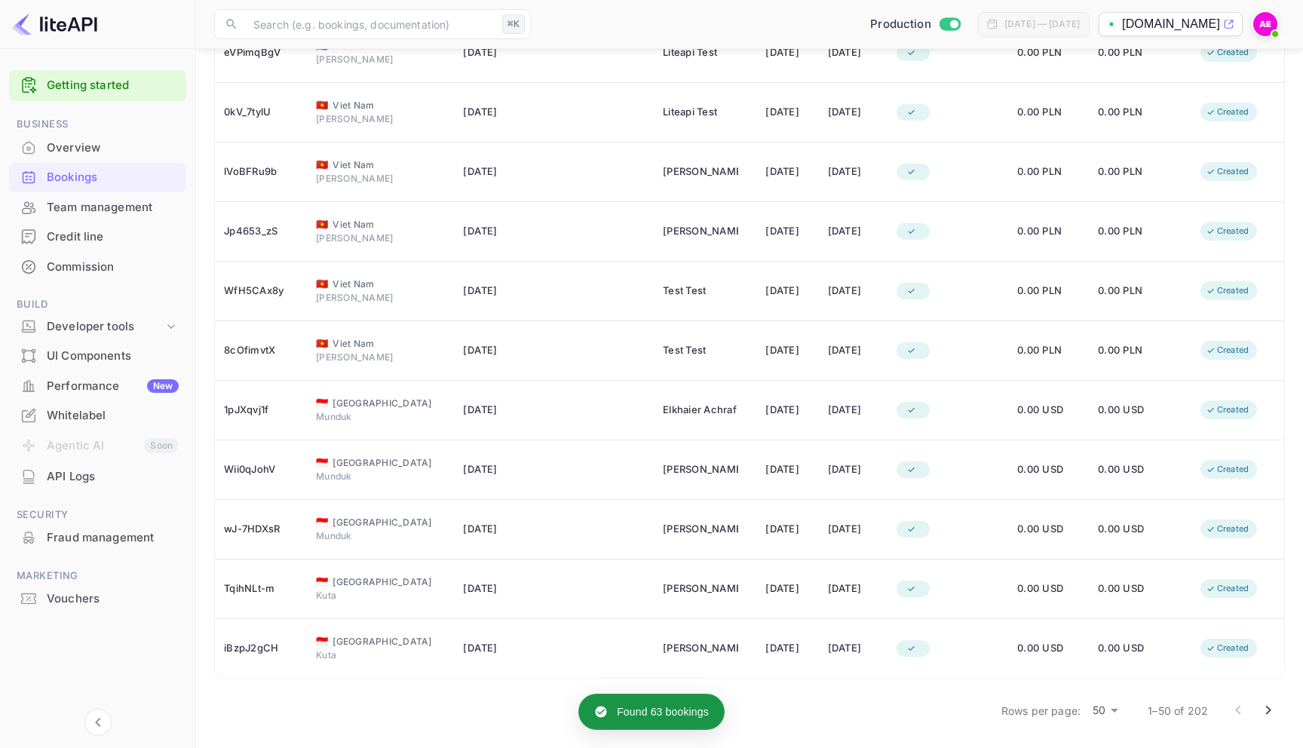
click at [1271, 709] on icon "Go to next page" at bounding box center [1268, 710] width 18 height 18
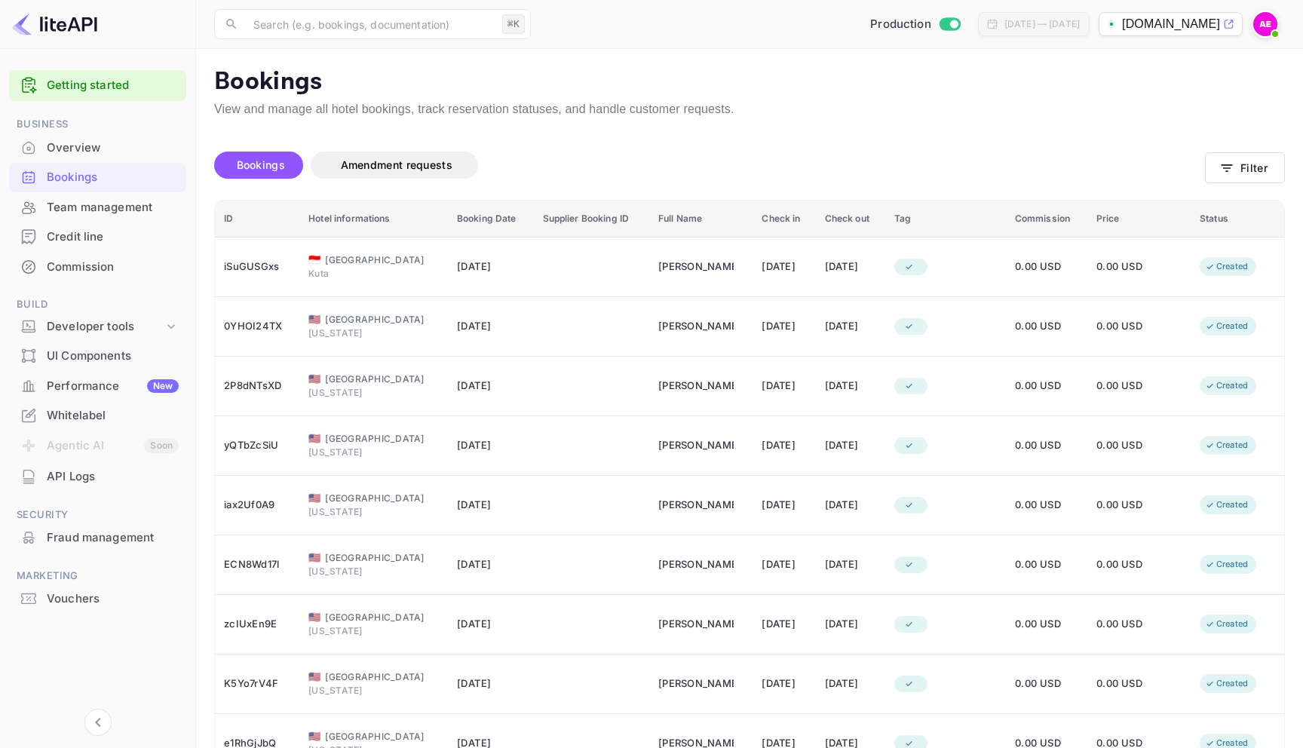
scroll to position [333, 0]
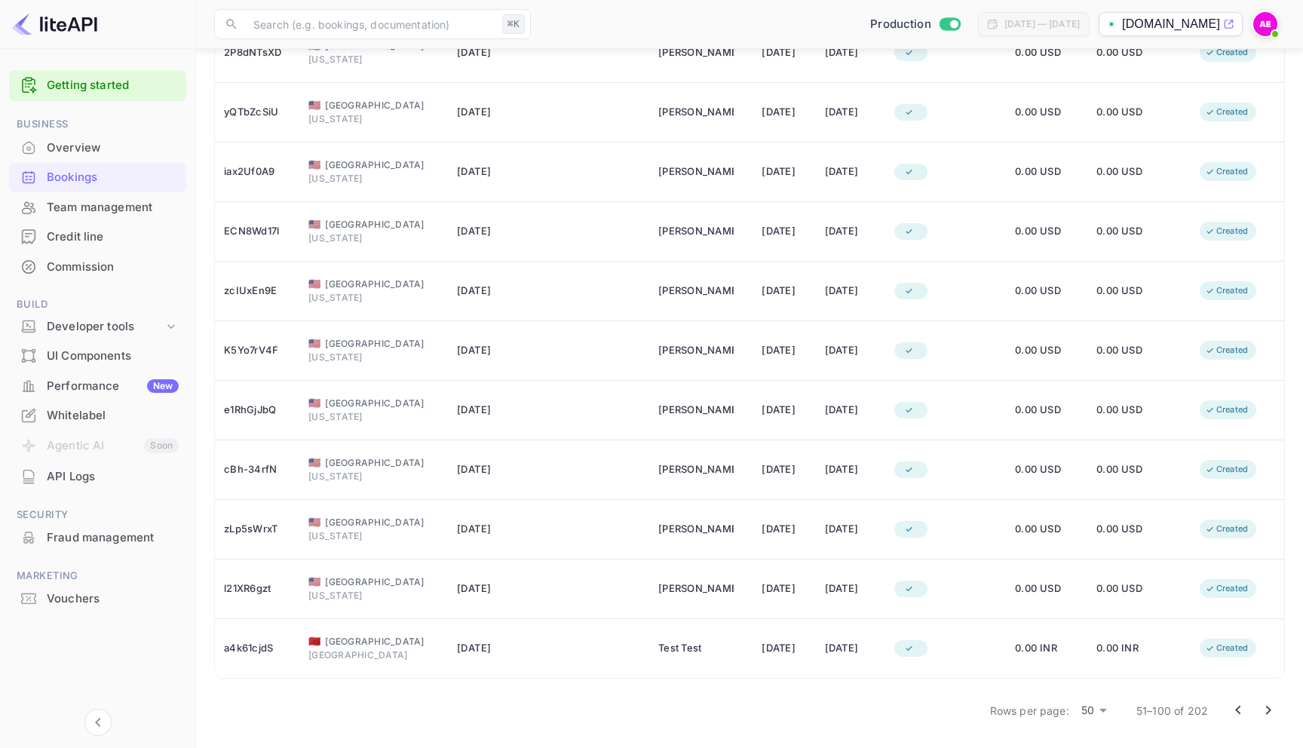
click at [1271, 701] on icon "Go to next page" at bounding box center [1268, 710] width 18 height 18
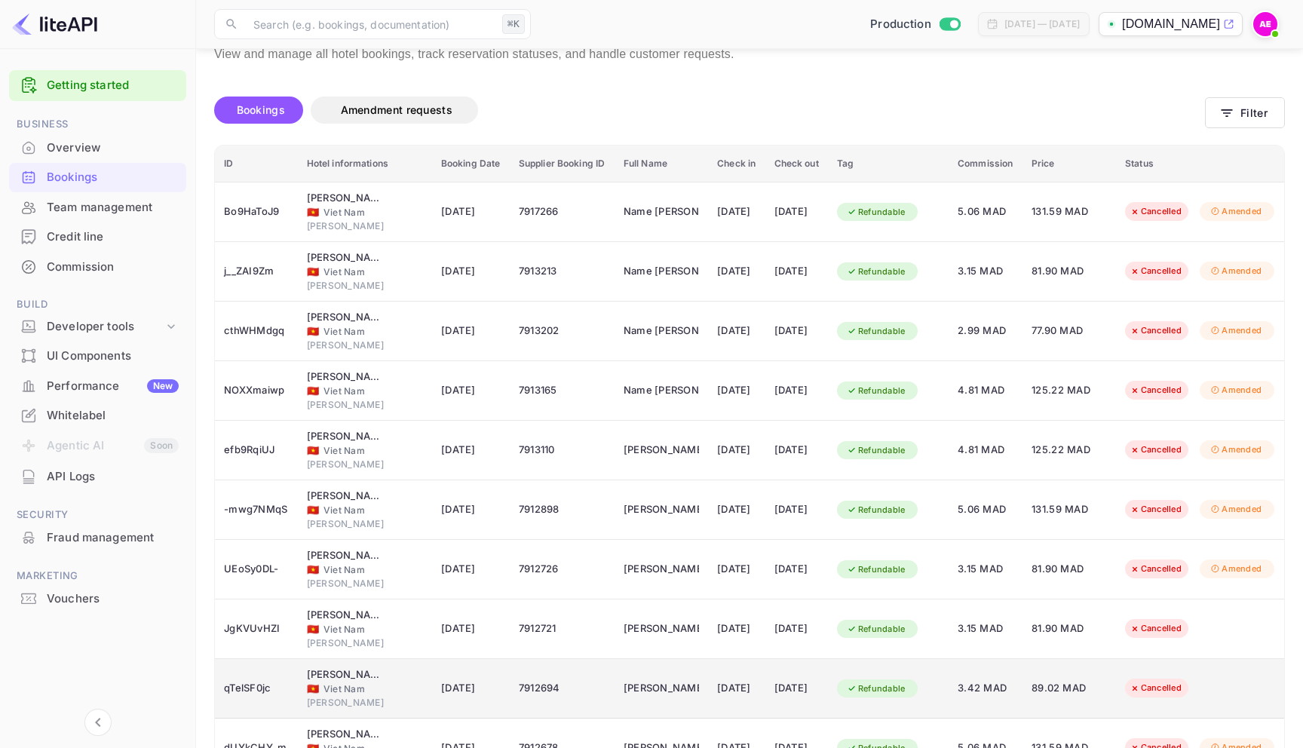
scroll to position [0, 0]
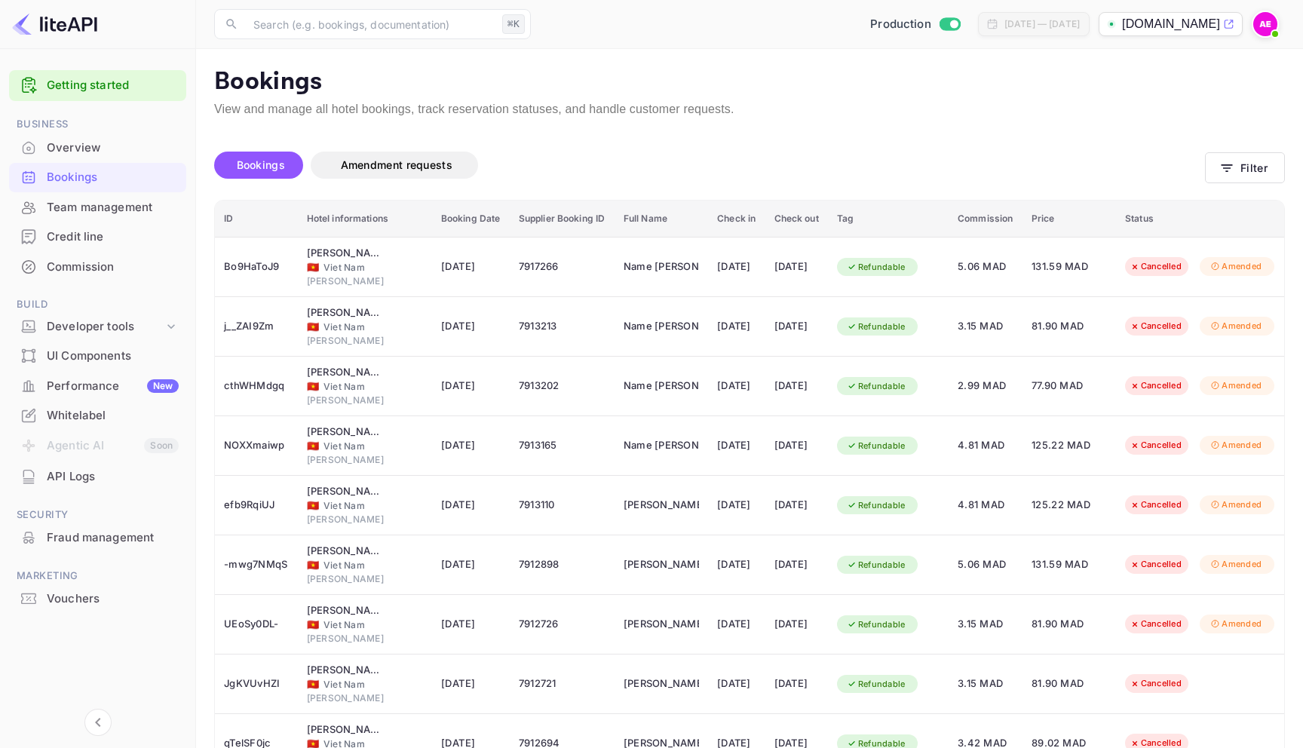
click at [649, 139] on div "Bookings Amendment requests" at bounding box center [709, 167] width 991 height 63
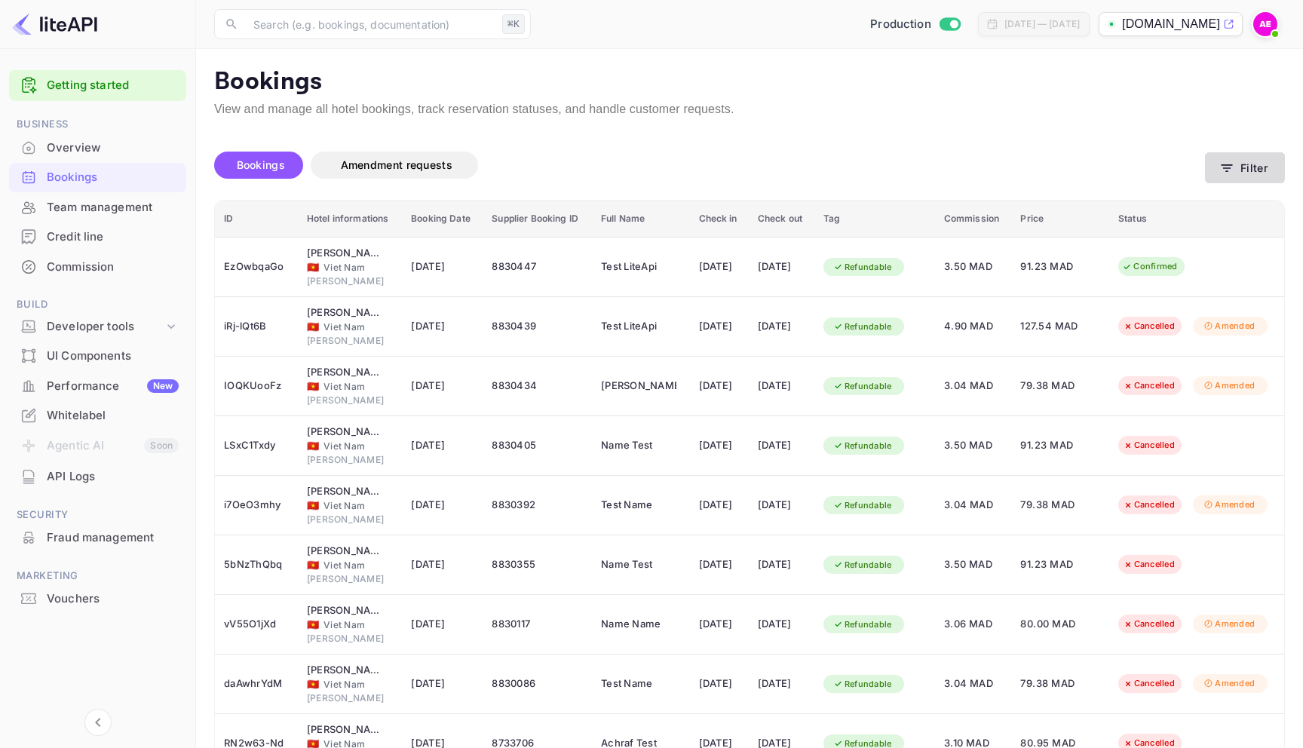
click at [1247, 162] on button "Filter" at bounding box center [1245, 167] width 80 height 31
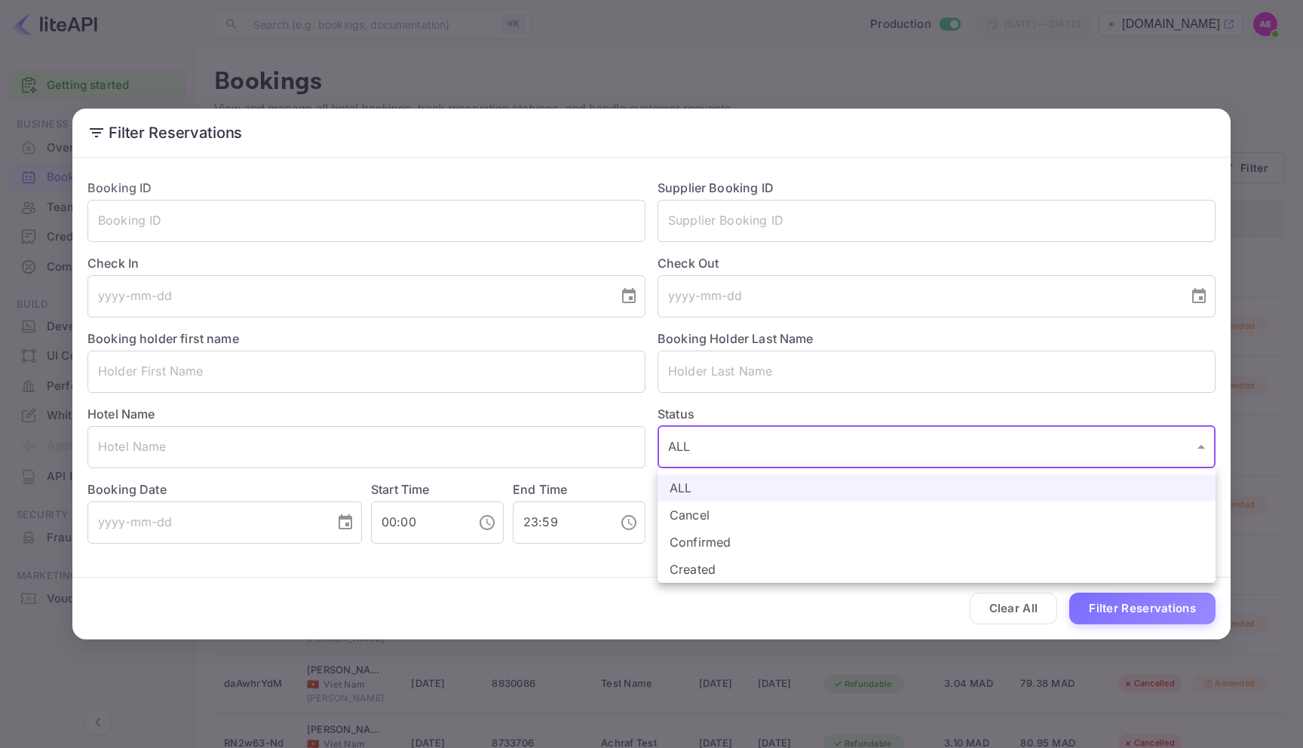
click at [757, 437] on body "Getting started Business Overview Bookings Team management Credit line Commissi…" at bounding box center [651, 451] width 1303 height 903
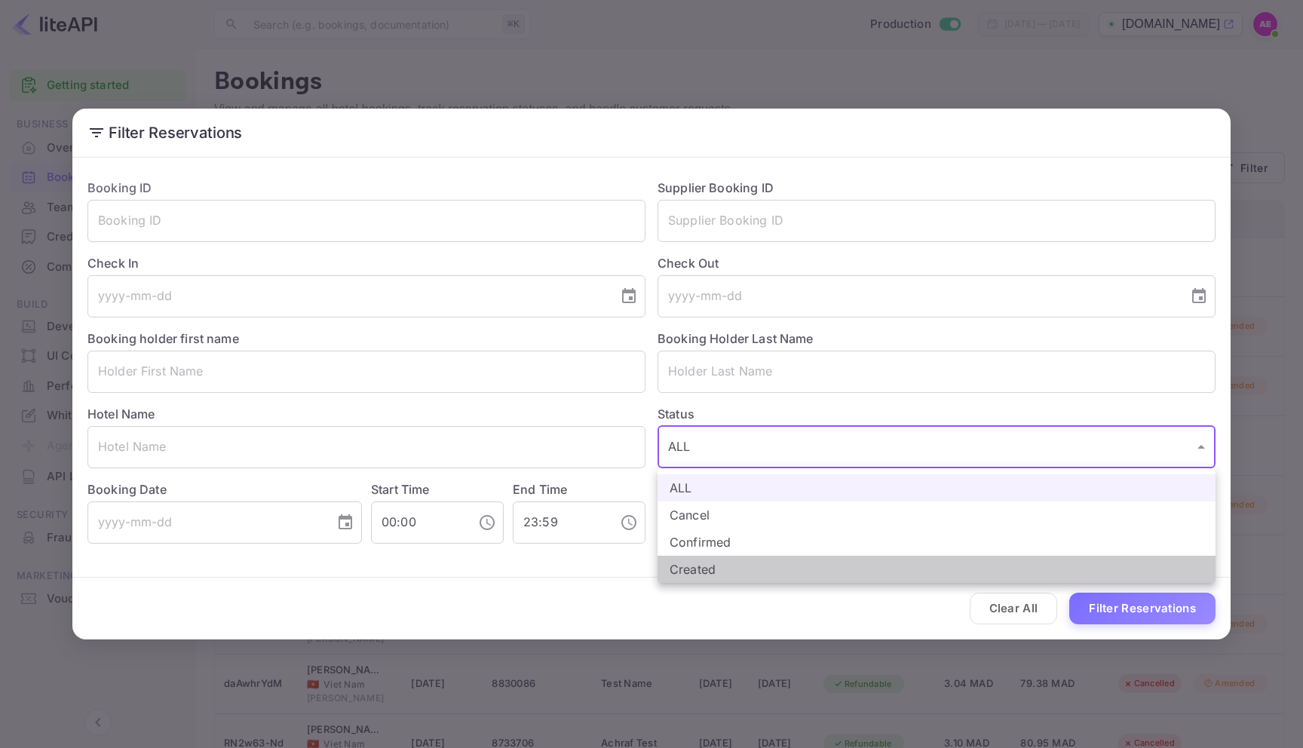
click at [789, 563] on li "Created" at bounding box center [937, 569] width 558 height 27
type input "CREATED"
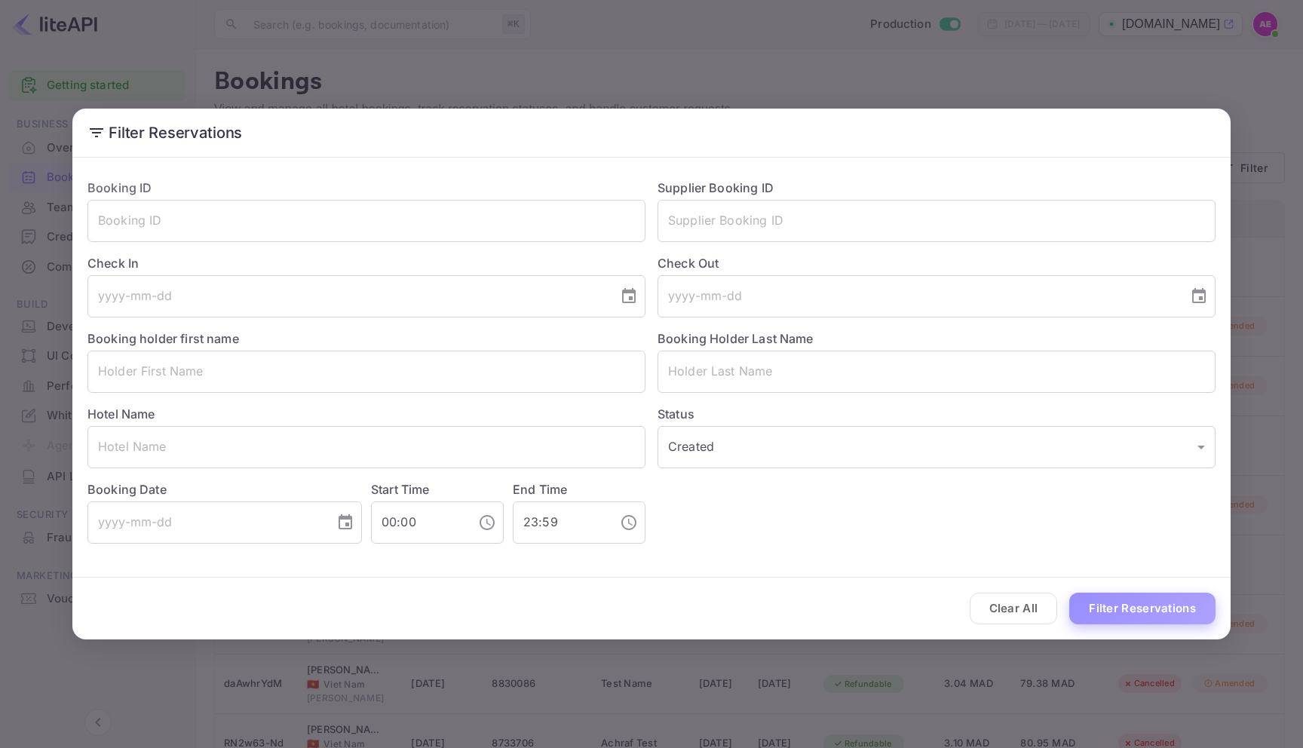
click at [1070, 599] on button "Filter Reservations" at bounding box center [1142, 609] width 146 height 32
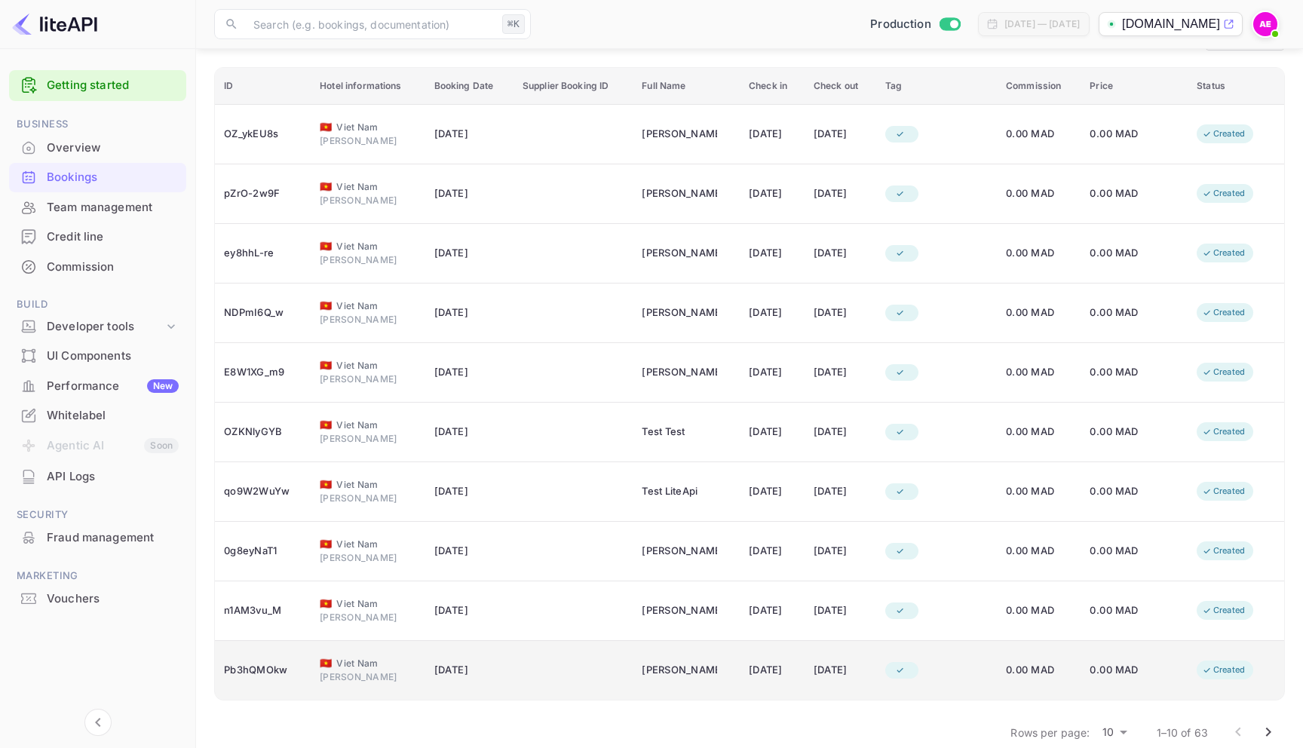
scroll to position [155, 0]
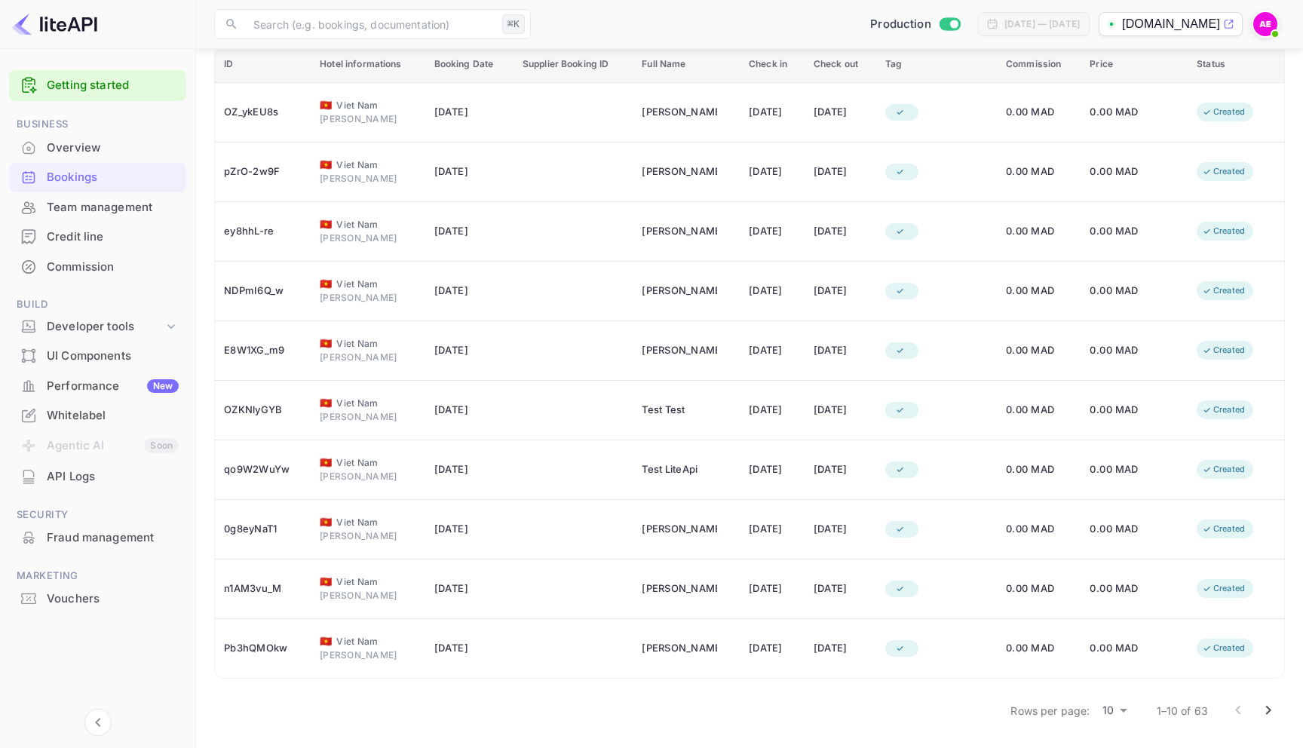
click at [766, 691] on div "Rows per page: 10 10 1–10 of 63" at bounding box center [749, 710] width 1071 height 39
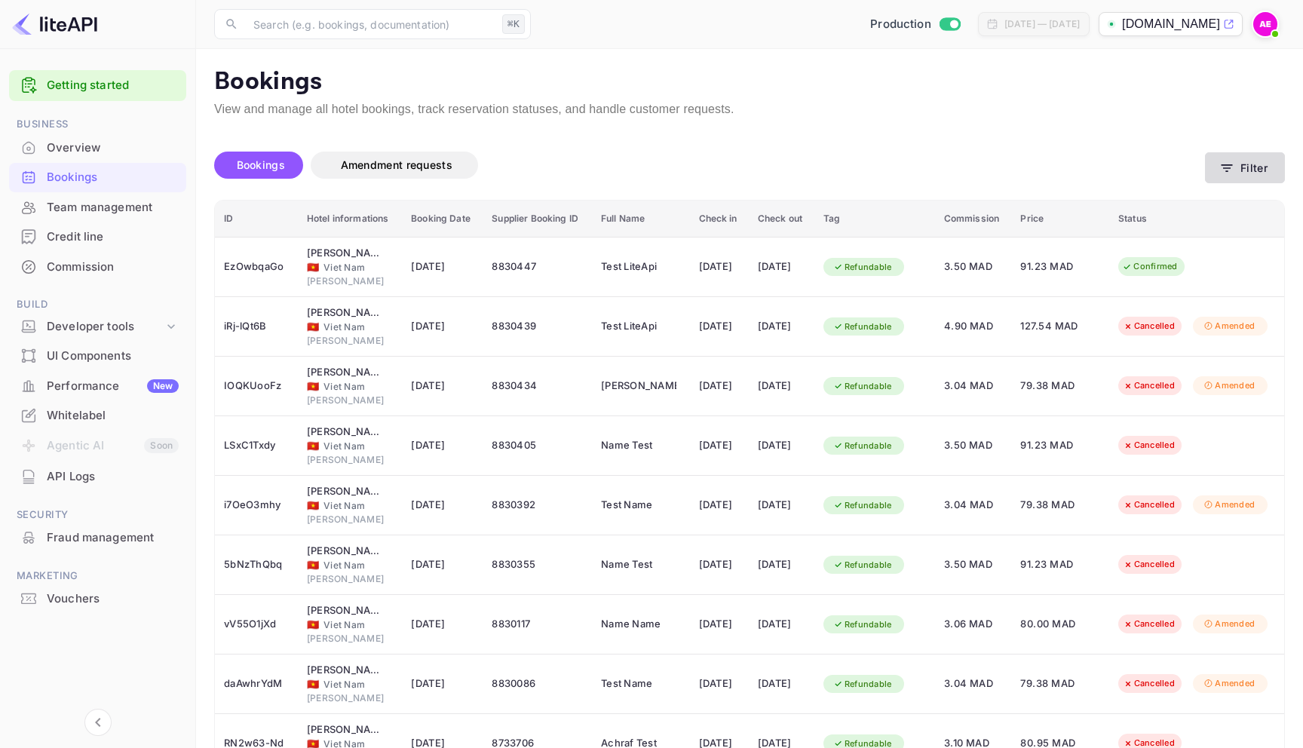
click at [1248, 157] on button "Filter" at bounding box center [1245, 167] width 80 height 31
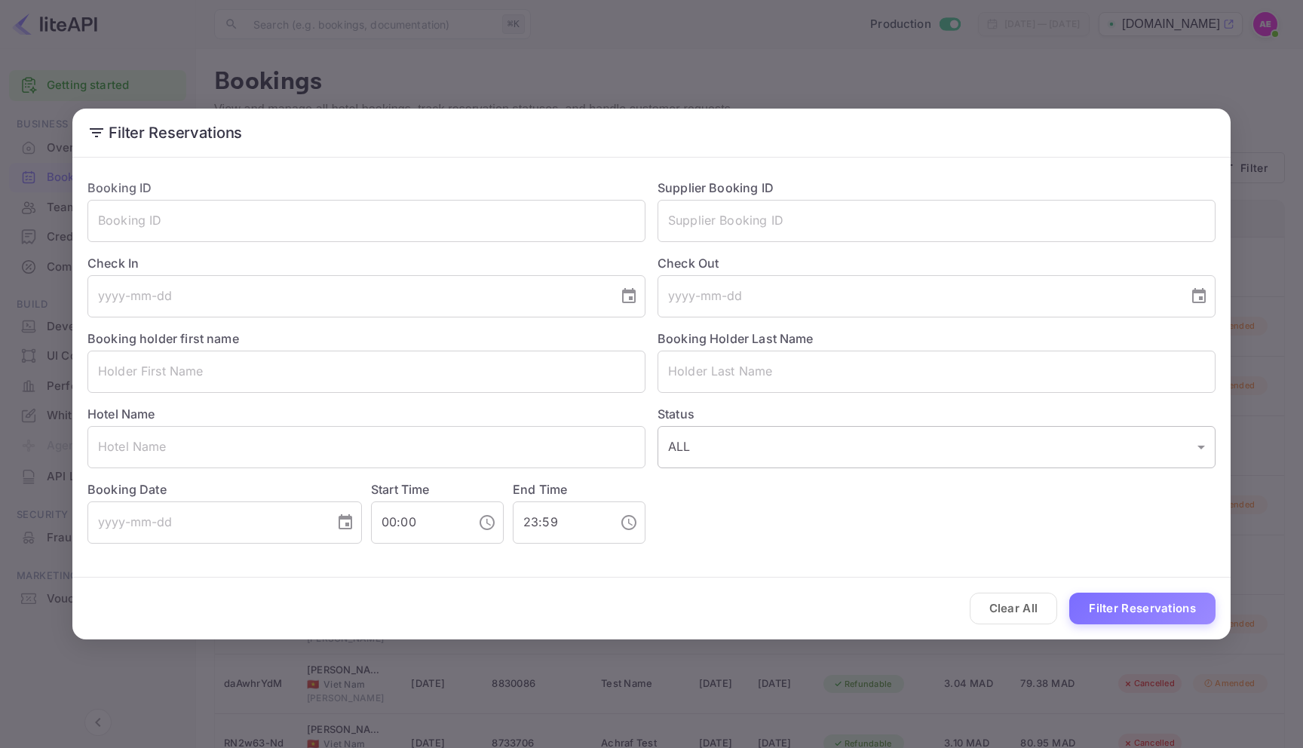
click at [934, 426] on body "Getting started Business Overview Bookings Team management Credit line Commissi…" at bounding box center [651, 451] width 1303 height 903
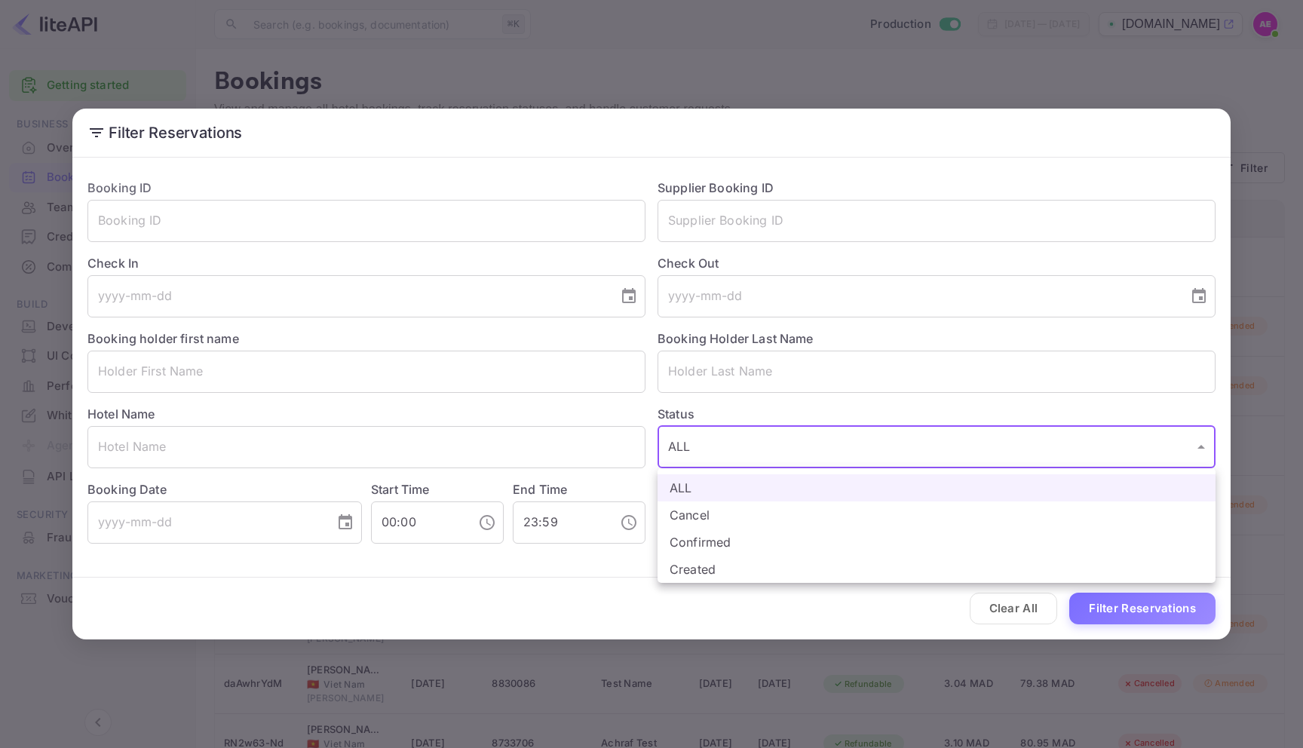
click at [741, 520] on li "Cancel" at bounding box center [937, 514] width 558 height 27
type input "CANCELLED"
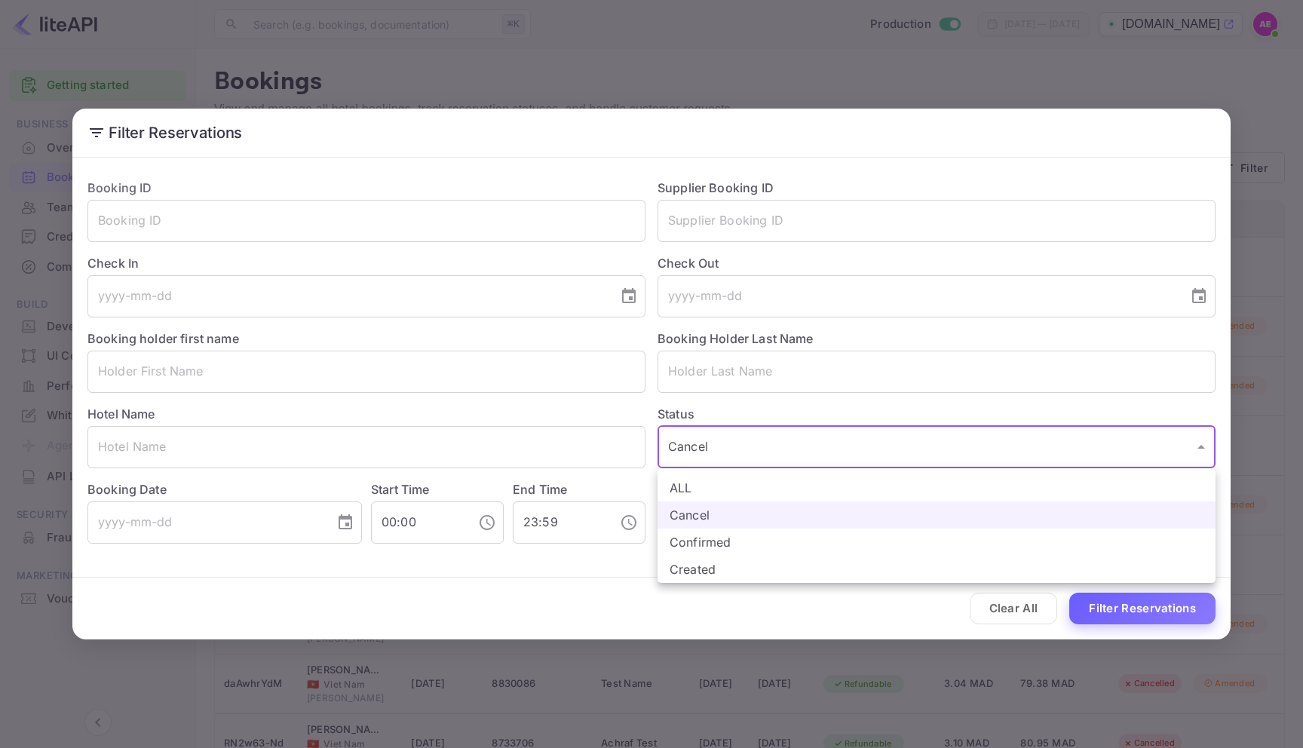
click at [1147, 612] on div at bounding box center [651, 374] width 1303 height 748
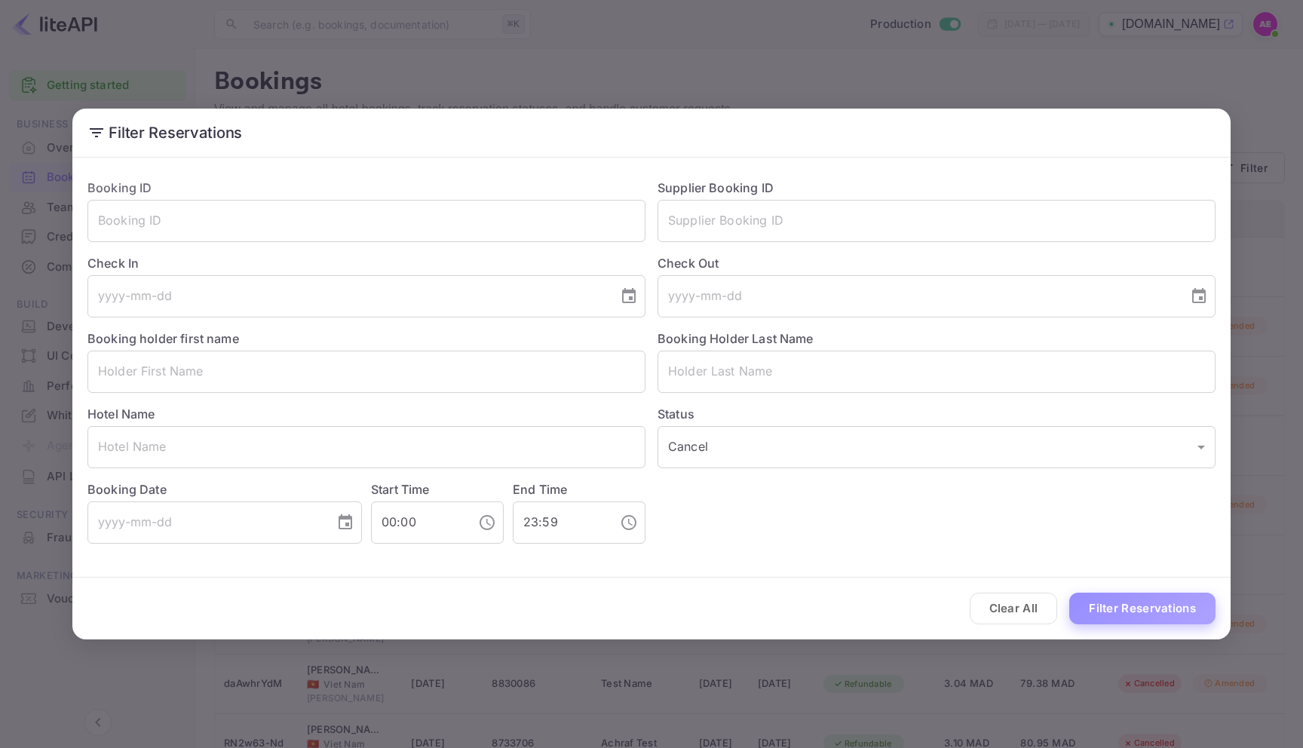
click at [1147, 612] on button "Filter Reservations" at bounding box center [1142, 609] width 146 height 32
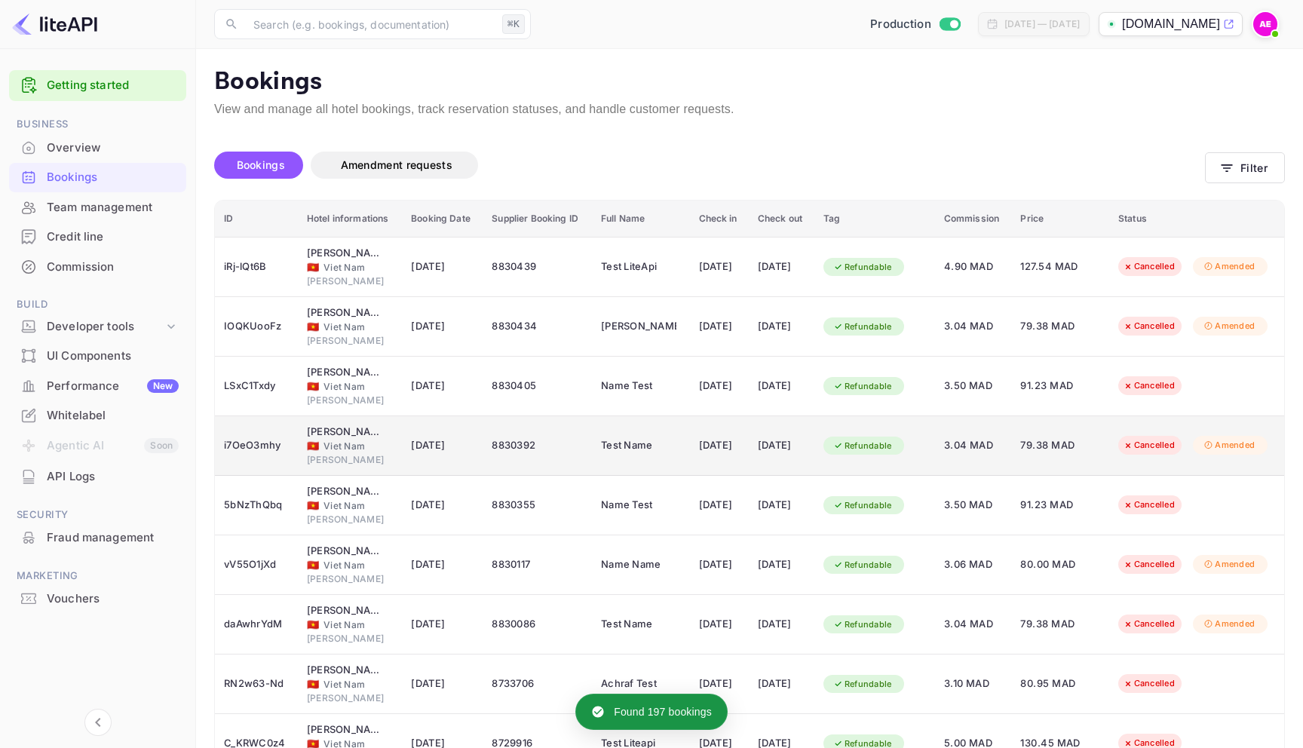
scroll to position [155, 0]
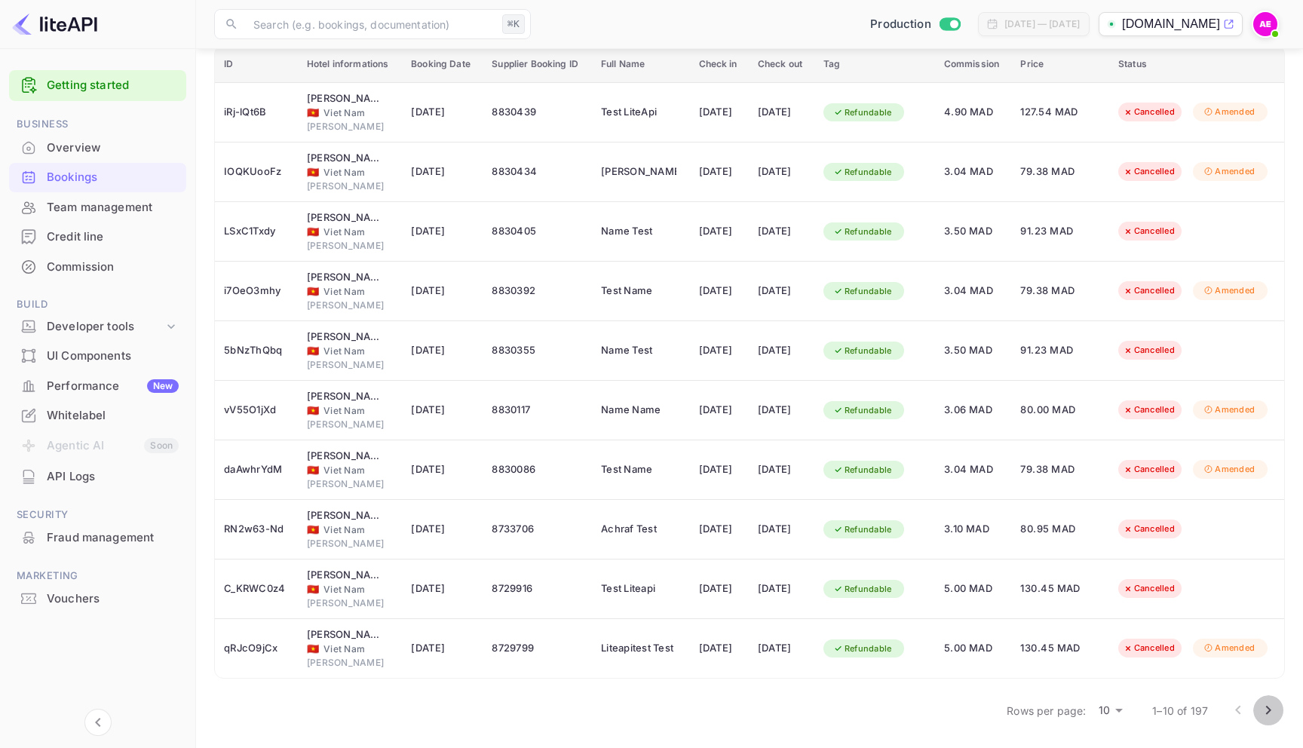
click at [1265, 702] on icon "Go to next page" at bounding box center [1268, 710] width 18 height 18
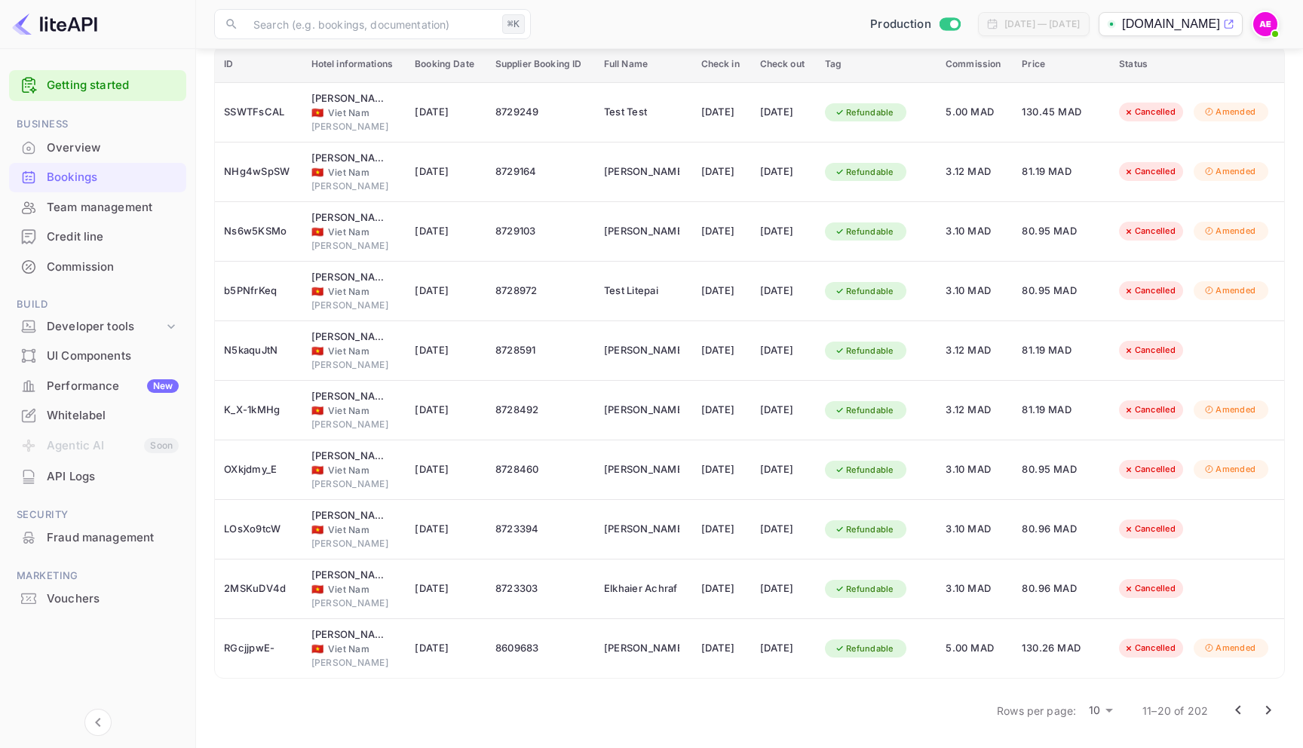
click at [1257, 704] on button "Go to next page" at bounding box center [1268, 710] width 30 height 30
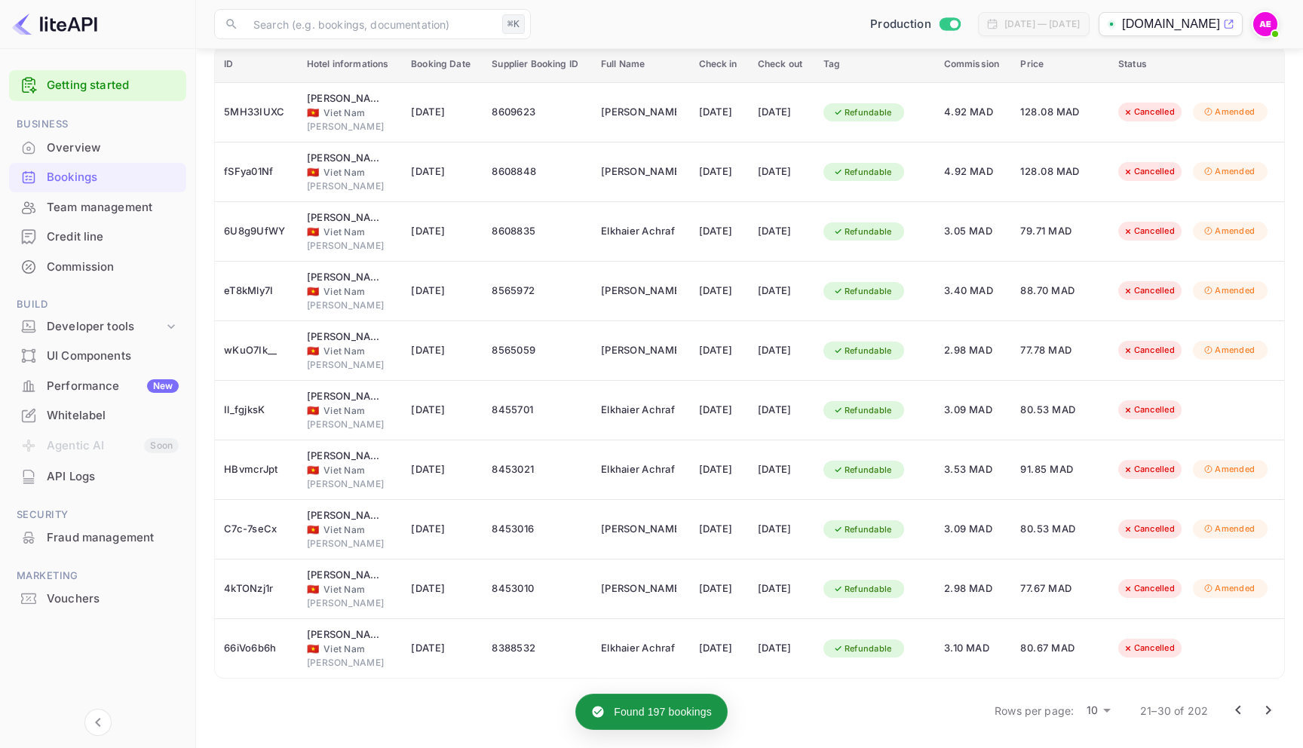
click at [1274, 709] on icon "Go to next page" at bounding box center [1268, 710] width 18 height 18
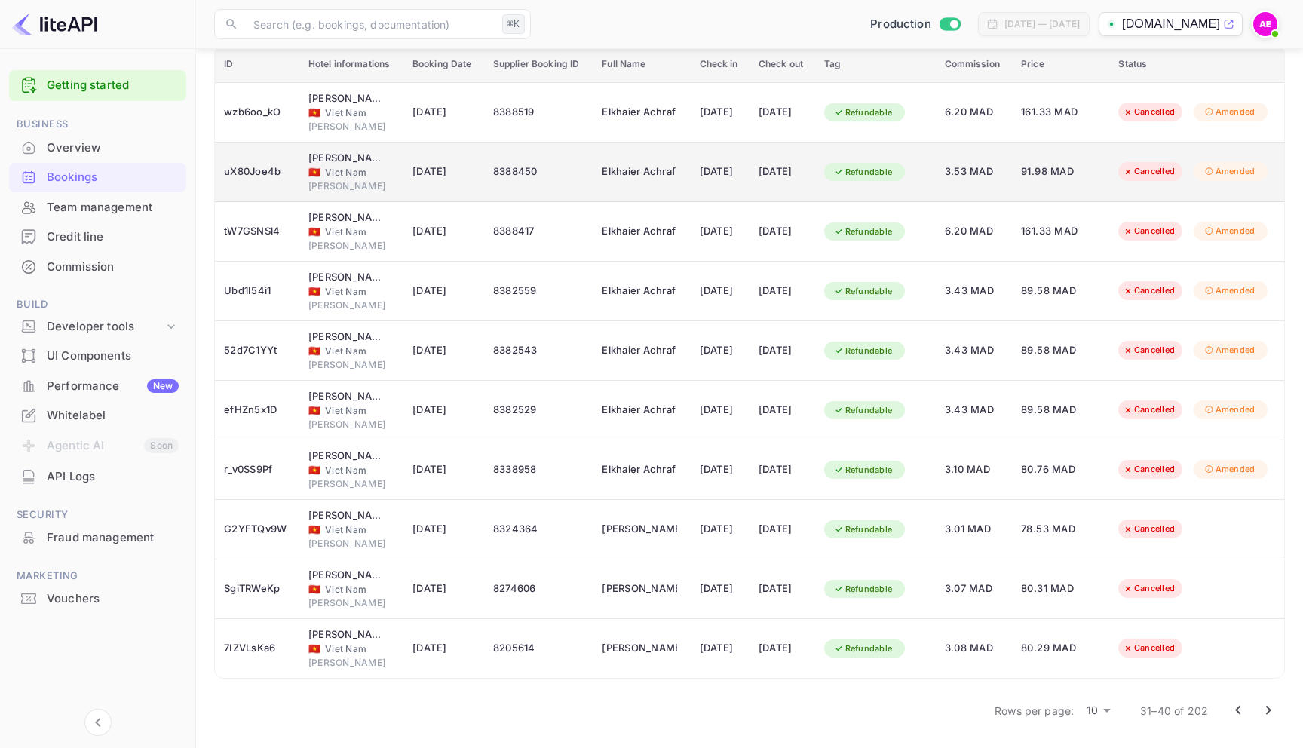
scroll to position [0, 0]
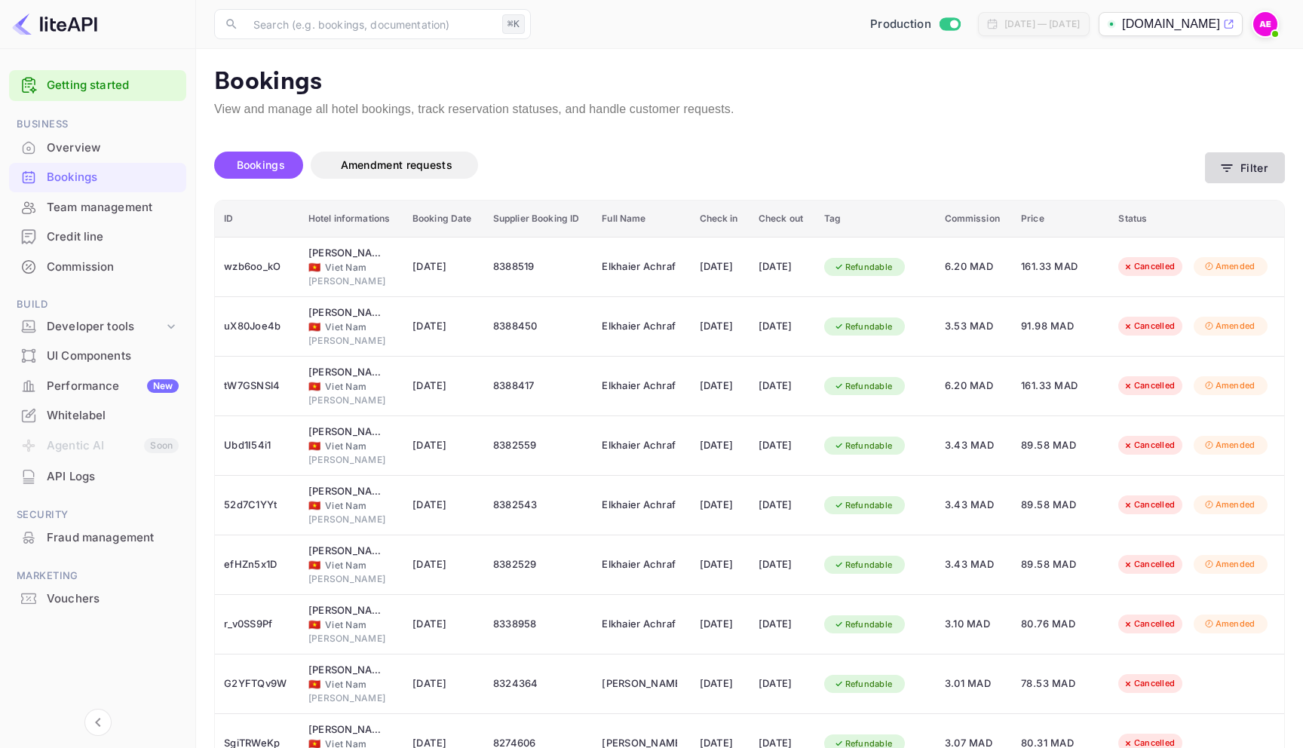
click at [1234, 161] on button "Filter" at bounding box center [1245, 167] width 80 height 31
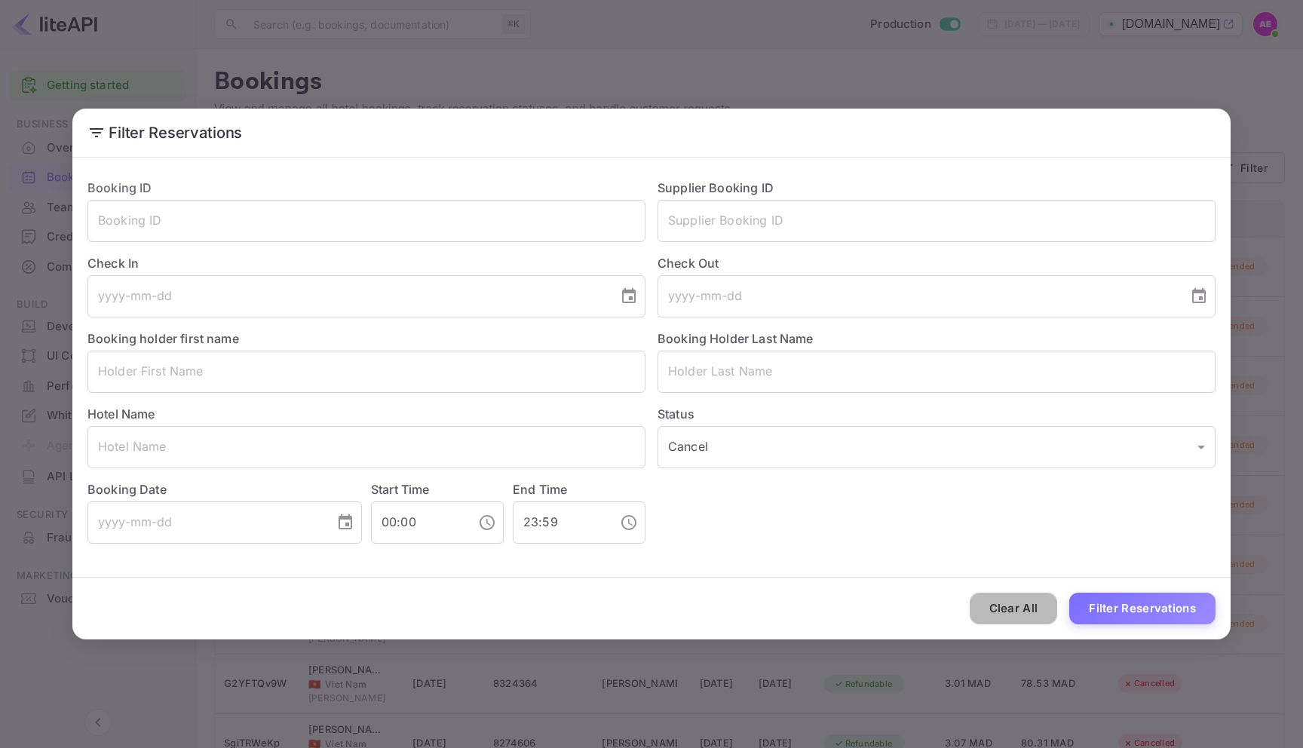
click at [1032, 595] on button "Clear All" at bounding box center [1014, 609] width 88 height 32
type input "ALL"
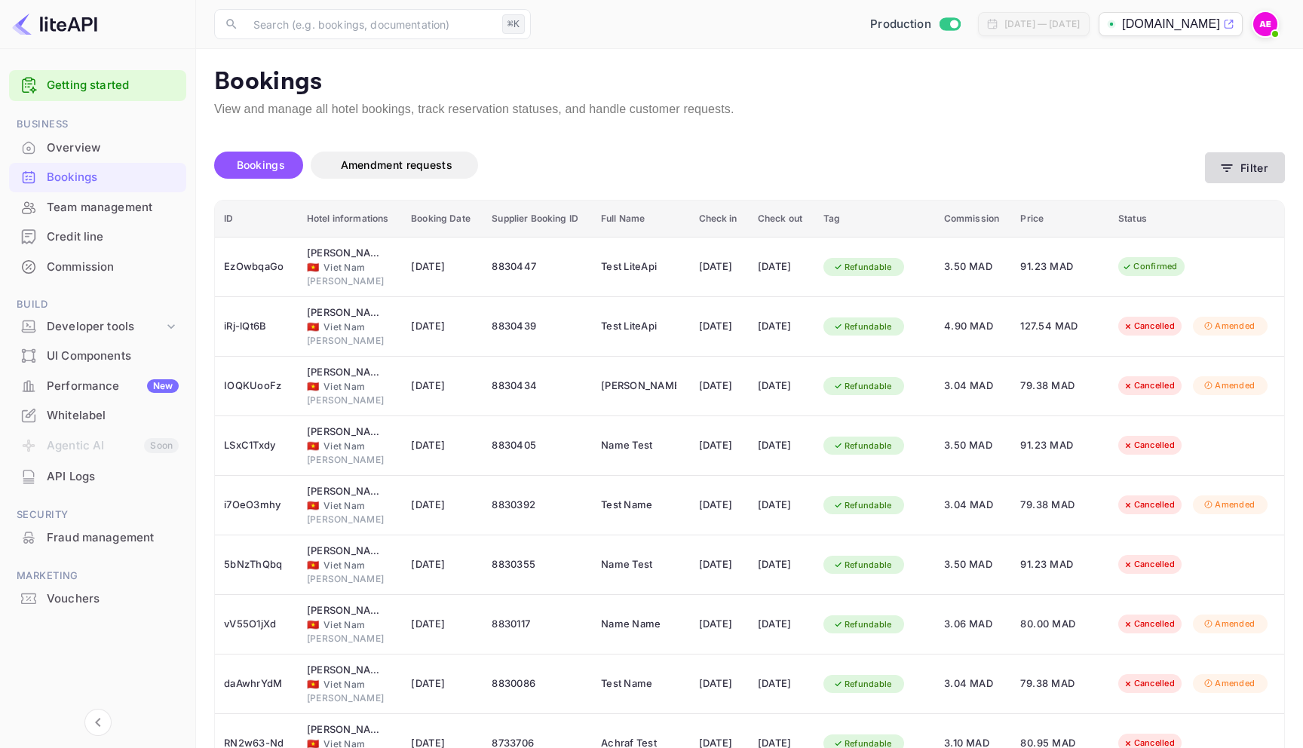
click at [1245, 154] on button "Filter" at bounding box center [1245, 167] width 80 height 31
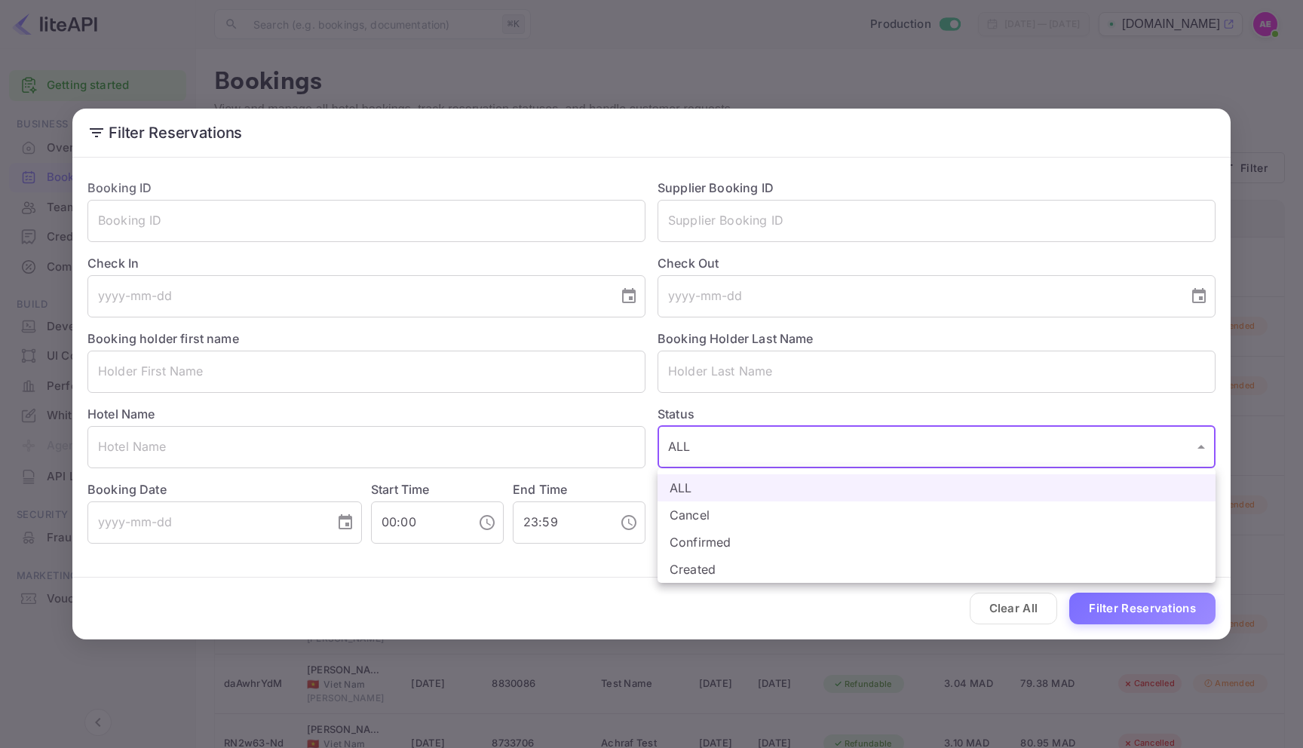
click at [990, 449] on body "Getting started Business Overview Bookings Team management Credit line Commissi…" at bounding box center [651, 451] width 1303 height 903
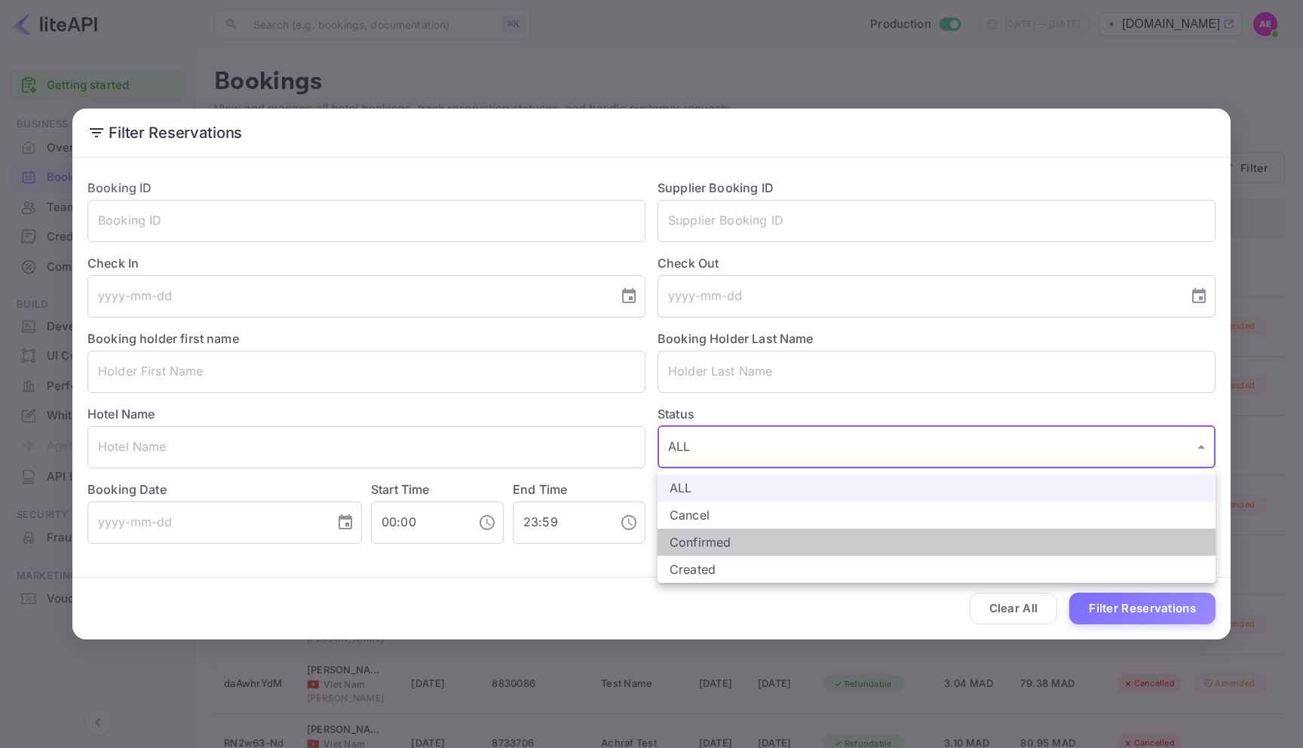
click at [833, 547] on li "Confirmed" at bounding box center [937, 542] width 558 height 27
type input "CONFIRMED"
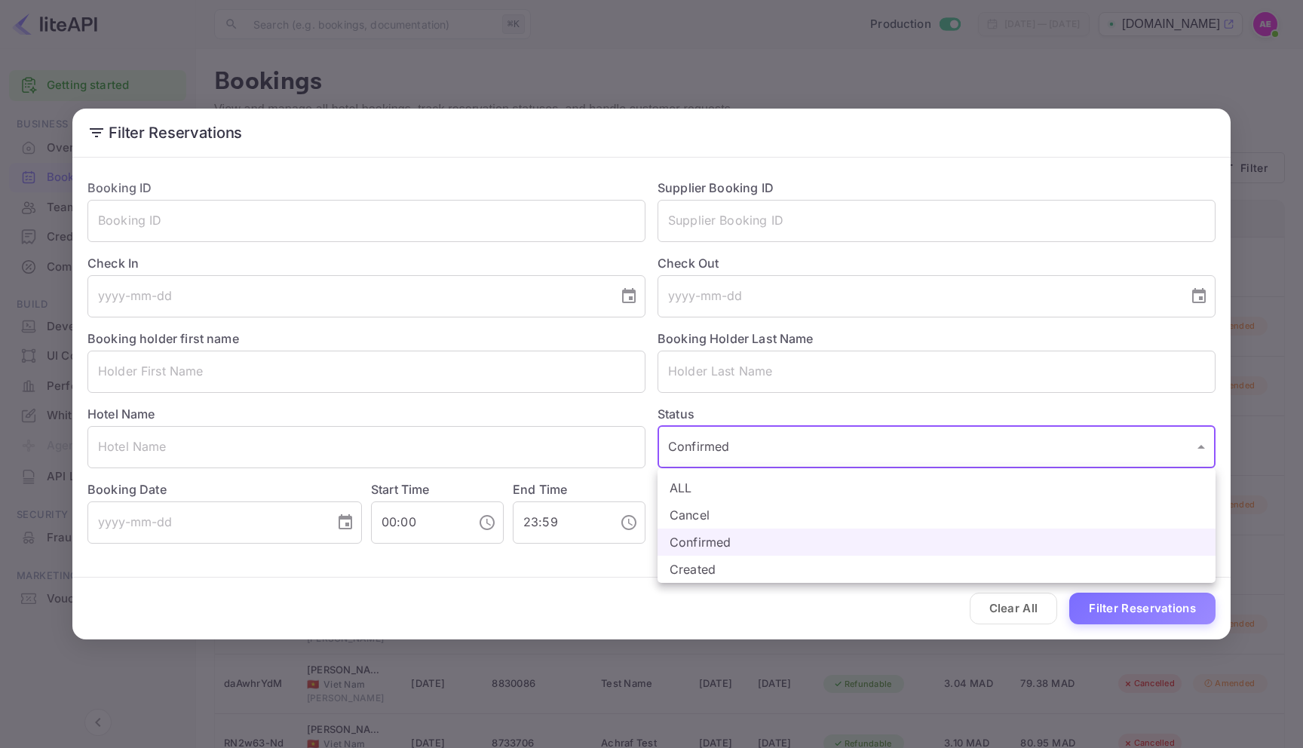
click at [1072, 591] on div at bounding box center [651, 374] width 1303 height 748
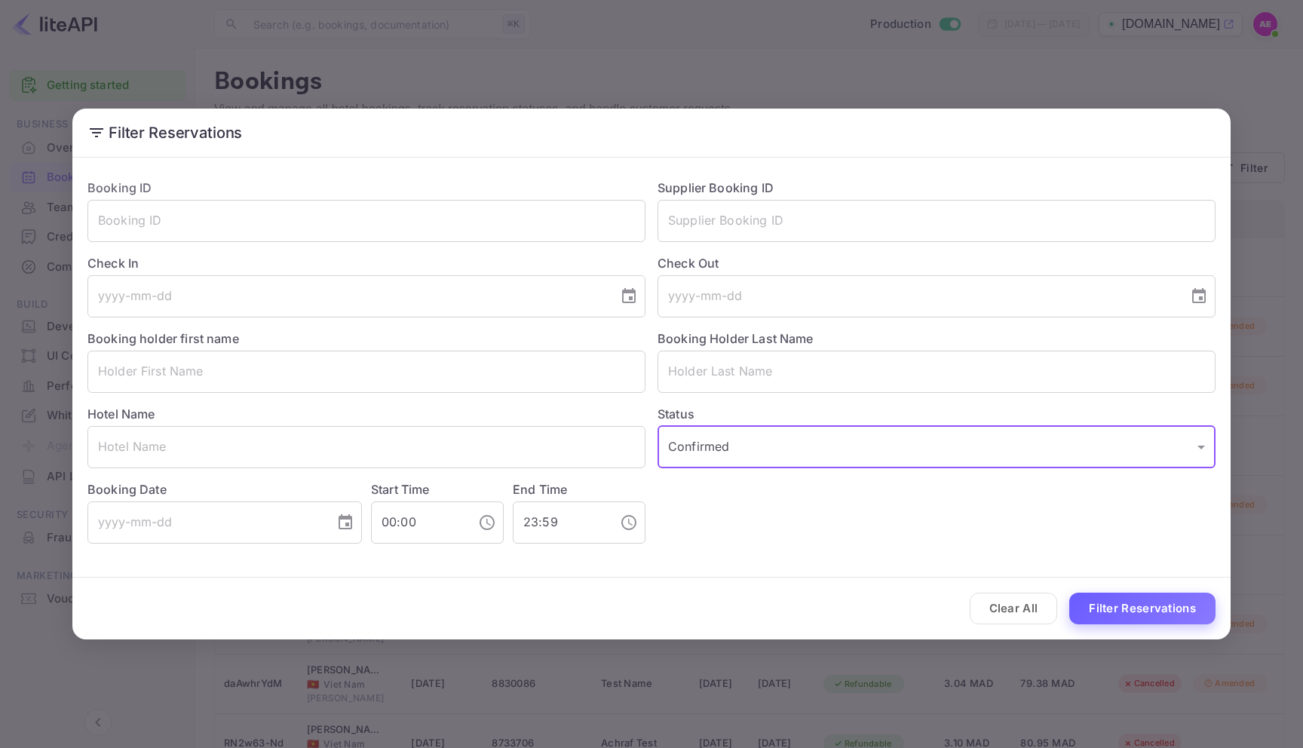
click at [1129, 612] on button "Filter Reservations" at bounding box center [1142, 609] width 146 height 32
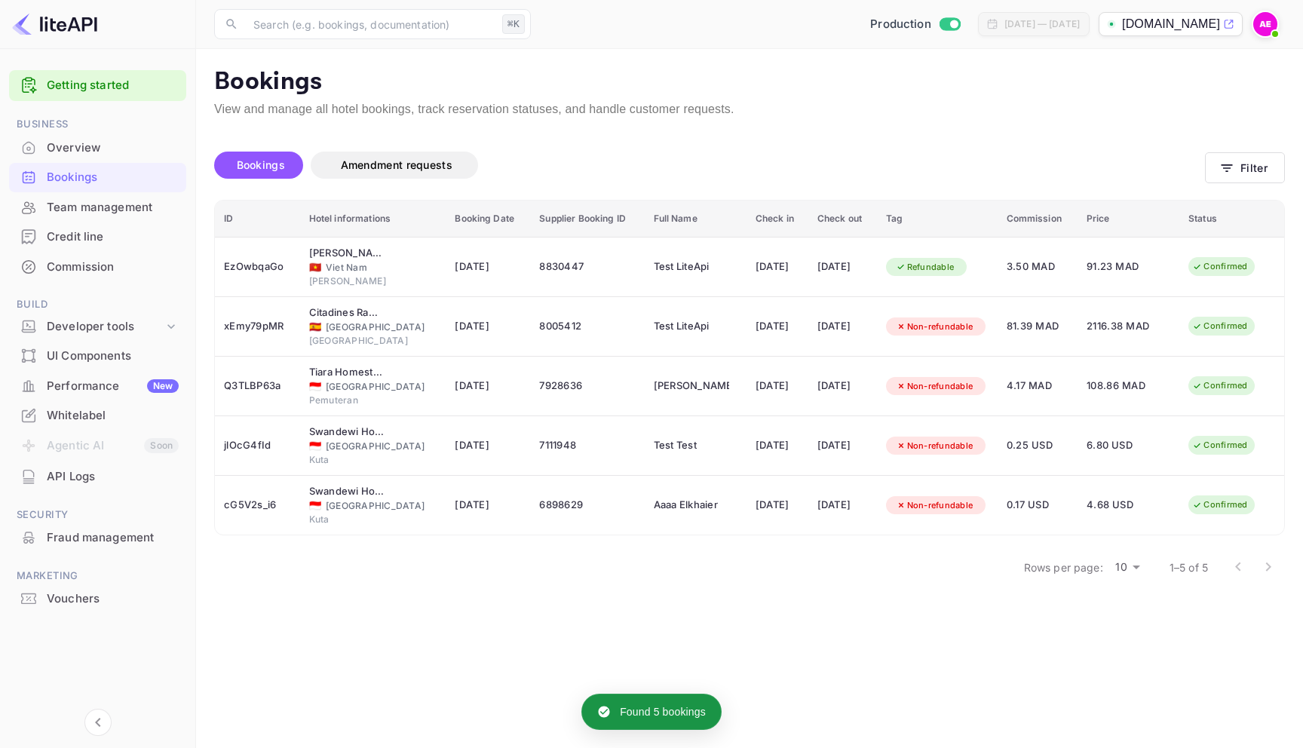
click at [1197, 176] on div "Bookings Amendment requests" at bounding box center [709, 165] width 991 height 27
click at [1209, 176] on button "Filter" at bounding box center [1245, 167] width 80 height 31
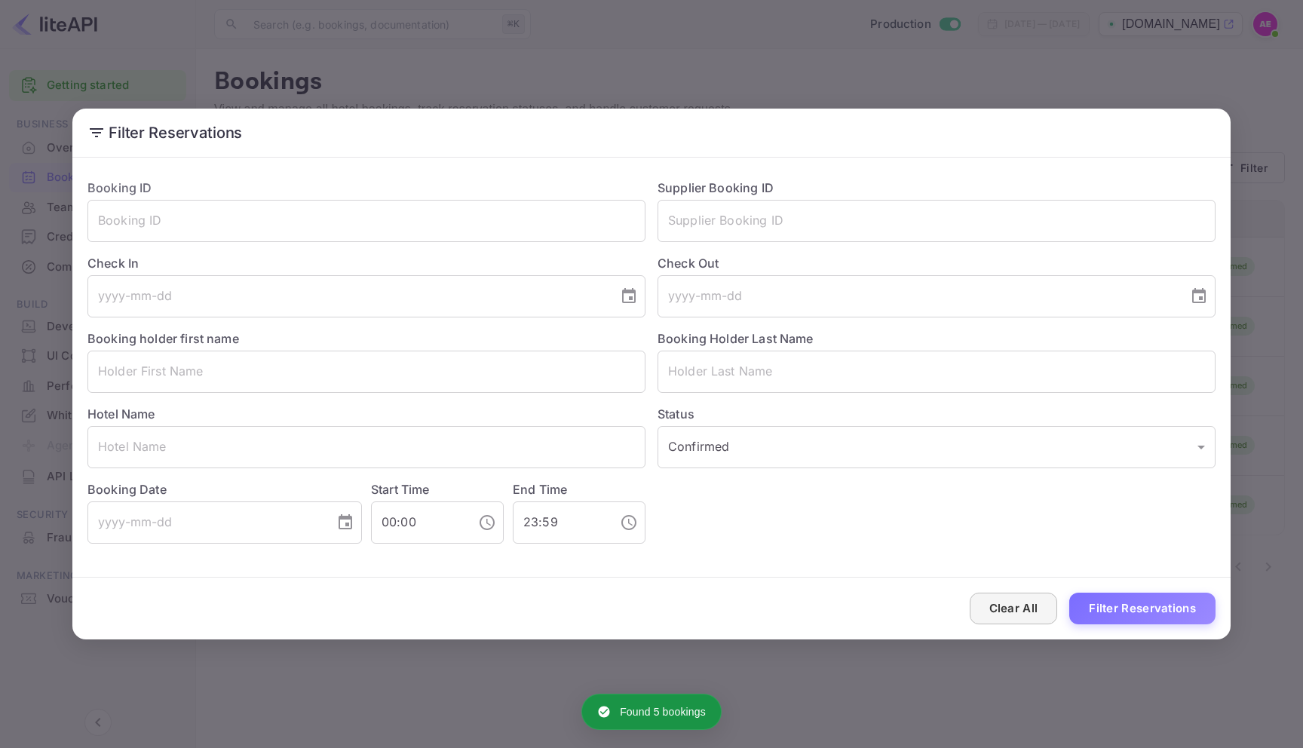
click at [1004, 618] on button "Clear All" at bounding box center [1014, 609] width 88 height 32
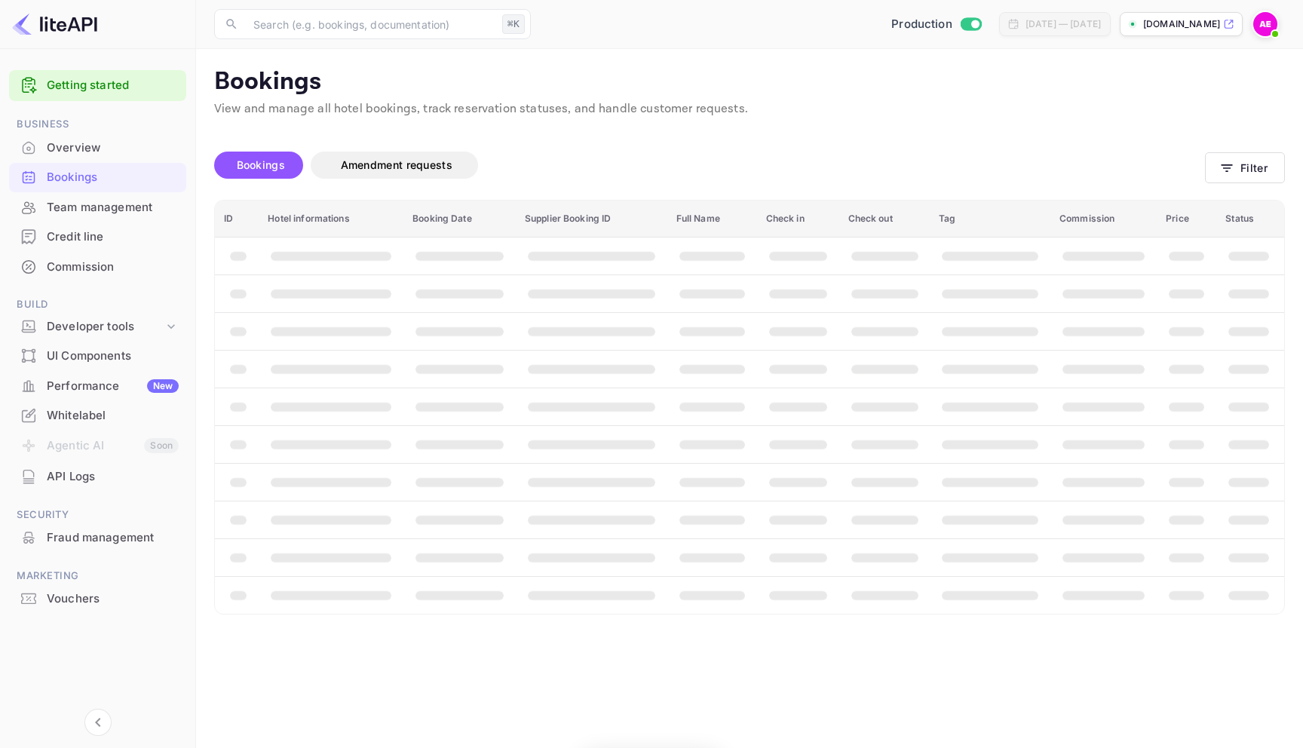
type input "ALL"
click at [1222, 154] on button "Filter" at bounding box center [1245, 167] width 80 height 31
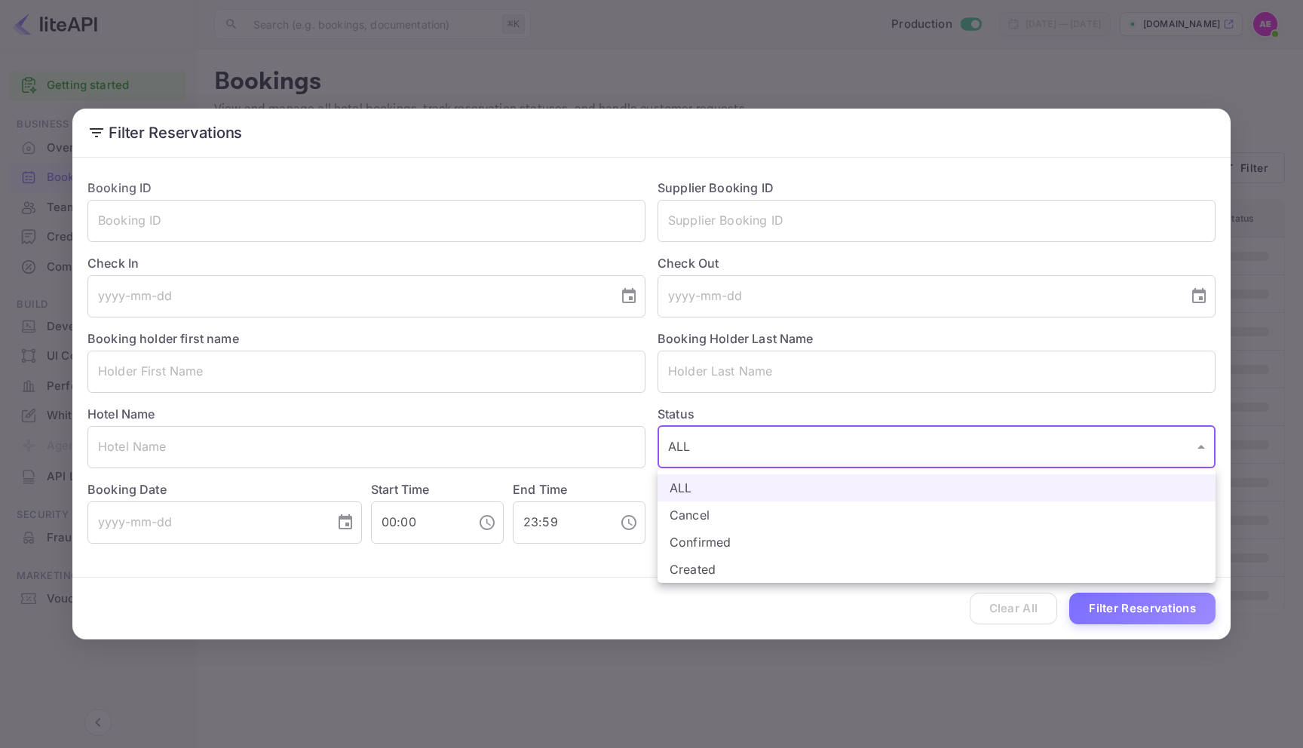
click at [764, 437] on body "Getting started Business Overview Bookings Team management Credit line Commissi…" at bounding box center [651, 374] width 1303 height 748
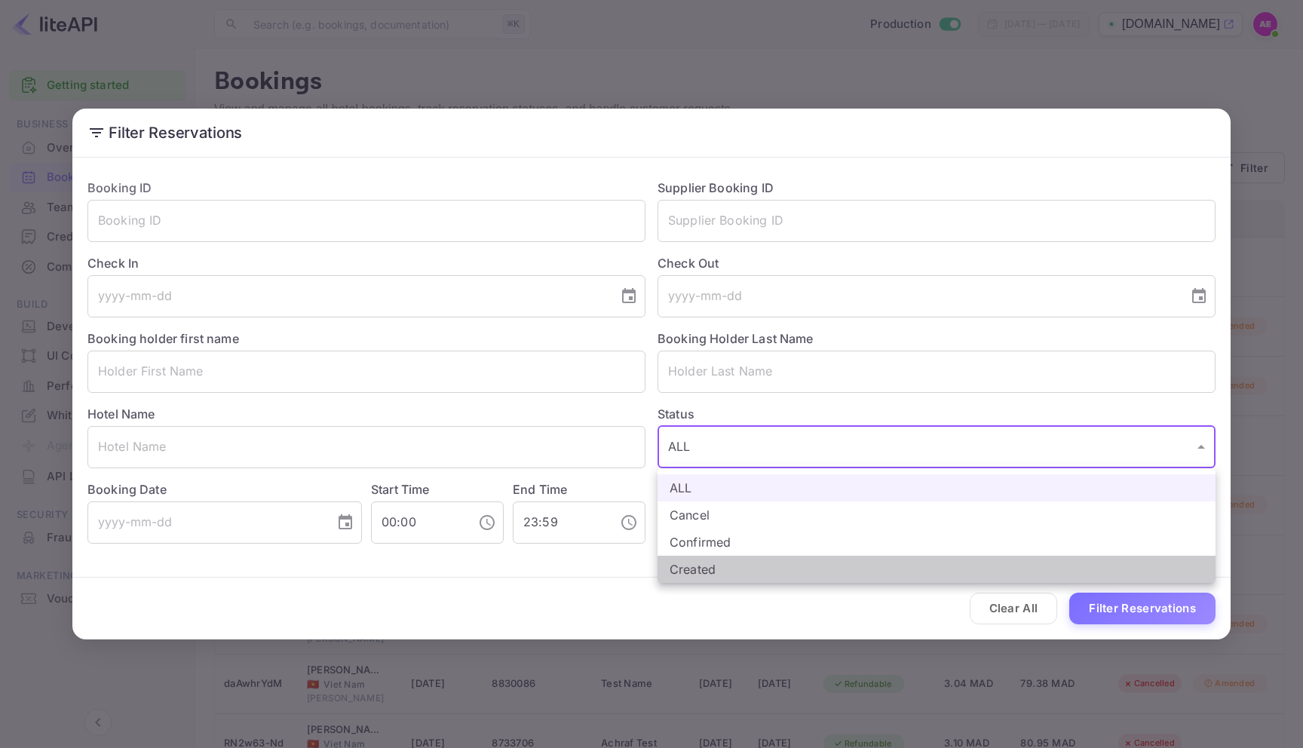
click at [773, 573] on li "Created" at bounding box center [937, 569] width 558 height 27
type input "CREATED"
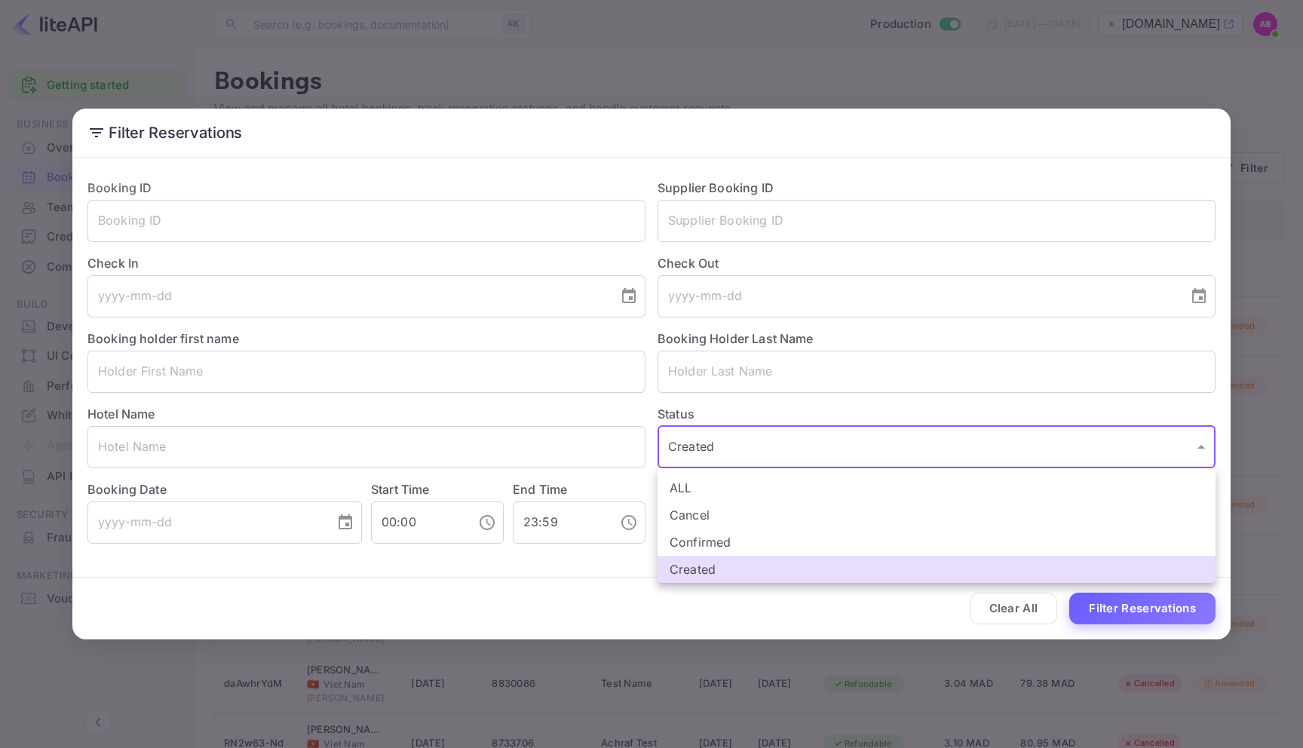
click at [1197, 611] on div at bounding box center [651, 374] width 1303 height 748
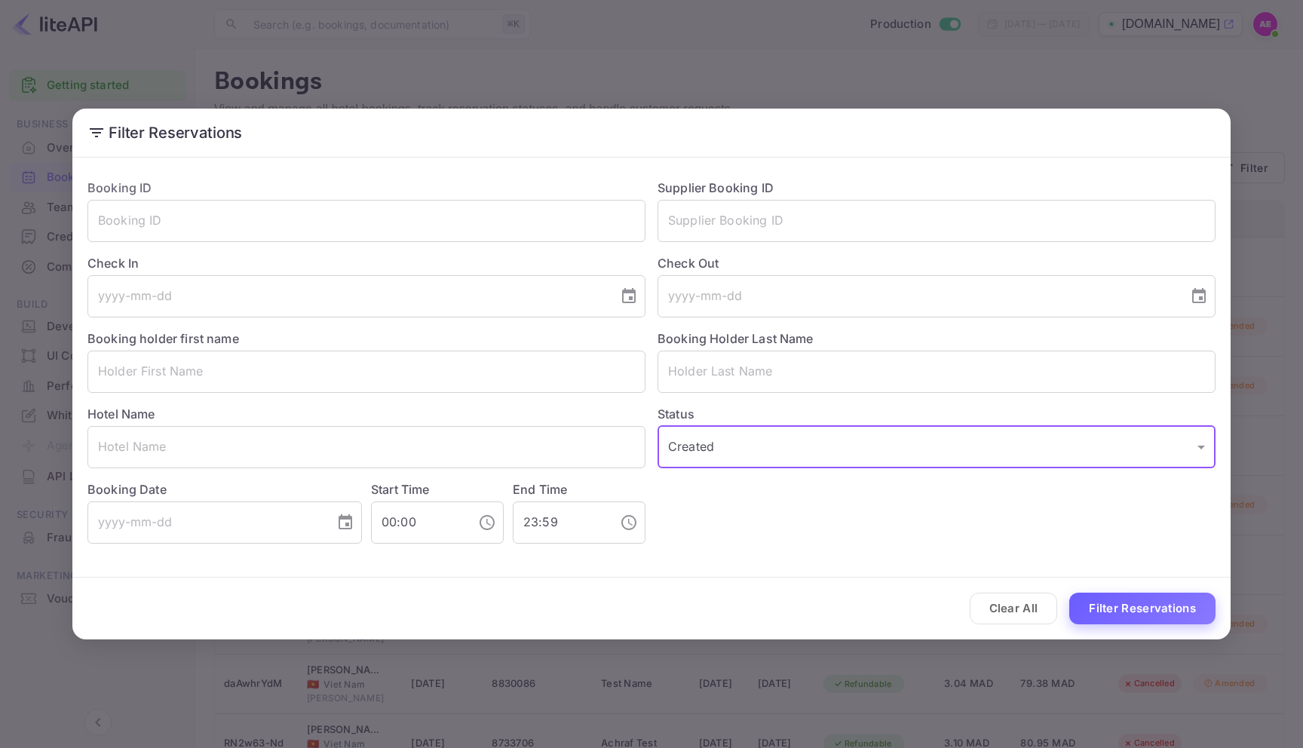
click at [1164, 618] on button "Filter Reservations" at bounding box center [1142, 609] width 146 height 32
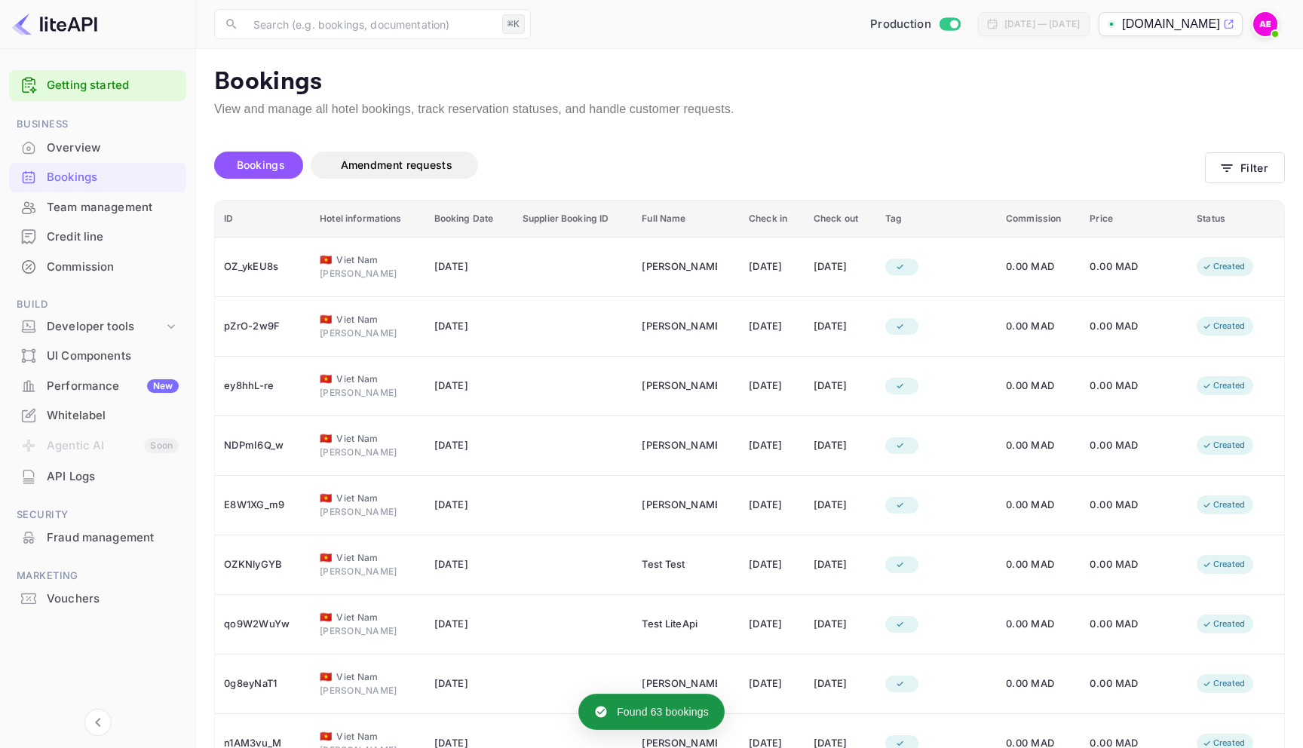
scroll to position [155, 0]
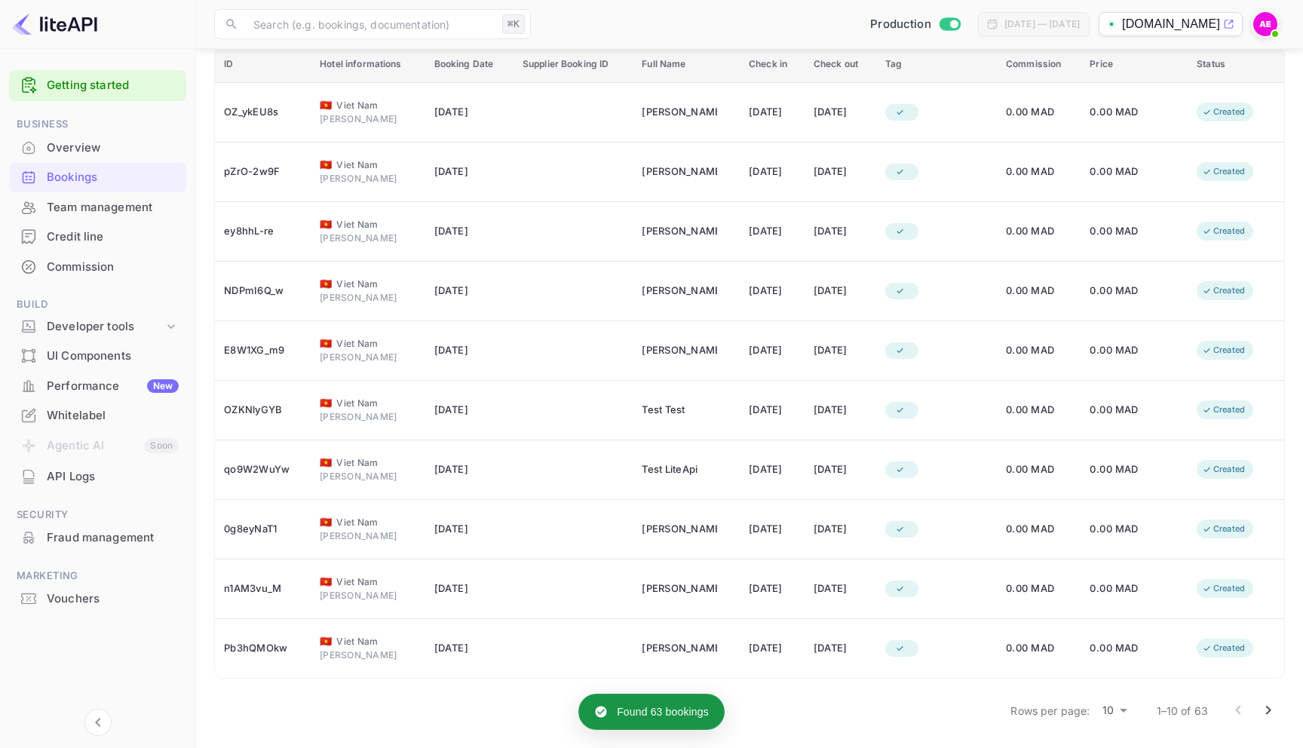
click at [1268, 711] on icon "Go to next page" at bounding box center [1268, 710] width 18 height 18
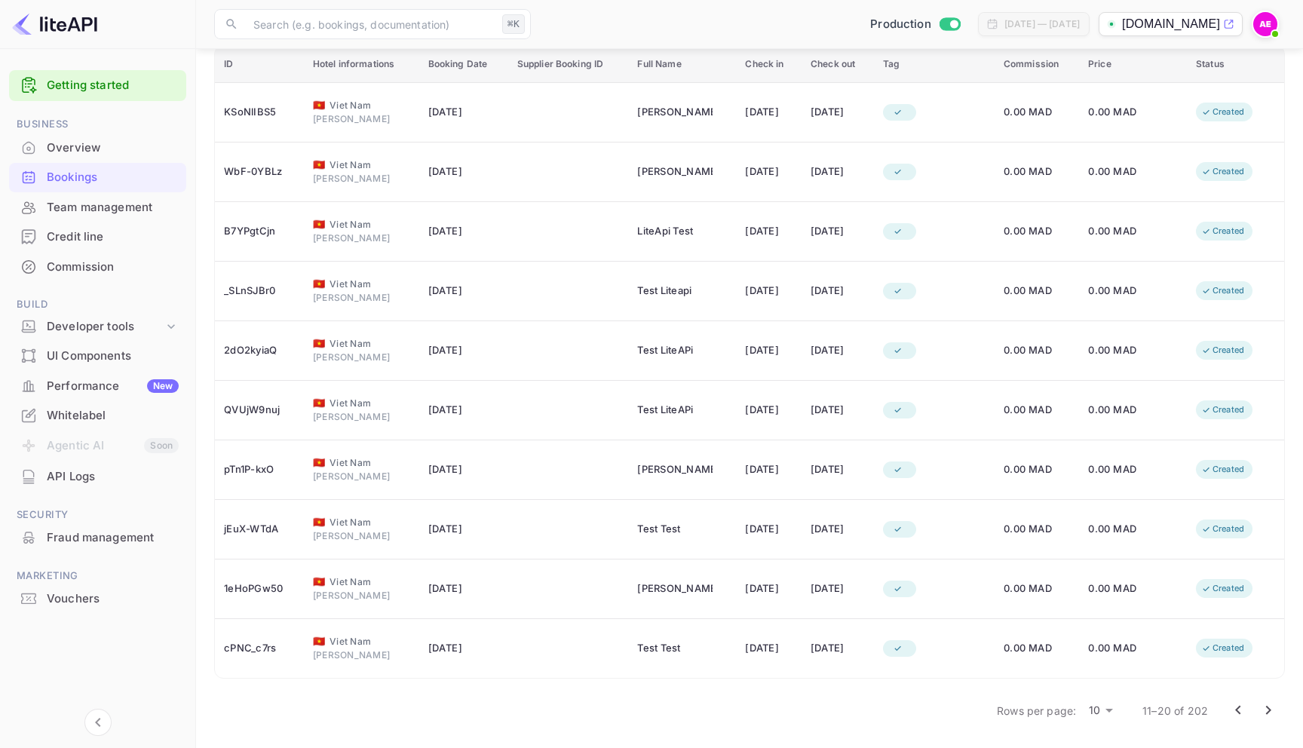
click at [1196, 711] on p "11–20 of 202" at bounding box center [1175, 711] width 66 height 16
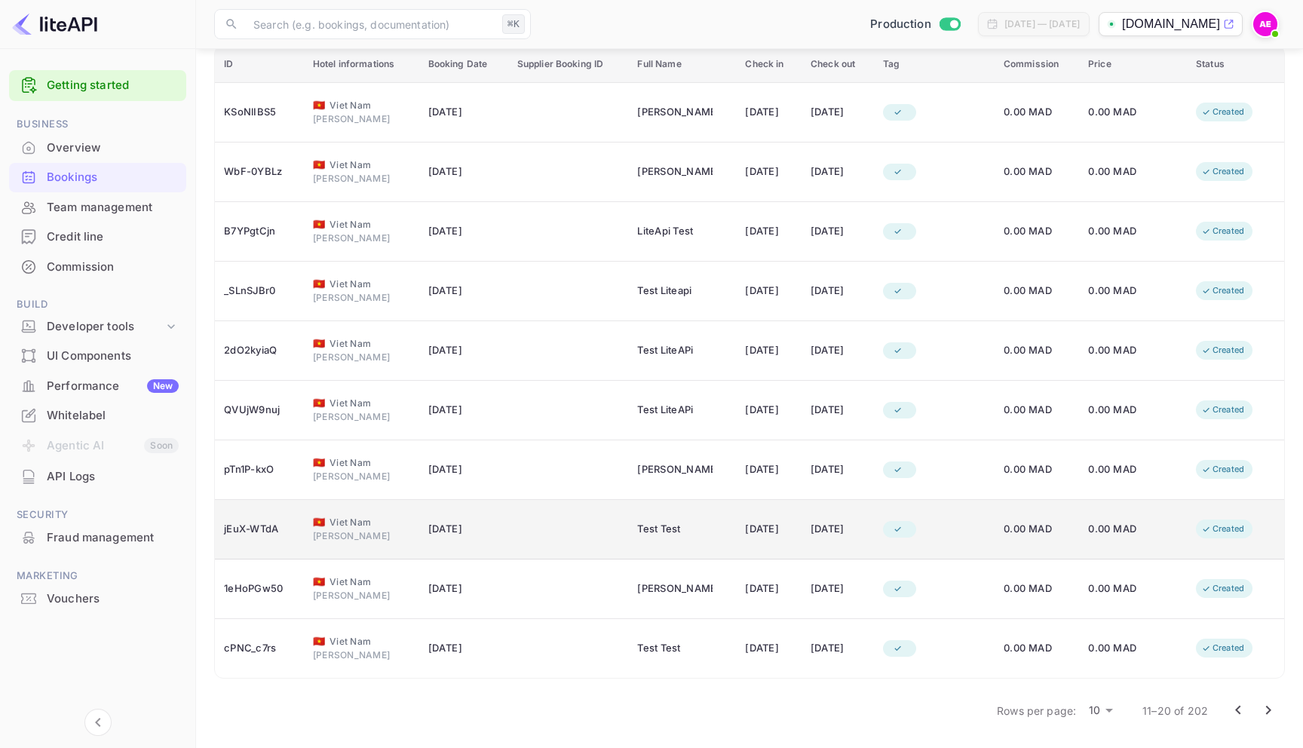
click at [628, 546] on td "Test Test" at bounding box center [682, 530] width 108 height 60
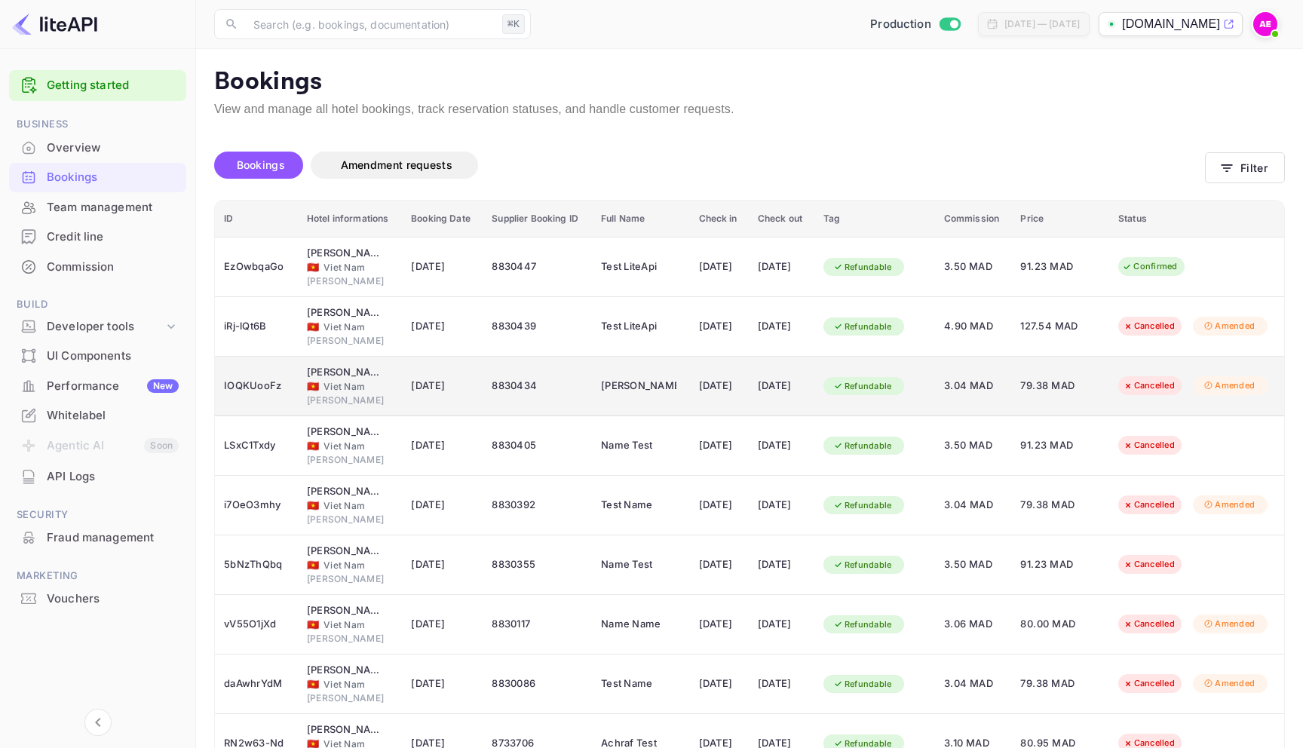
scroll to position [155, 0]
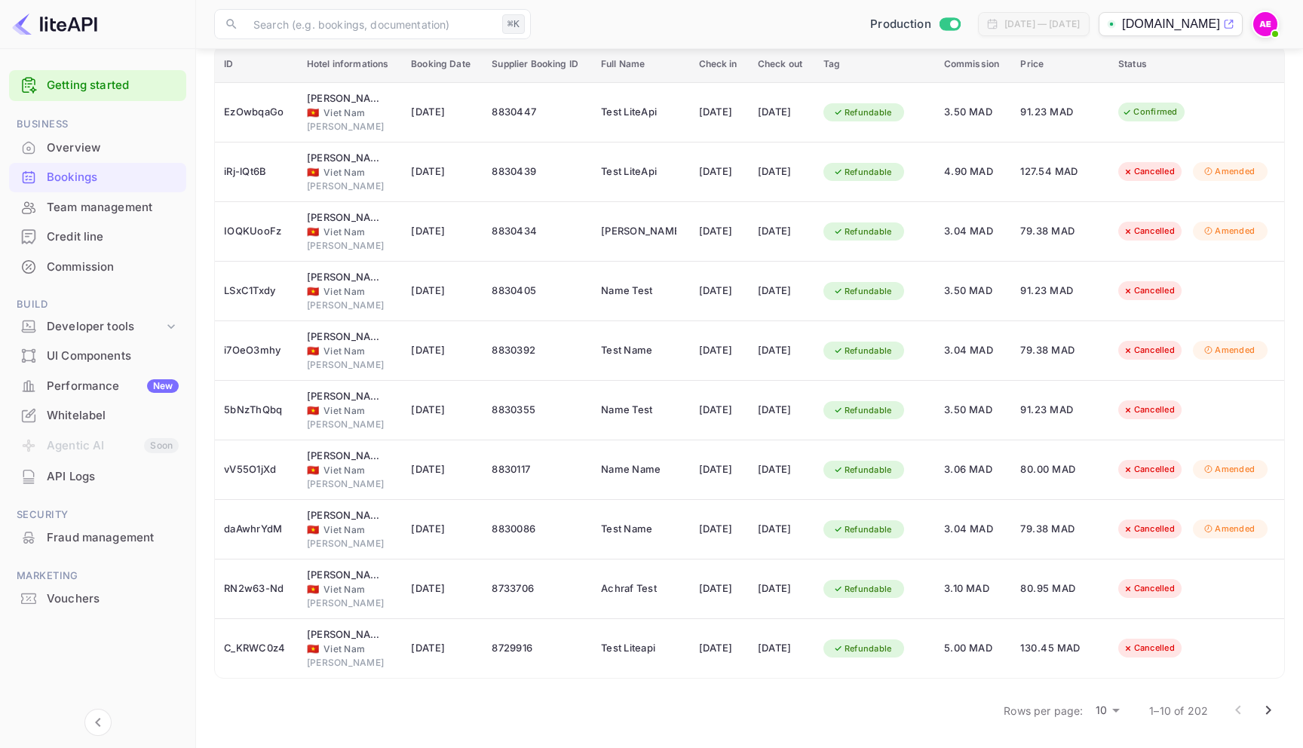
click at [1274, 708] on icon "Go to next page" at bounding box center [1268, 710] width 18 height 18
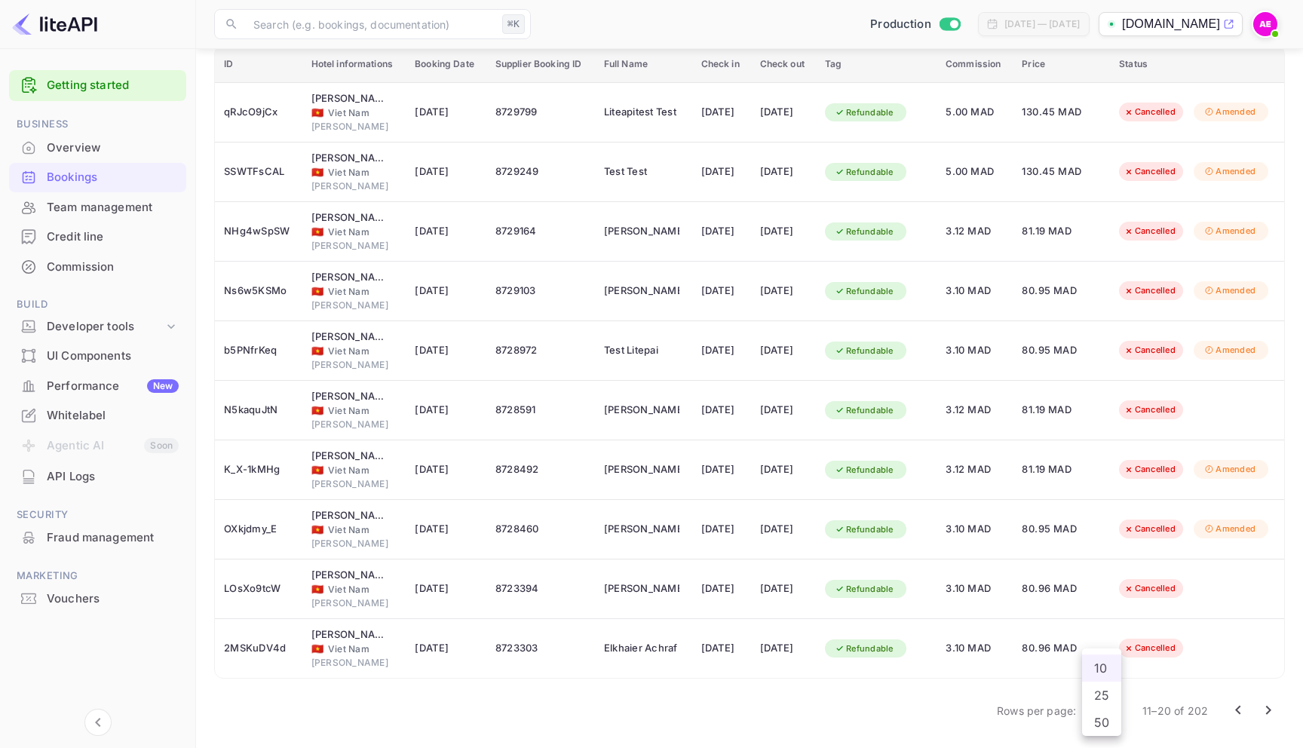
click at [1101, 718] on body "Getting started Business Overview Bookings Team management Credit line Commissi…" at bounding box center [651, 296] width 1303 height 903
click at [1111, 727] on li "50" at bounding box center [1101, 722] width 39 height 27
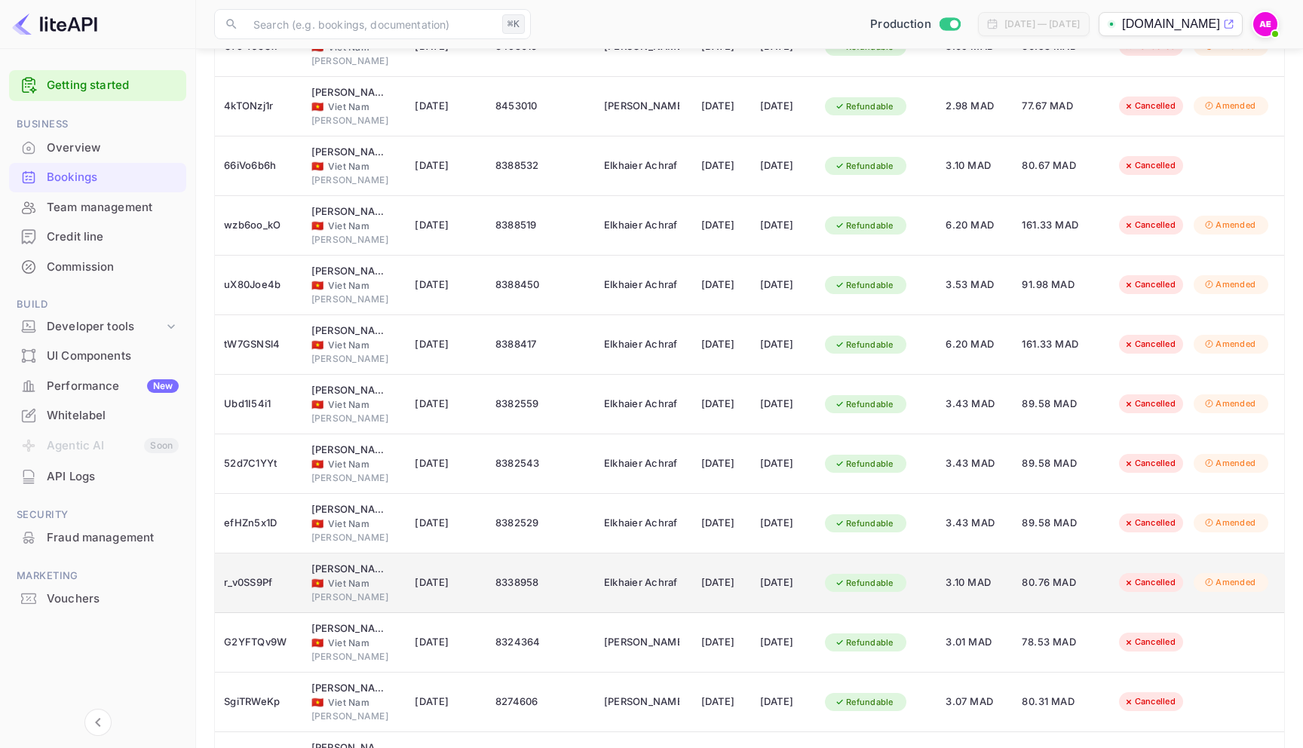
scroll to position [2538, 0]
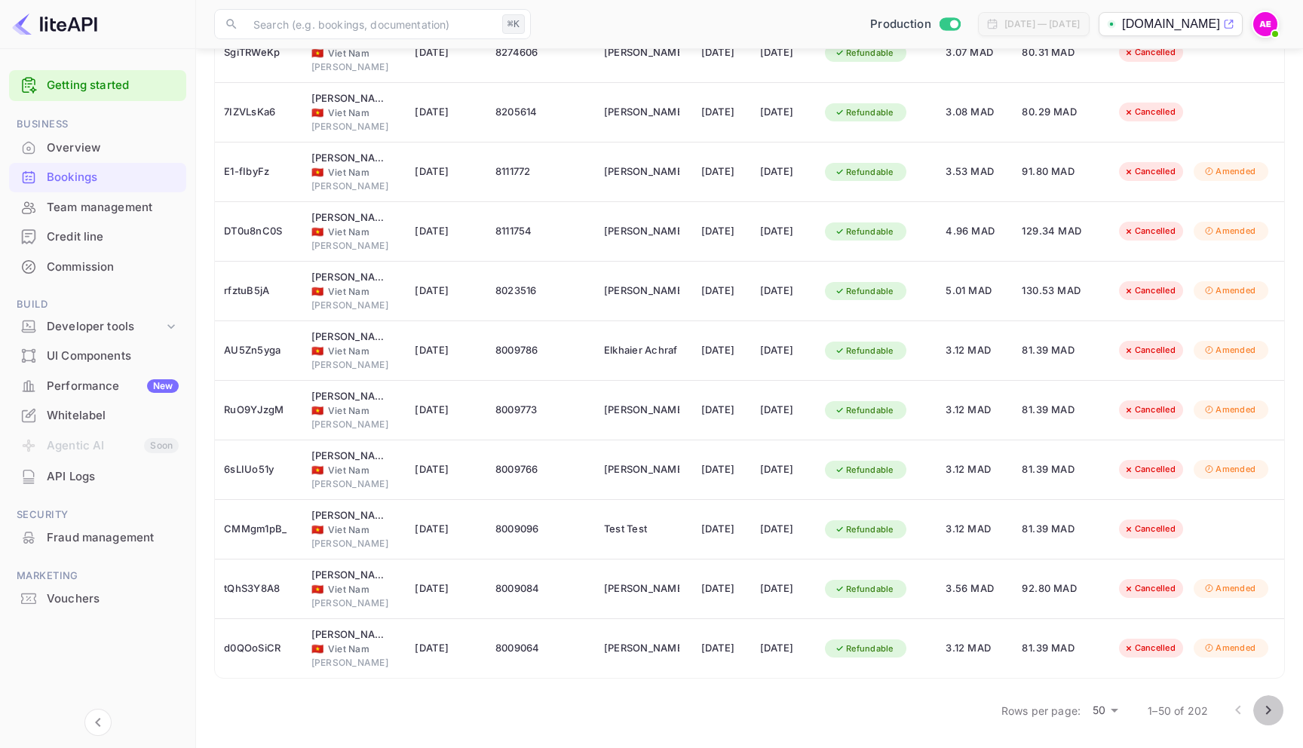
click at [1262, 707] on icon "Go to next page" at bounding box center [1268, 710] width 18 height 18
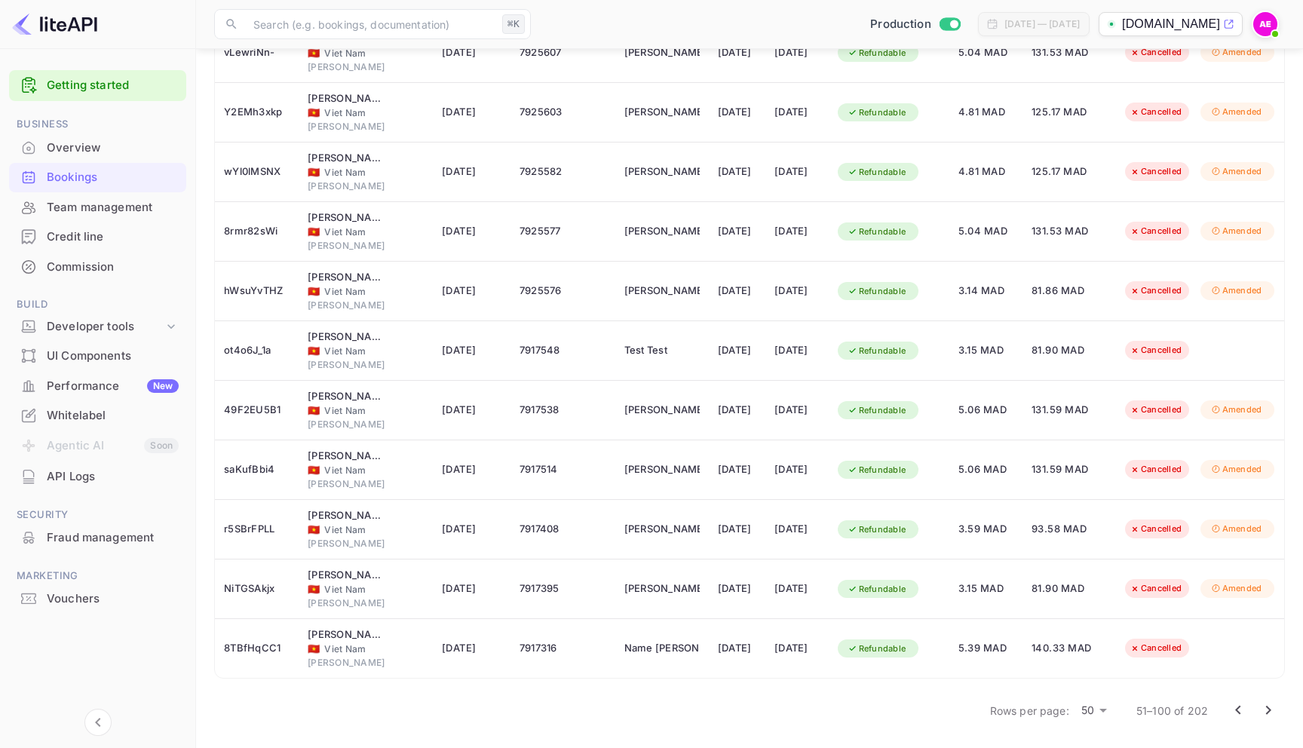
click at [1264, 710] on icon "Go to next page" at bounding box center [1268, 710] width 18 height 18
click at [1267, 706] on icon "Go to next page" at bounding box center [1268, 710] width 5 height 9
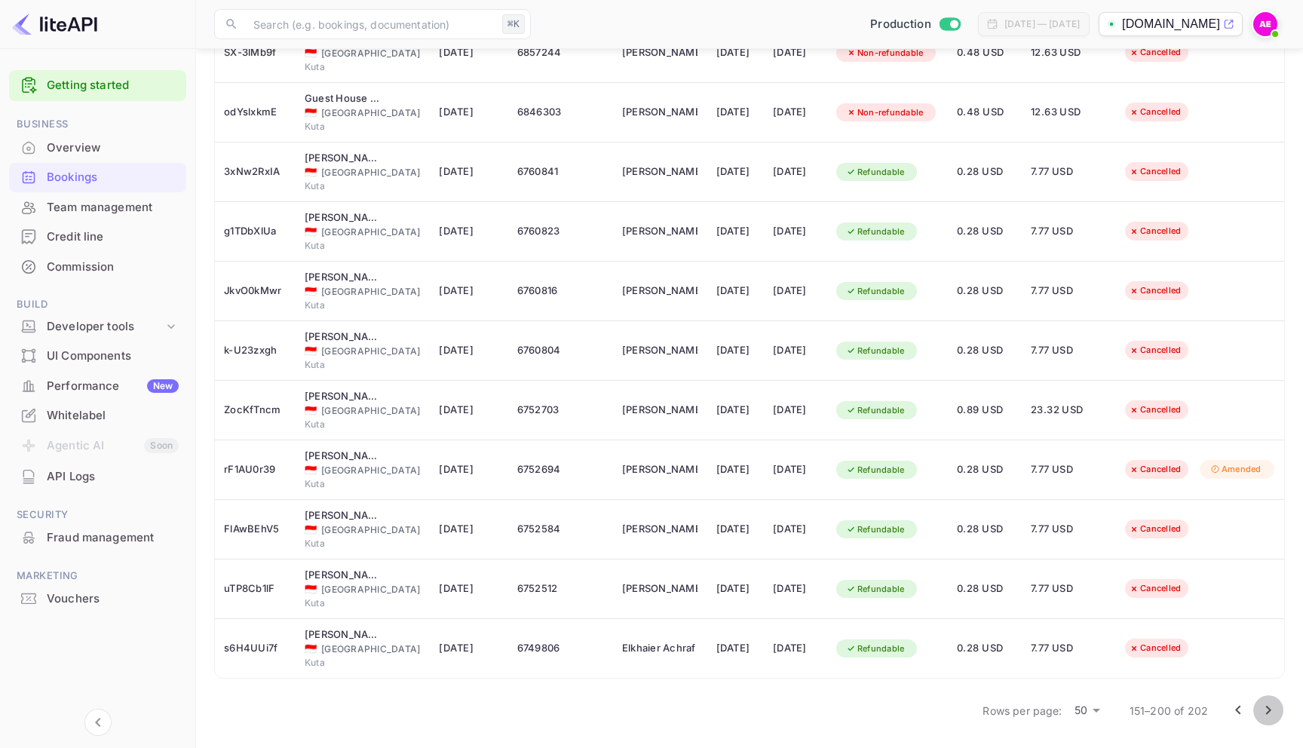
click at [1274, 710] on icon "Go to next page" at bounding box center [1268, 710] width 18 height 18
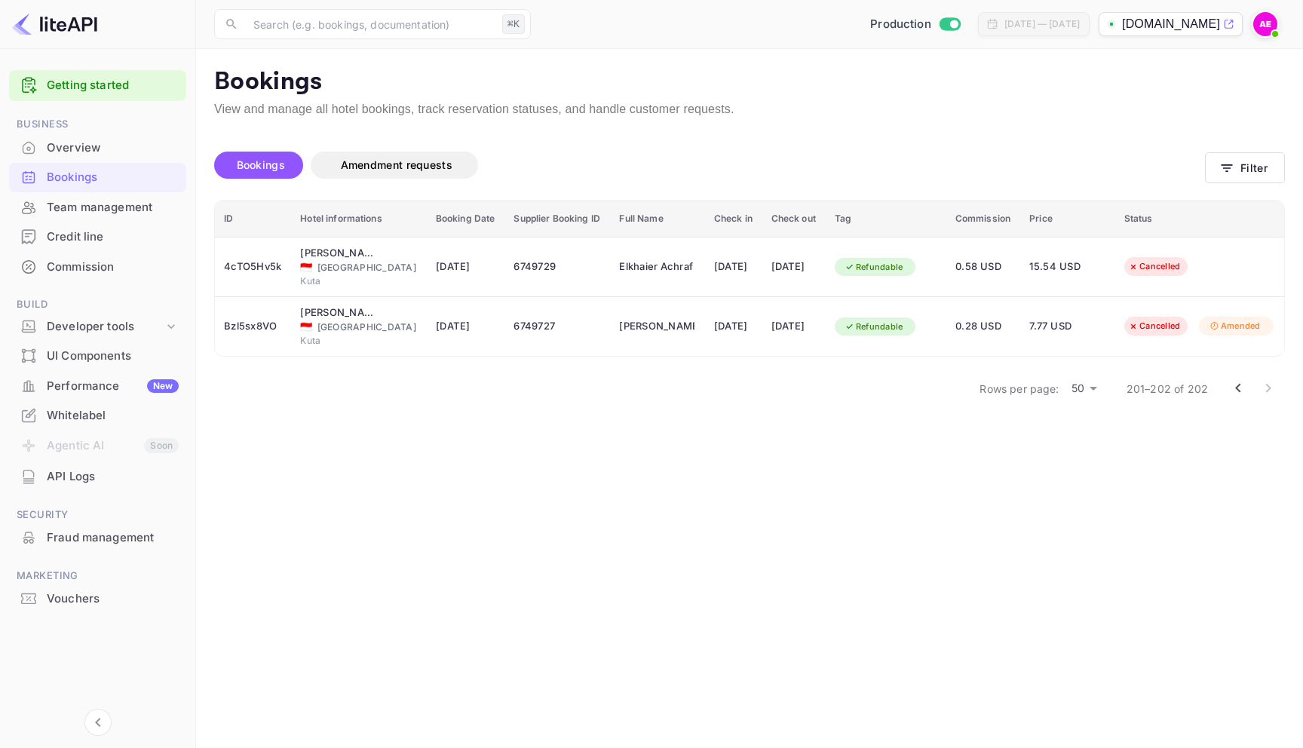
click at [136, 170] on div "Bookings" at bounding box center [113, 177] width 132 height 17
click at [108, 149] on div "Overview" at bounding box center [113, 148] width 132 height 17
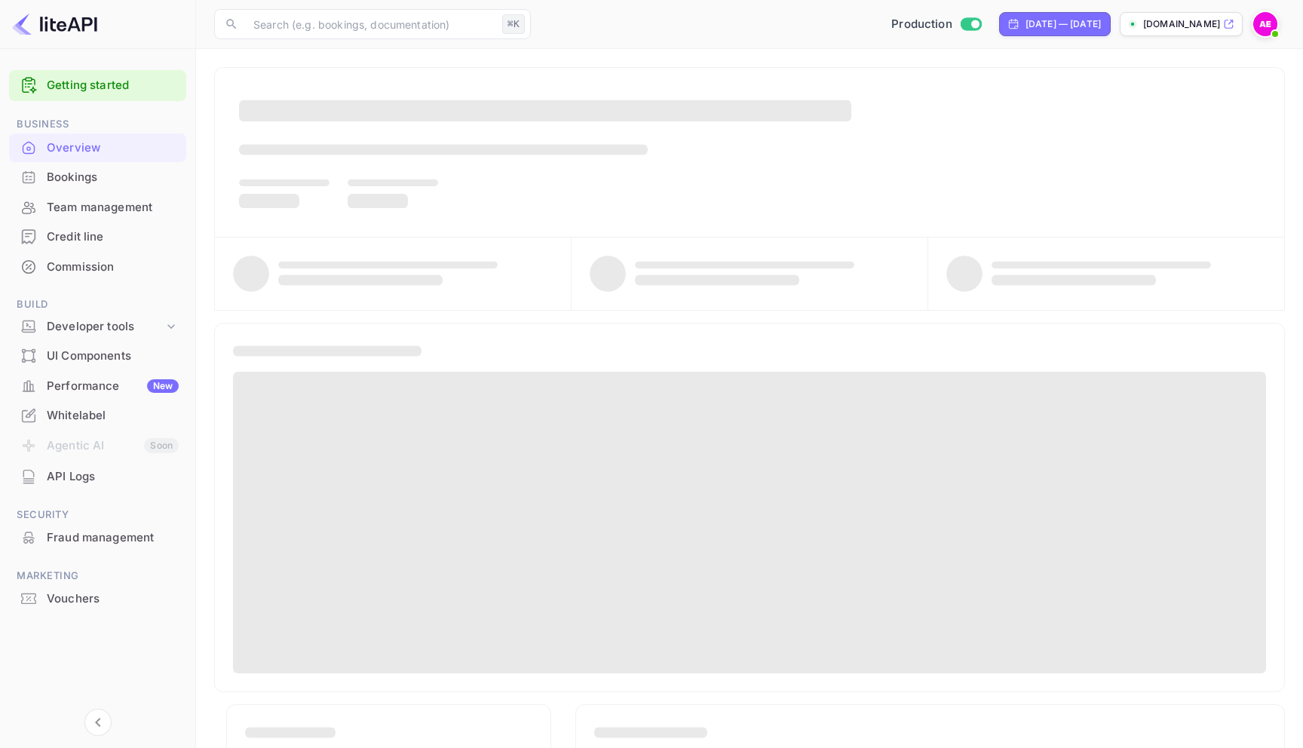
click at [103, 170] on div "Bookings" at bounding box center [113, 177] width 132 height 17
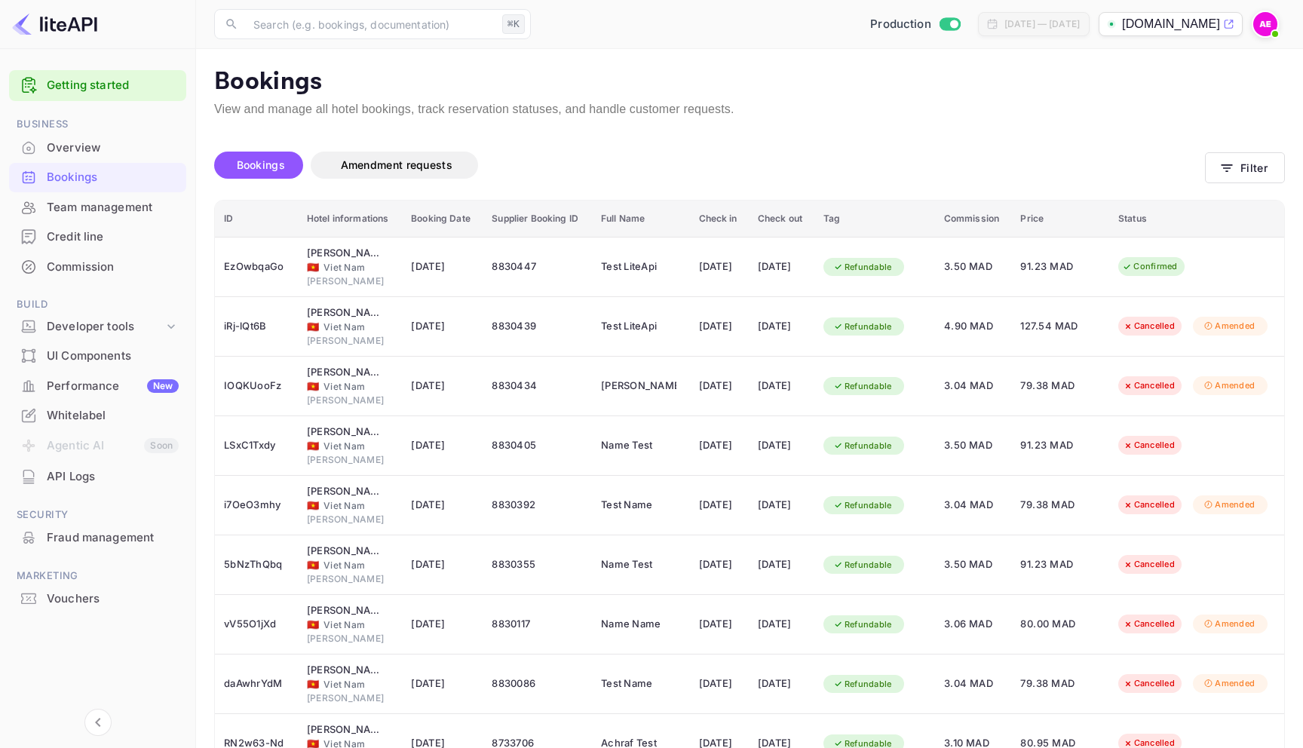
click at [781, 155] on div "Bookings Amendment requests" at bounding box center [709, 165] width 991 height 27
